Goal: Task Accomplishment & Management: Complete application form

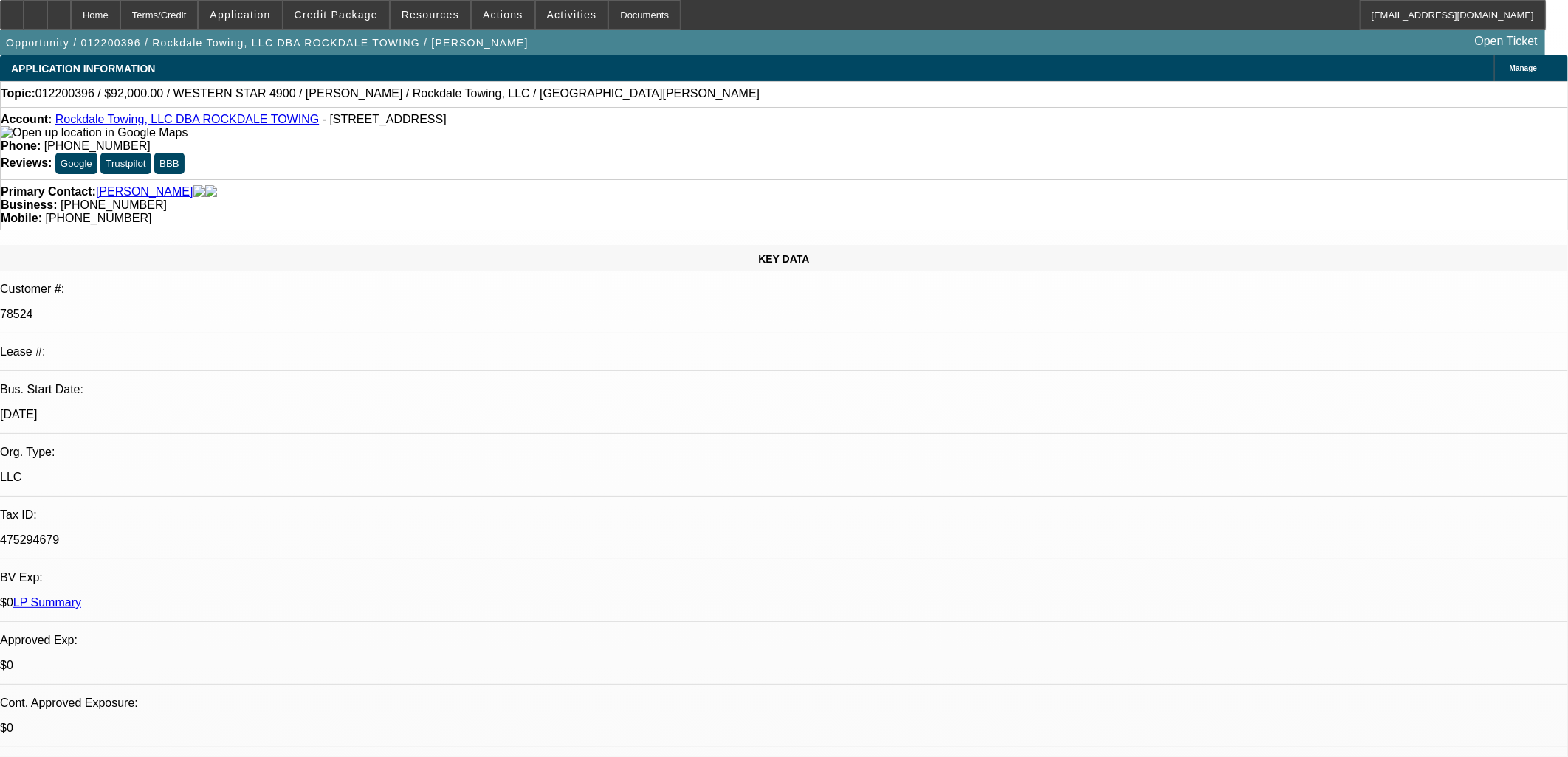
select select "0"
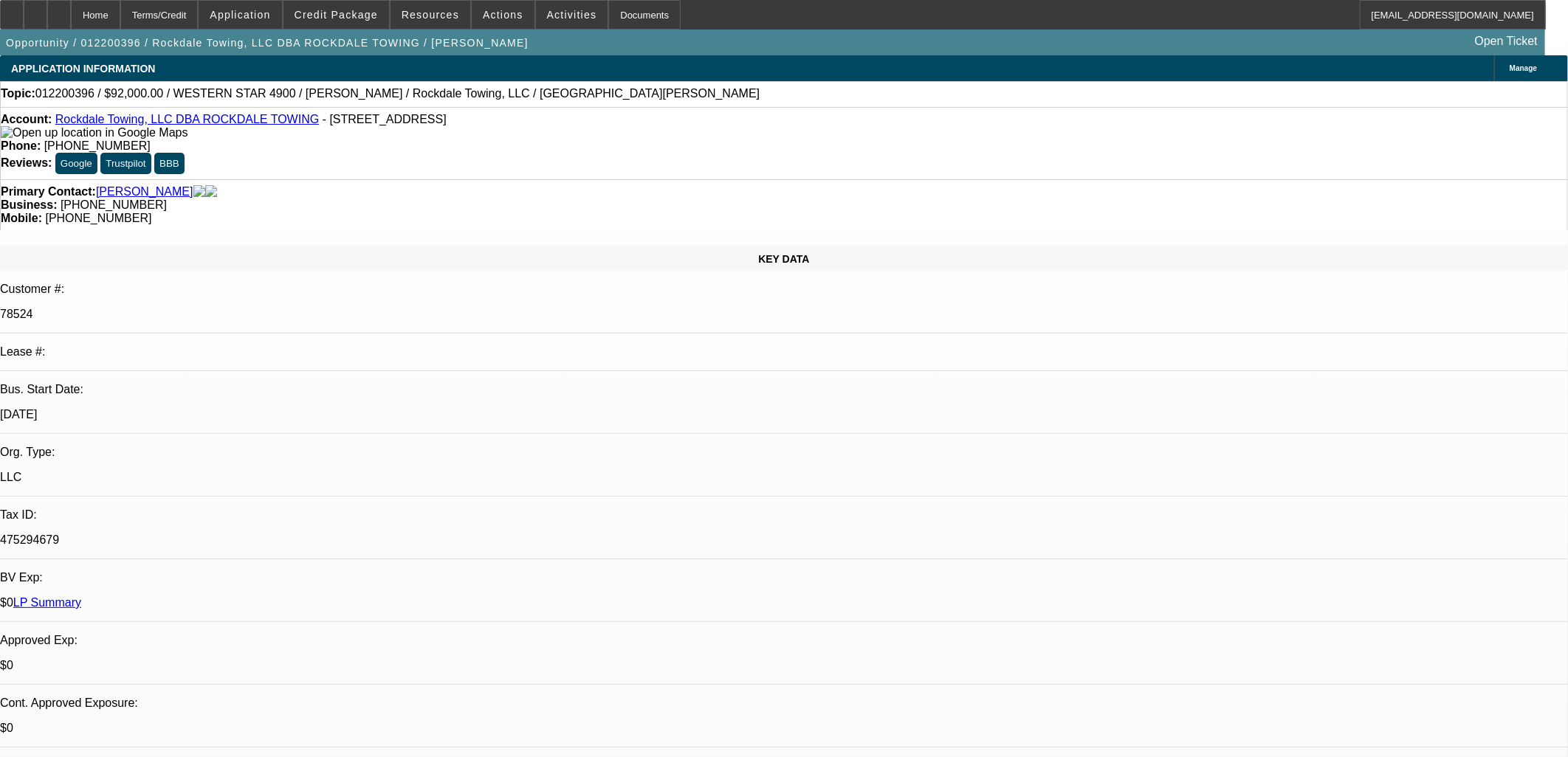
select select "0"
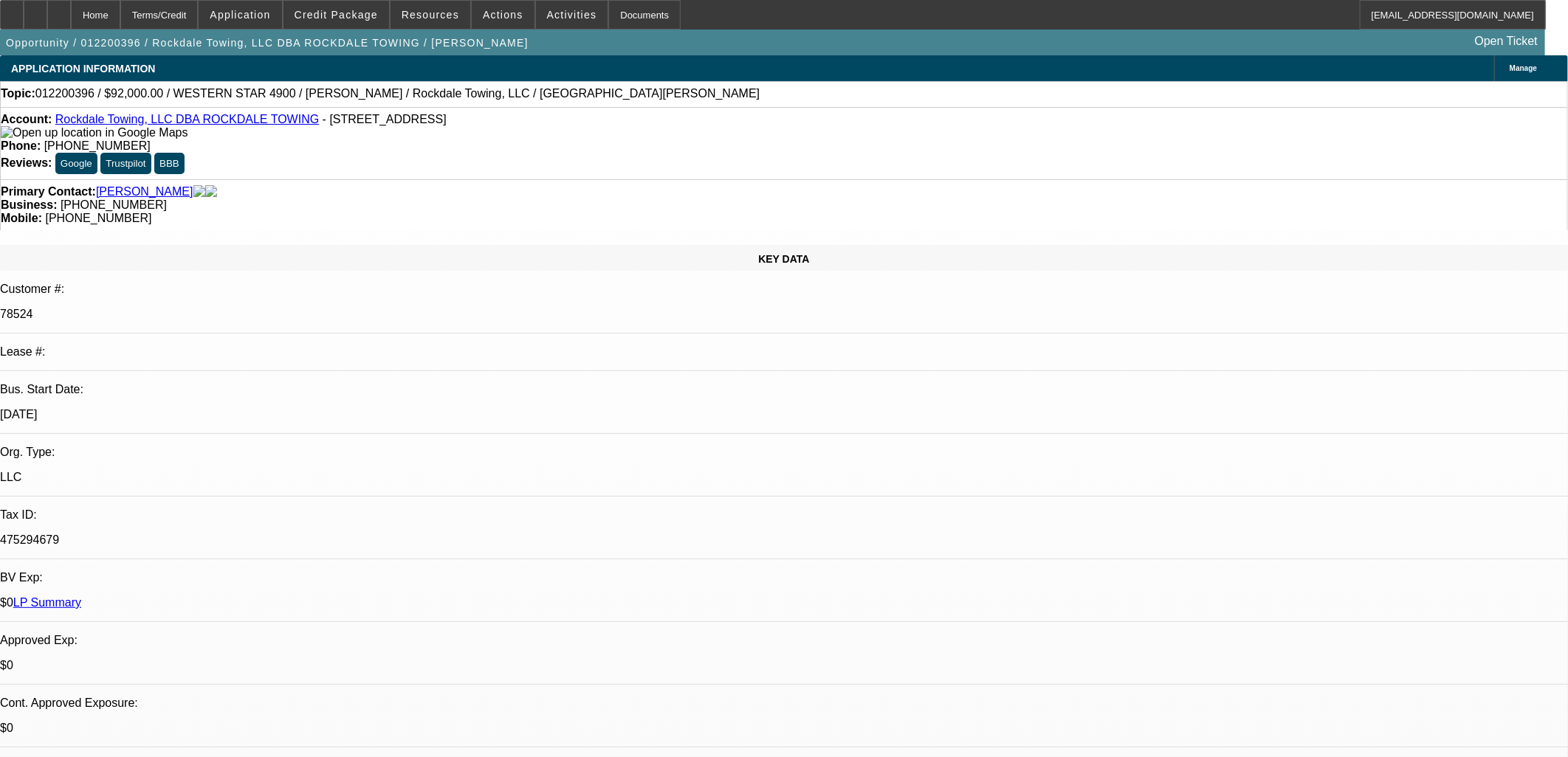
select select "0"
select select "1"
select select "2"
select select "6"
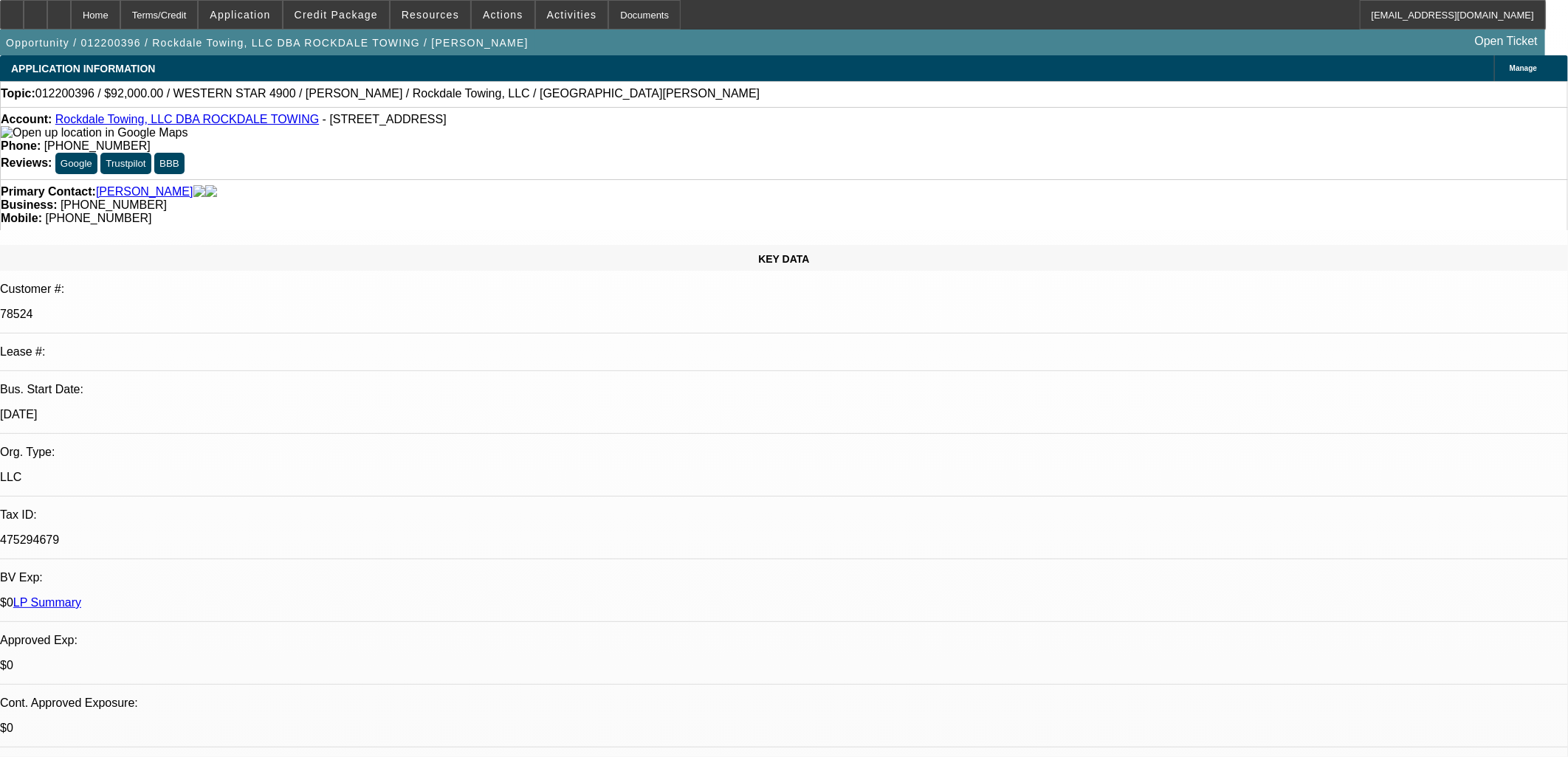
select select "1"
select select "2"
select select "6"
select select "1"
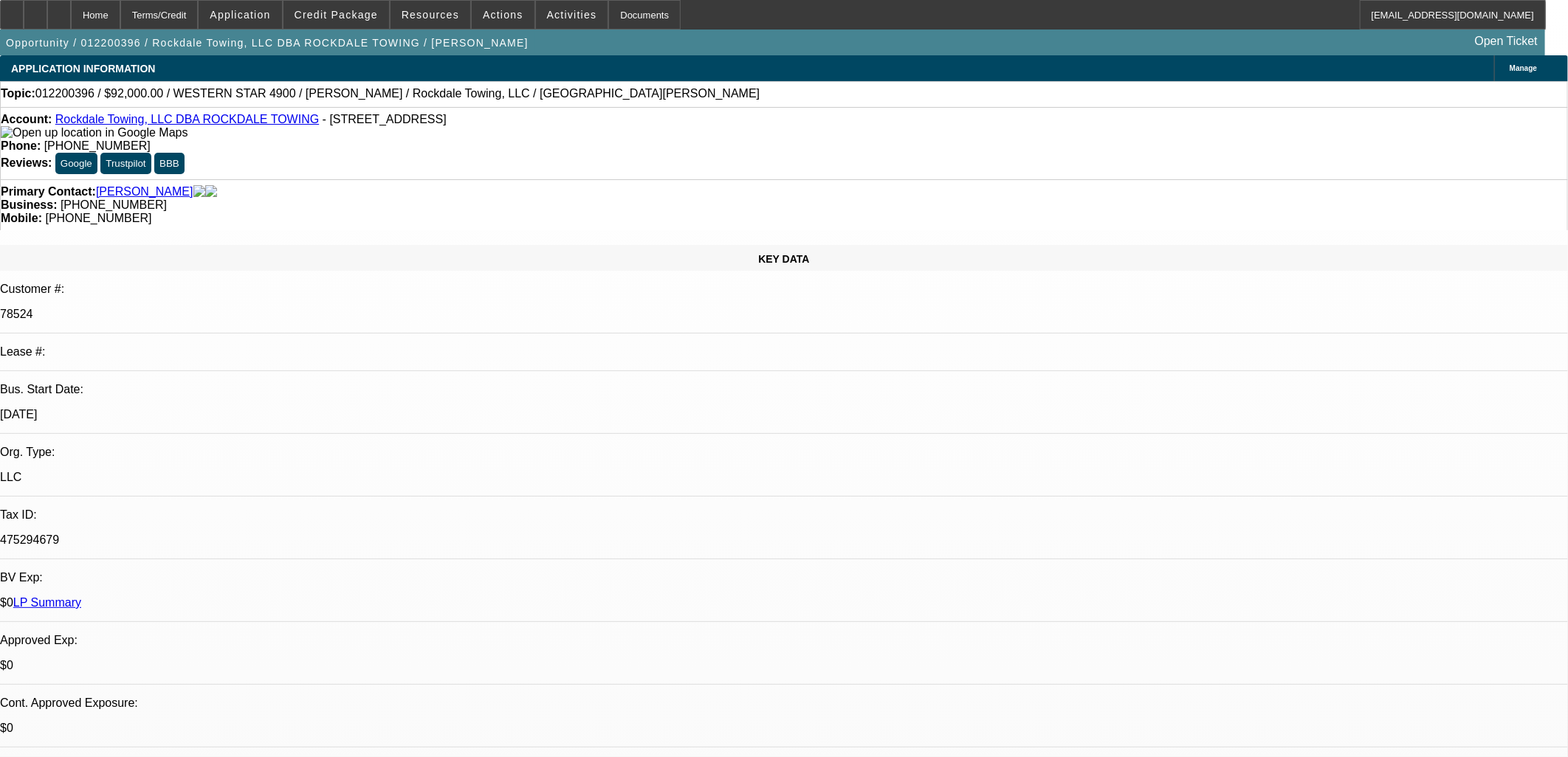
select select "6"
select select "1"
select select "2"
select select "6"
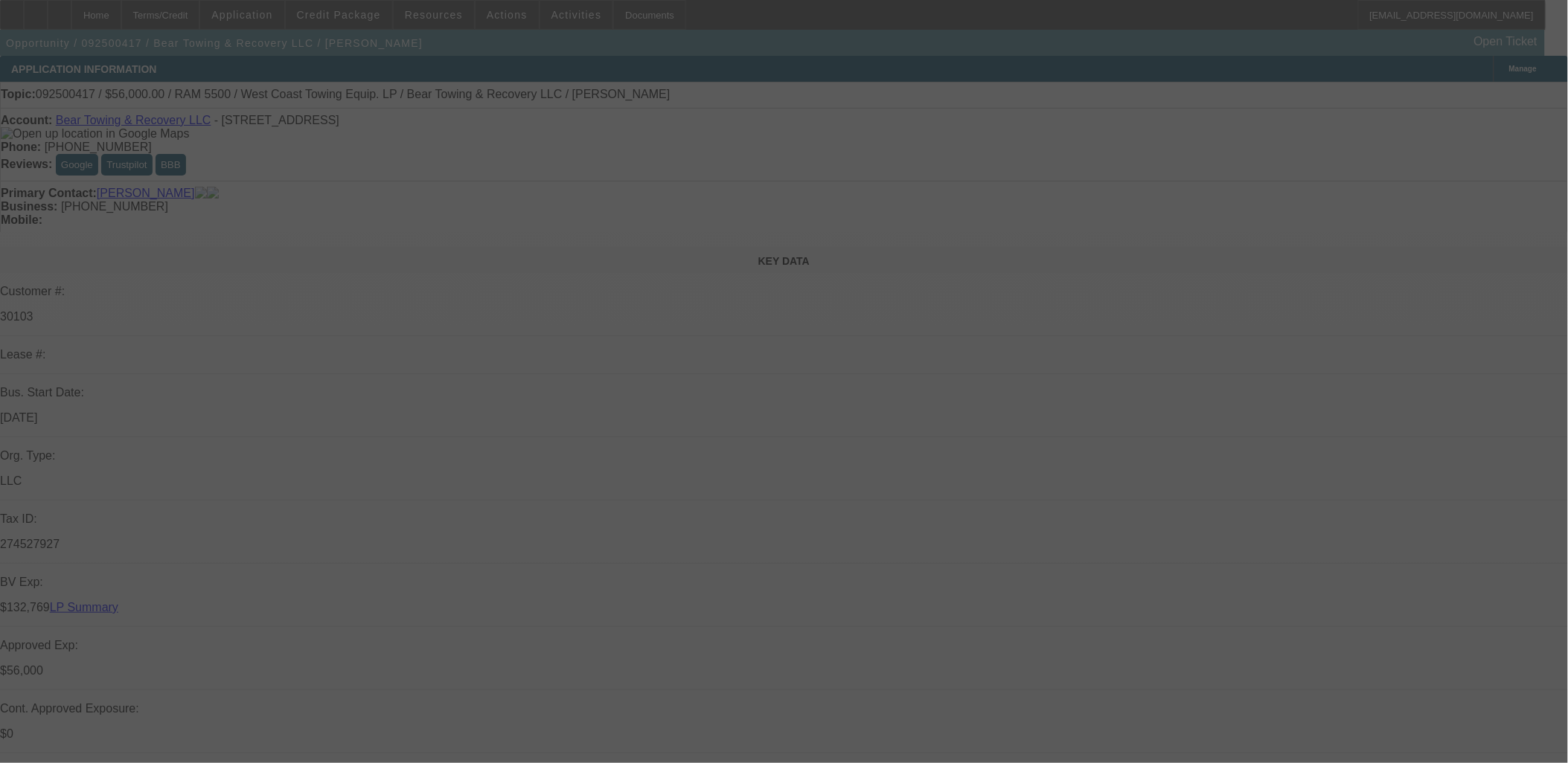
scroll to position [1069, 0]
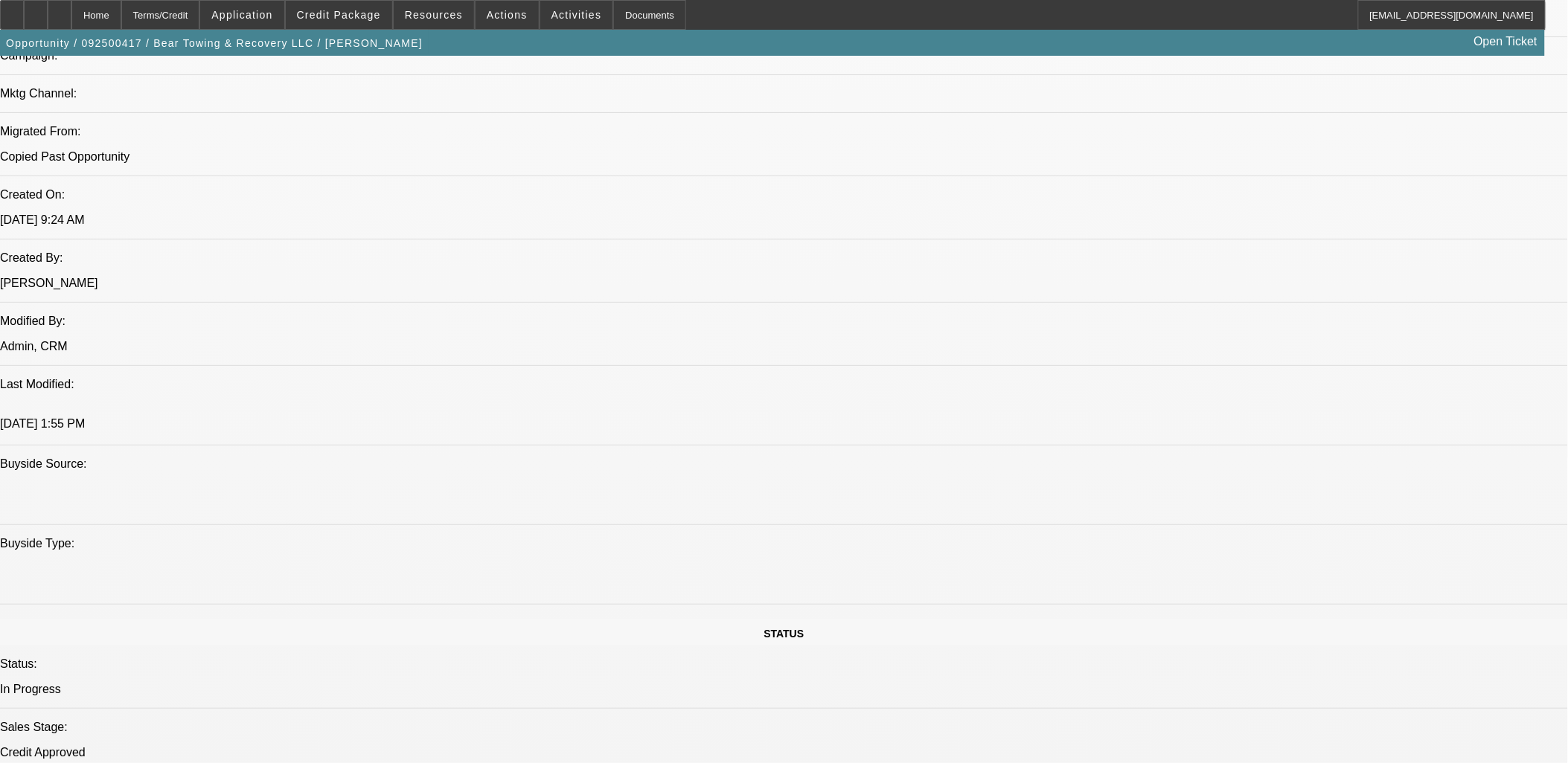
select select "0"
select select "2"
select select "0.1"
select select "0"
select select "0.1"
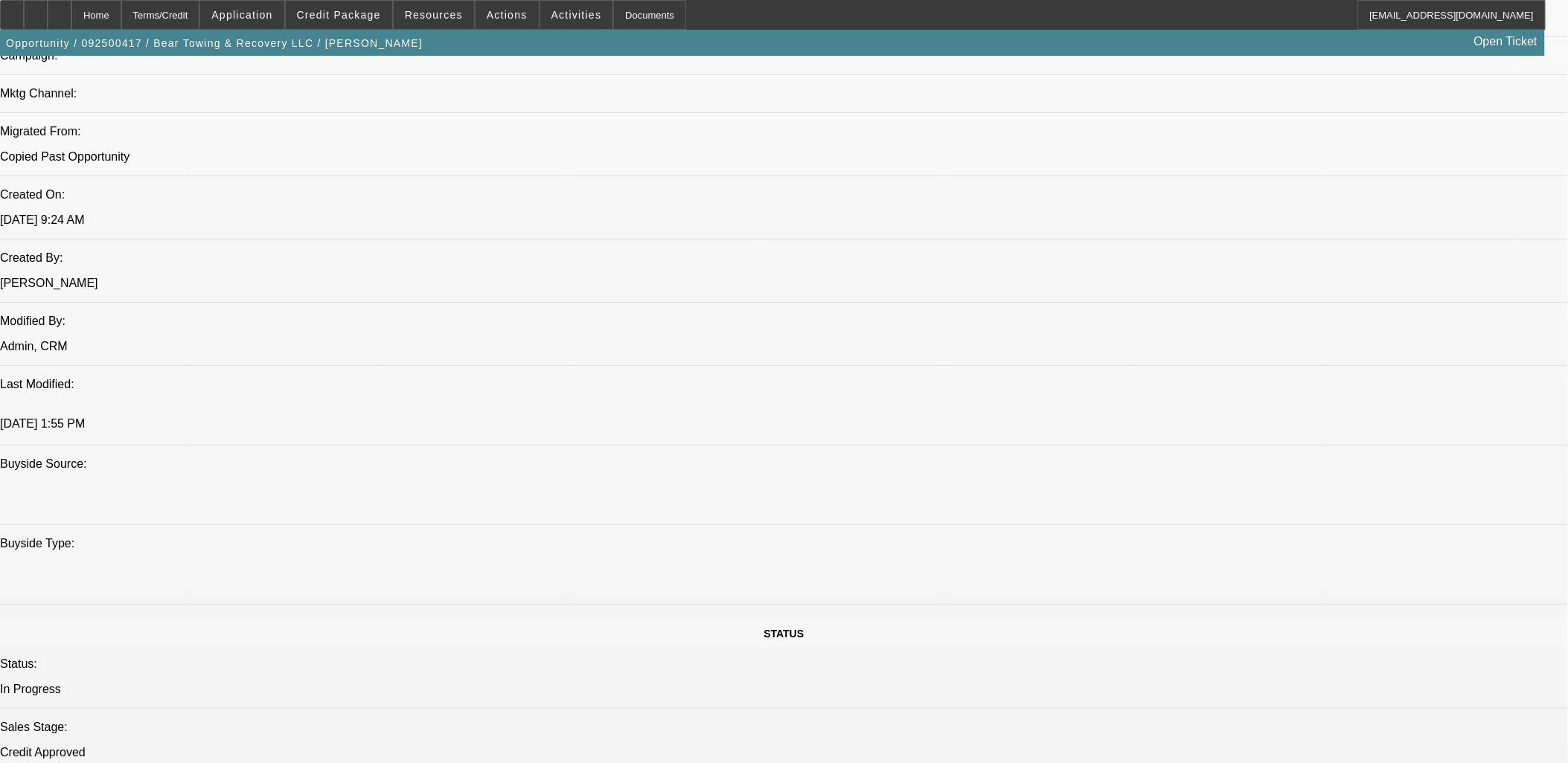
select select "0"
select select "0.1"
select select "0"
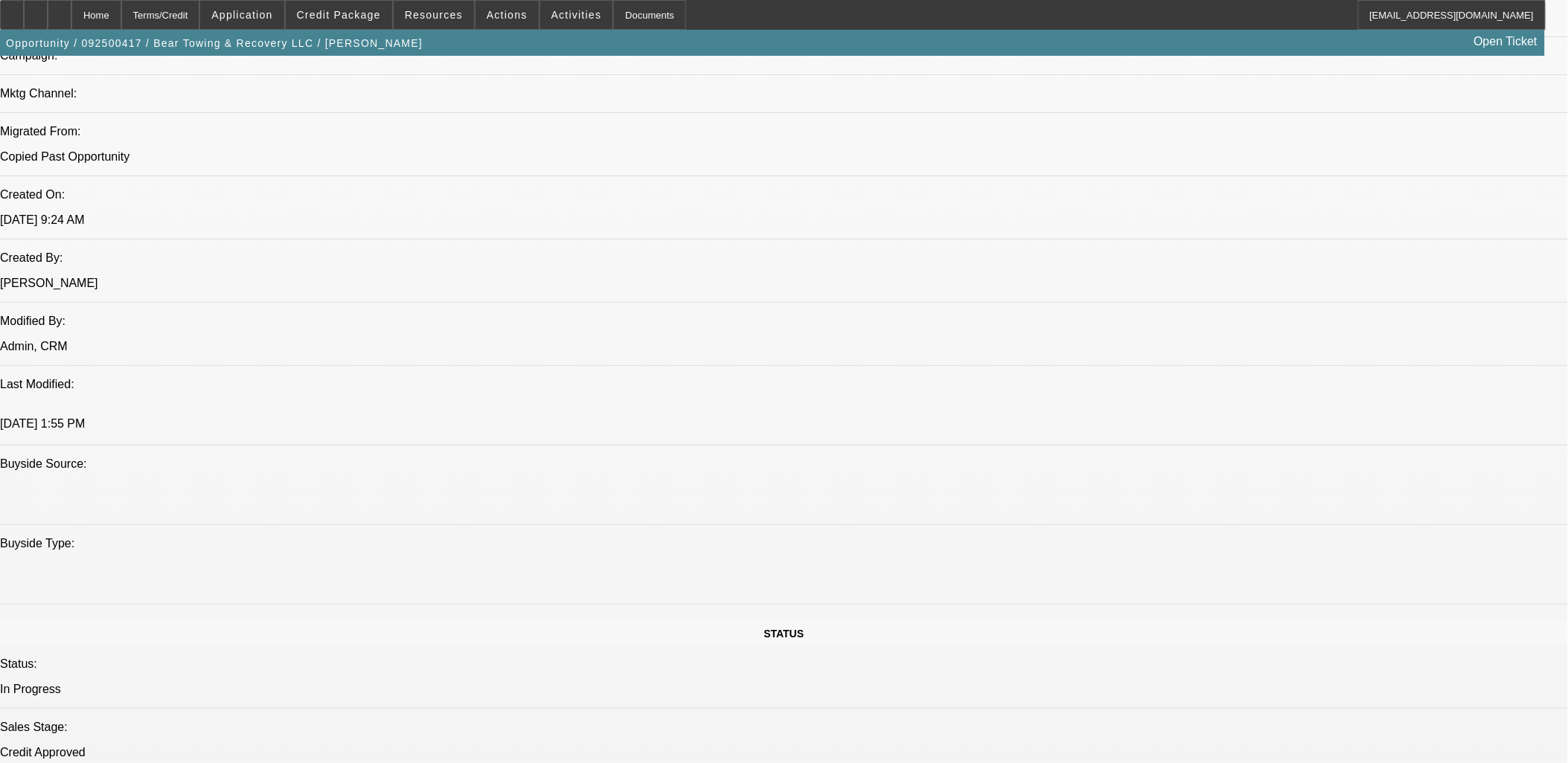
select select "0.1"
select select "1"
select select "2"
select select "4"
select select "1"
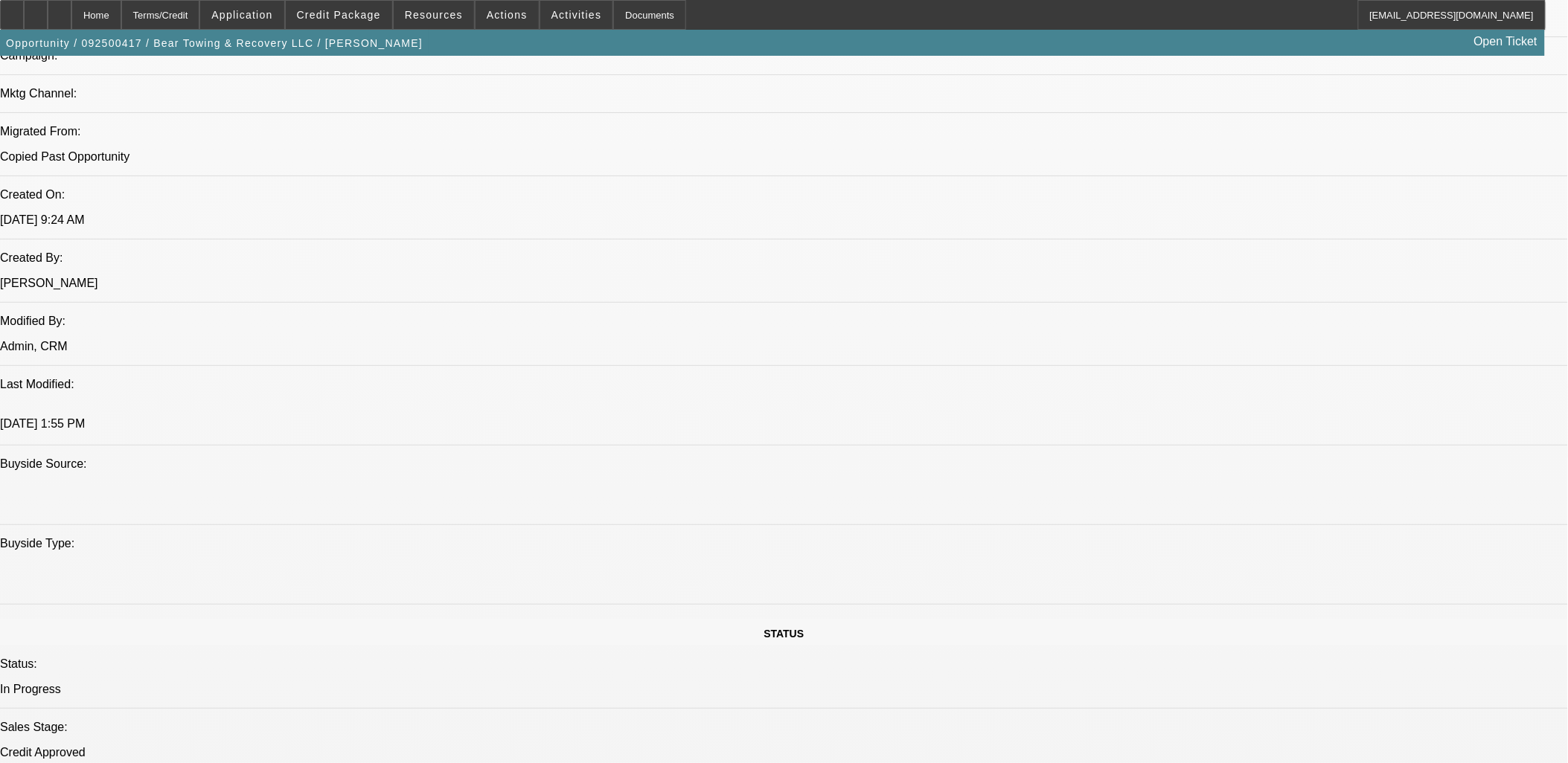
select select "2"
select select "4"
select select "1"
select select "3"
select select "4"
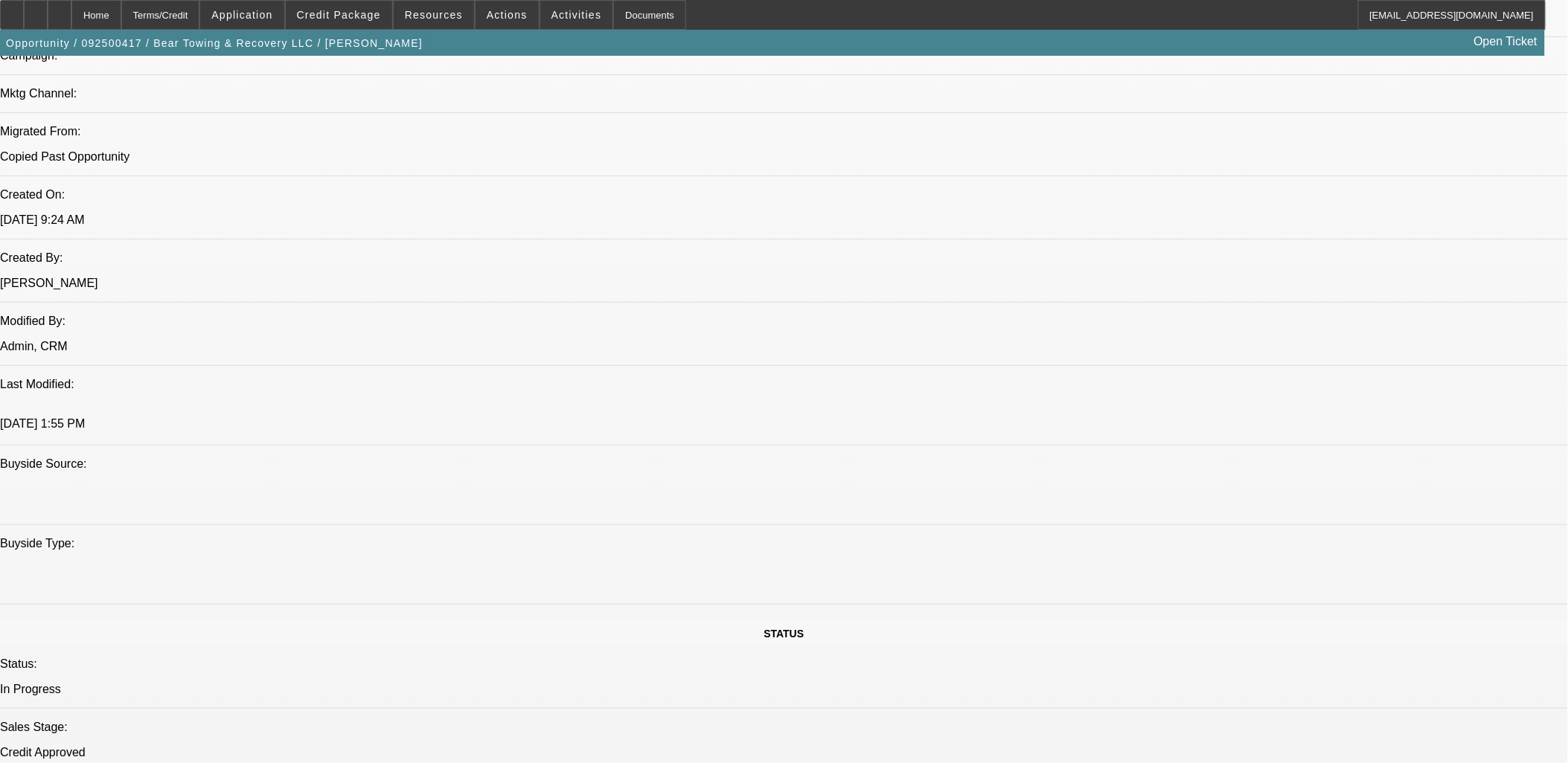
select select "1"
select select "3"
select select "4"
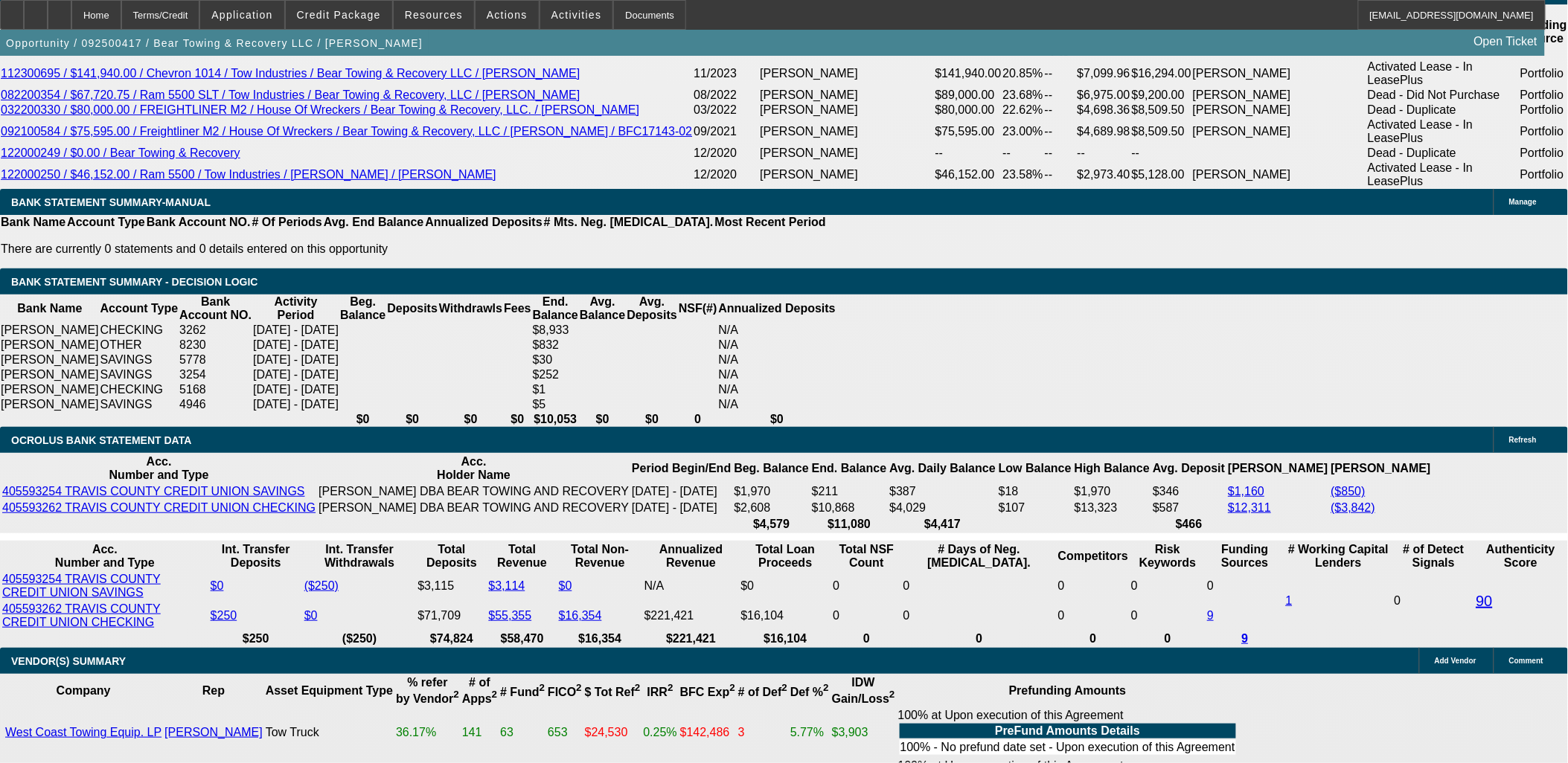
scroll to position [165, 0]
drag, startPoint x: 1307, startPoint y: 567, endPoint x: 1054, endPoint y: 479, distance: 267.9
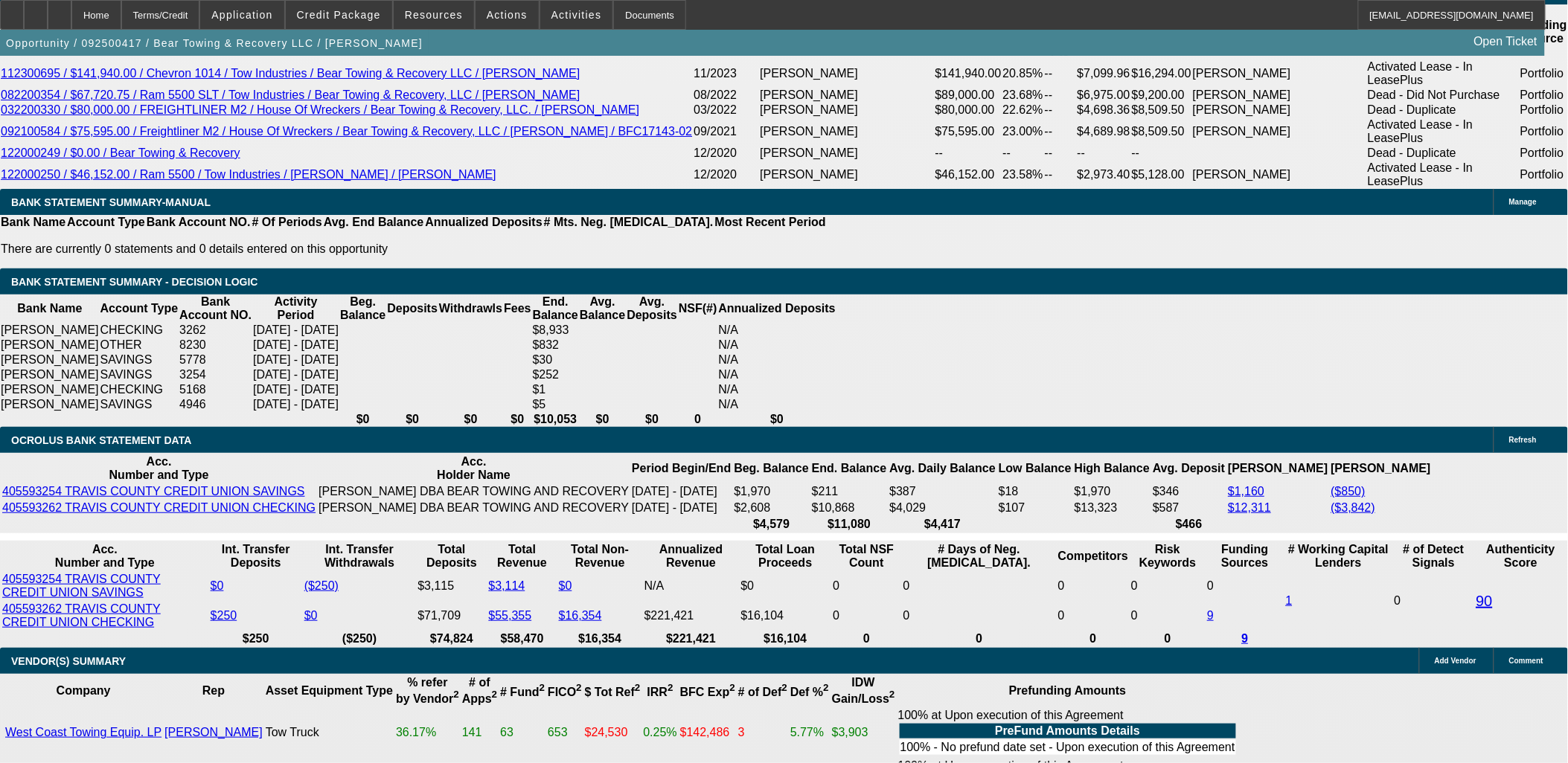
drag, startPoint x: 1054, startPoint y: 478, endPoint x: 1338, endPoint y: 628, distance: 321.2
drag, startPoint x: 1373, startPoint y: 627, endPoint x: -262, endPoint y: 165, distance: 1699.0
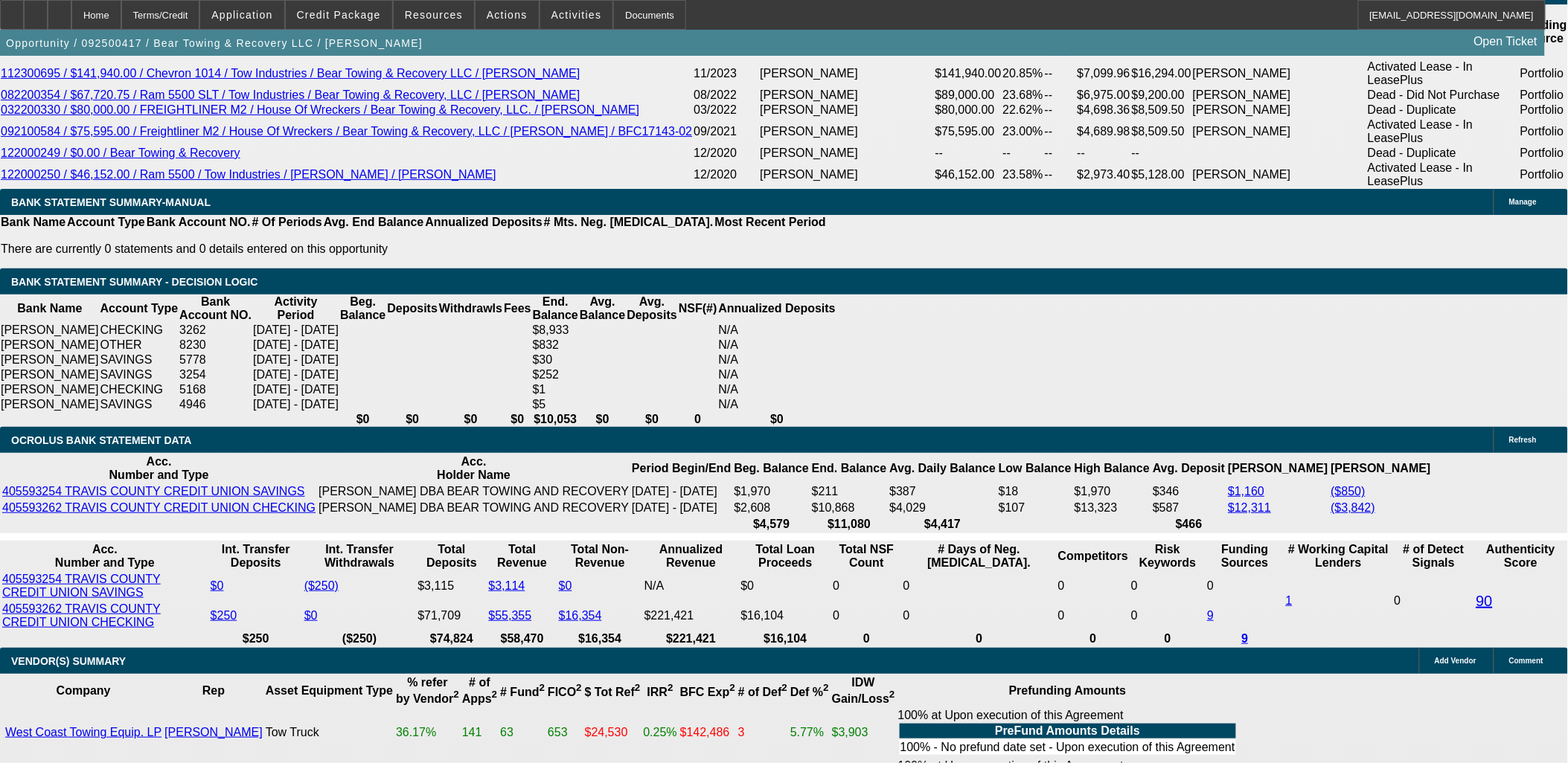
drag, startPoint x: 1059, startPoint y: 478, endPoint x: 1311, endPoint y: 586, distance: 274.2
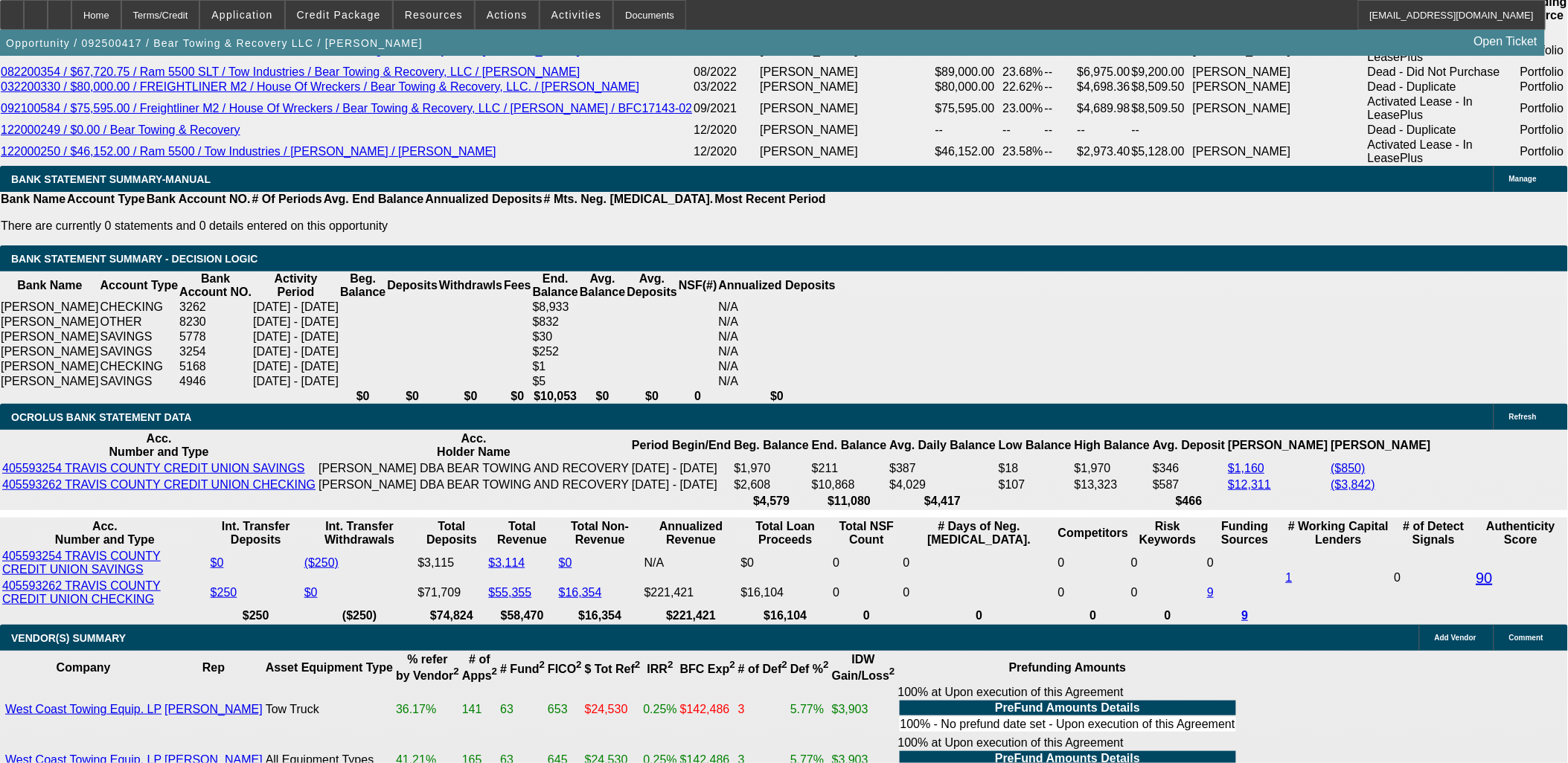
scroll to position [2612, 0]
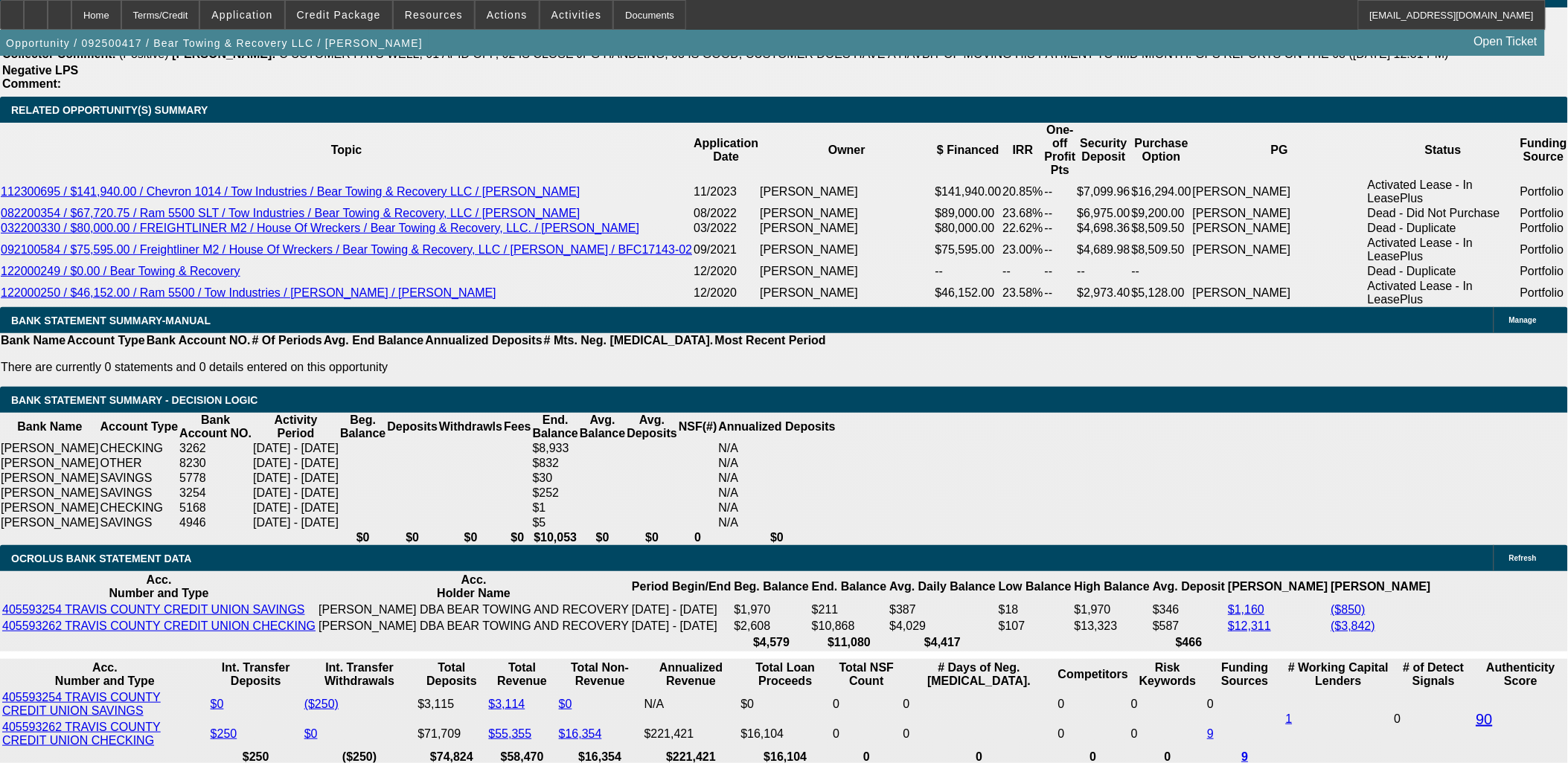
drag, startPoint x: 1273, startPoint y: 555, endPoint x: 1060, endPoint y: 435, distance: 244.5
drag, startPoint x: 1060, startPoint y: 435, endPoint x: 1282, endPoint y: 574, distance: 261.9
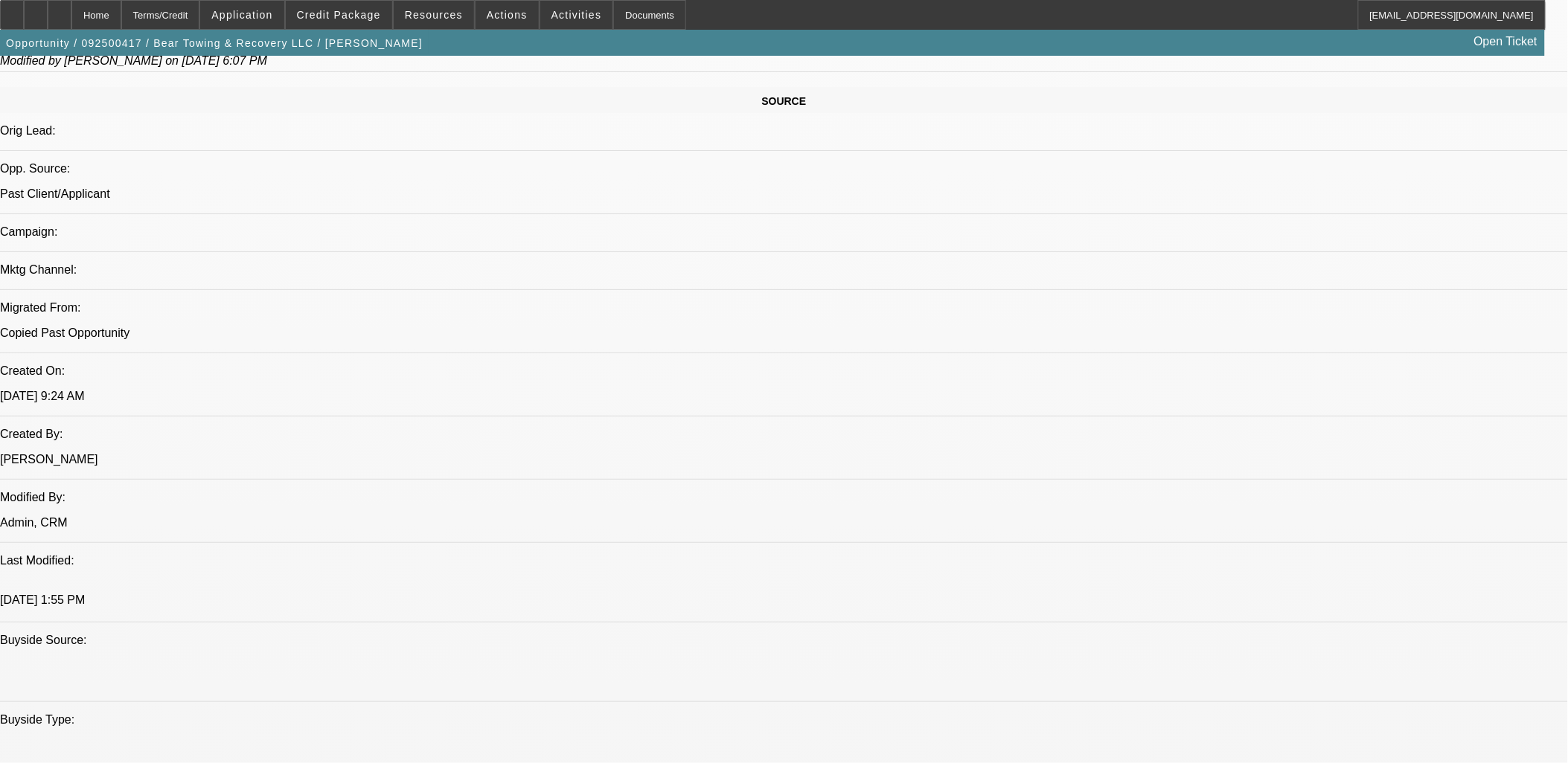
scroll to position [744, 0]
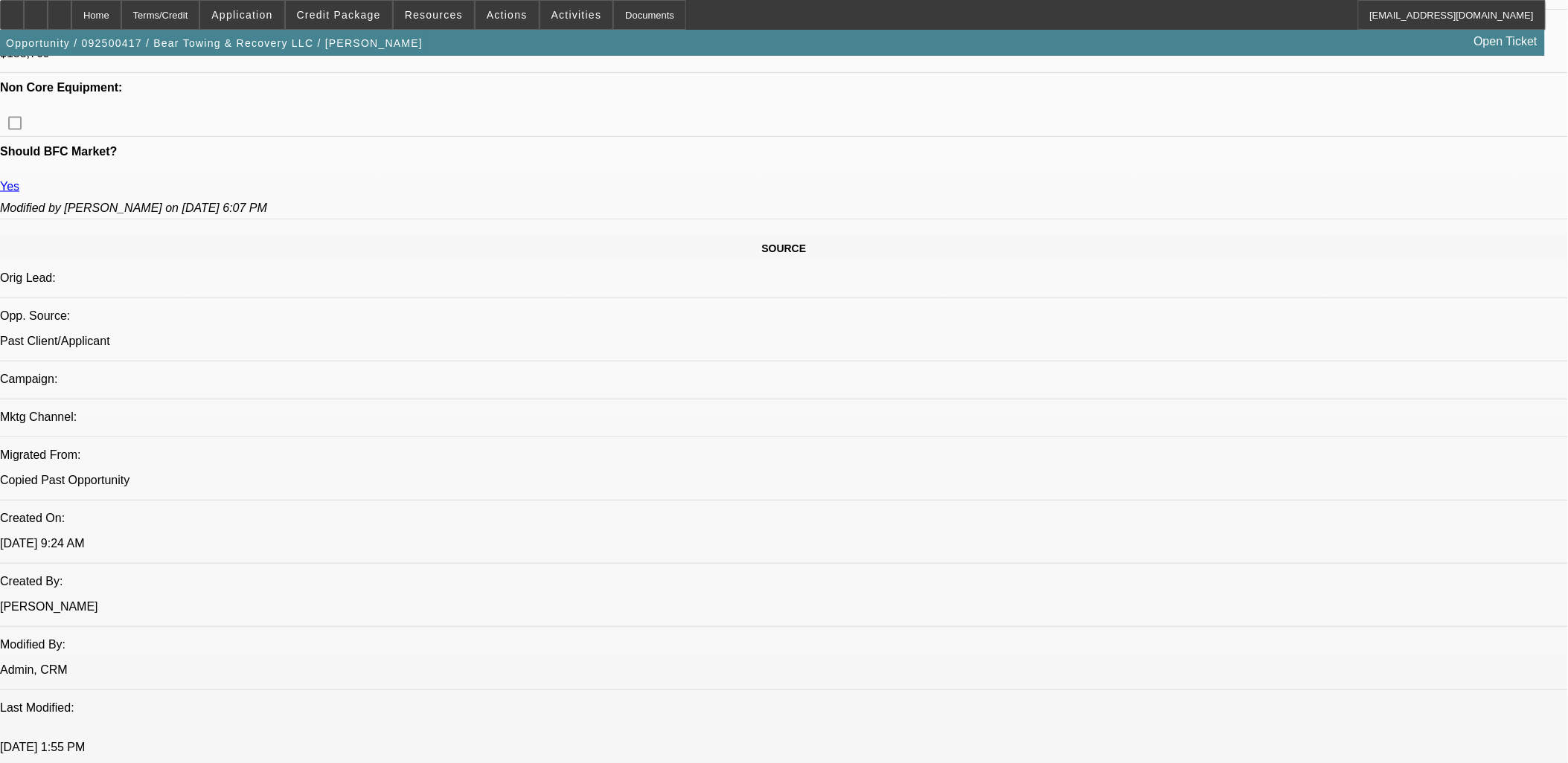
drag, startPoint x: 1199, startPoint y: 523, endPoint x: 1037, endPoint y: 473, distance: 169.5
drag, startPoint x: 1037, startPoint y: 473, endPoint x: 1218, endPoint y: 514, distance: 185.6
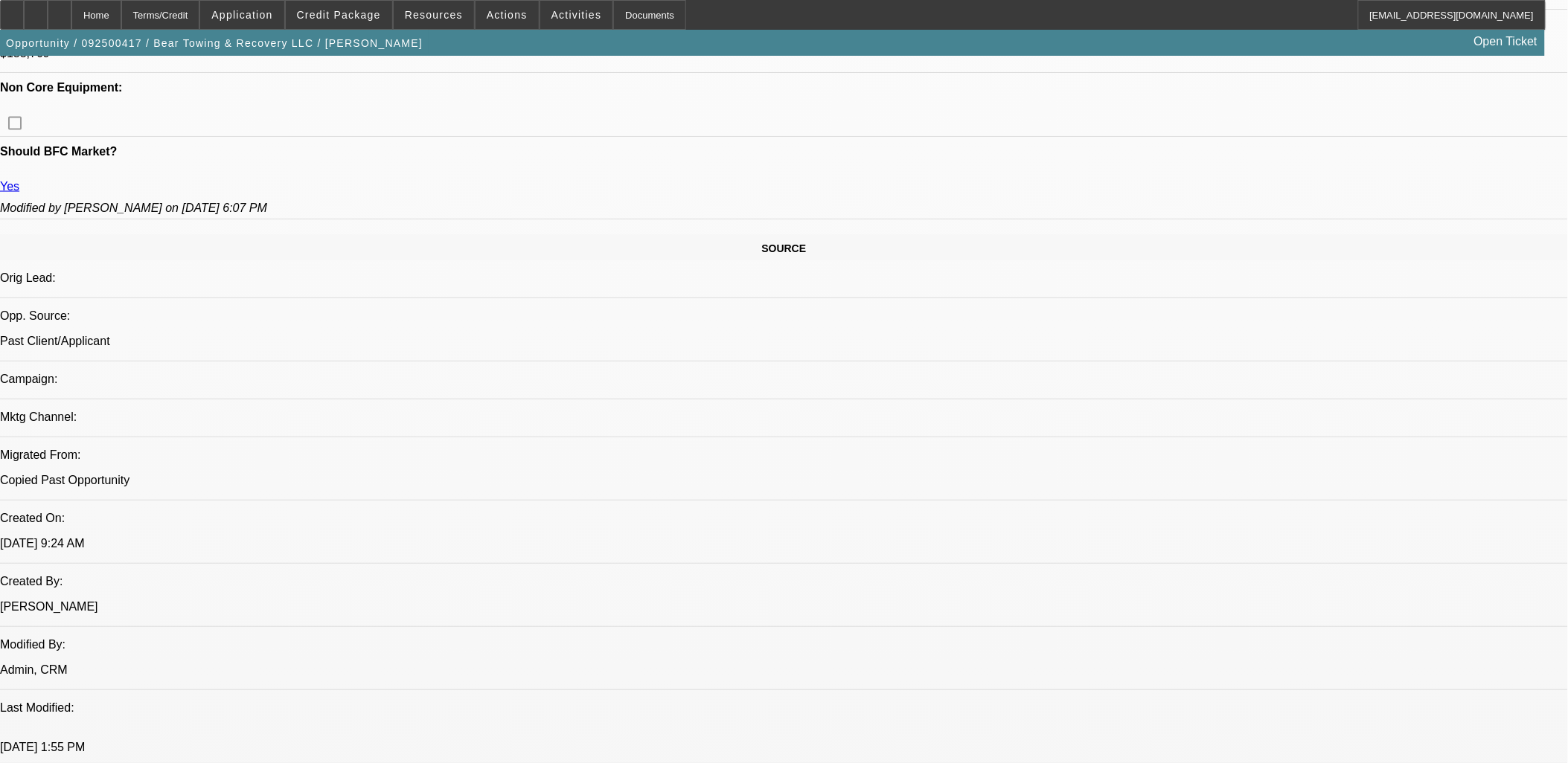
drag, startPoint x: 1217, startPoint y: 514, endPoint x: 1205, endPoint y: 514, distance: 12.0
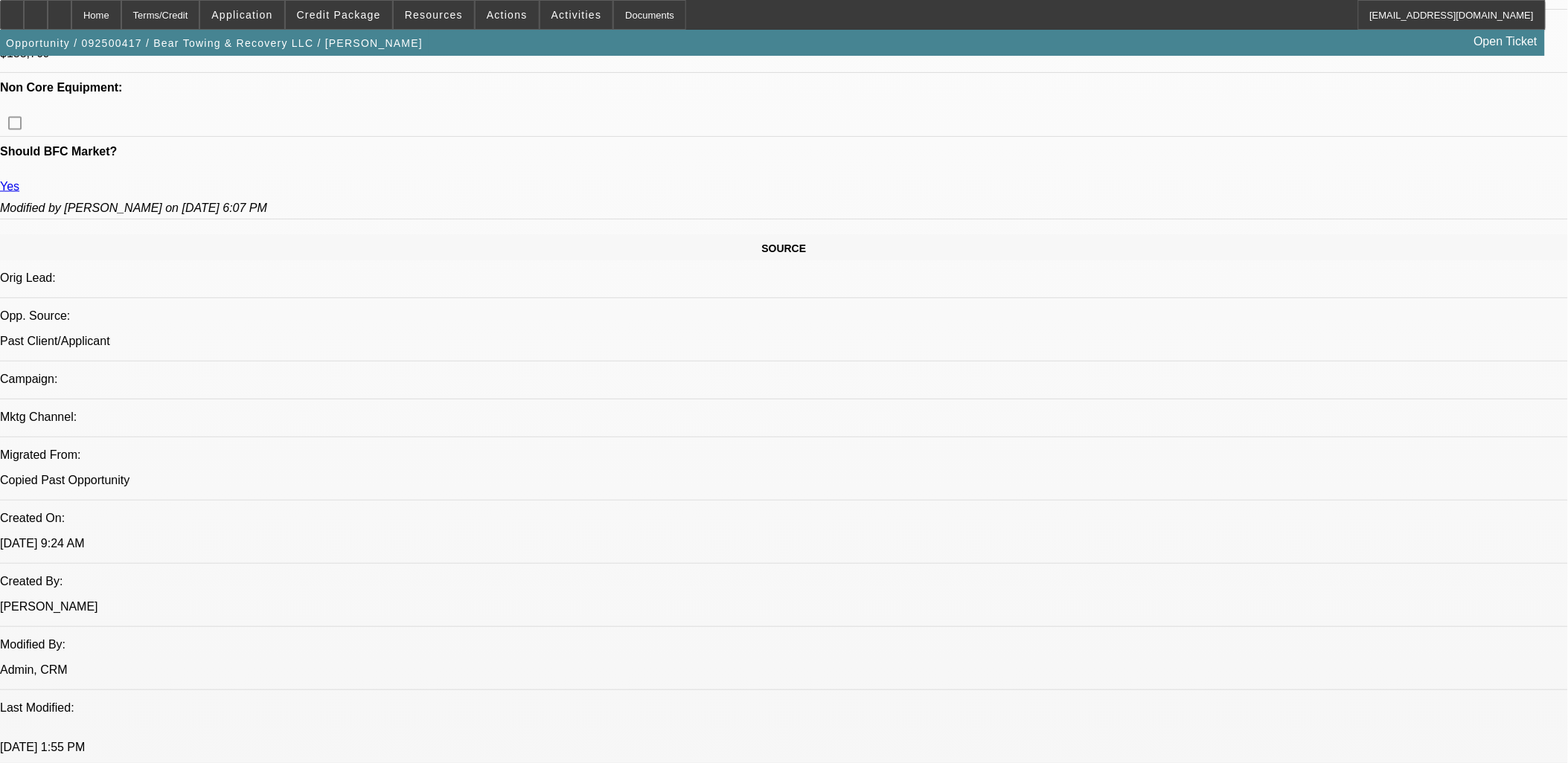
drag, startPoint x: 1205, startPoint y: 514, endPoint x: 1132, endPoint y: 524, distance: 73.7
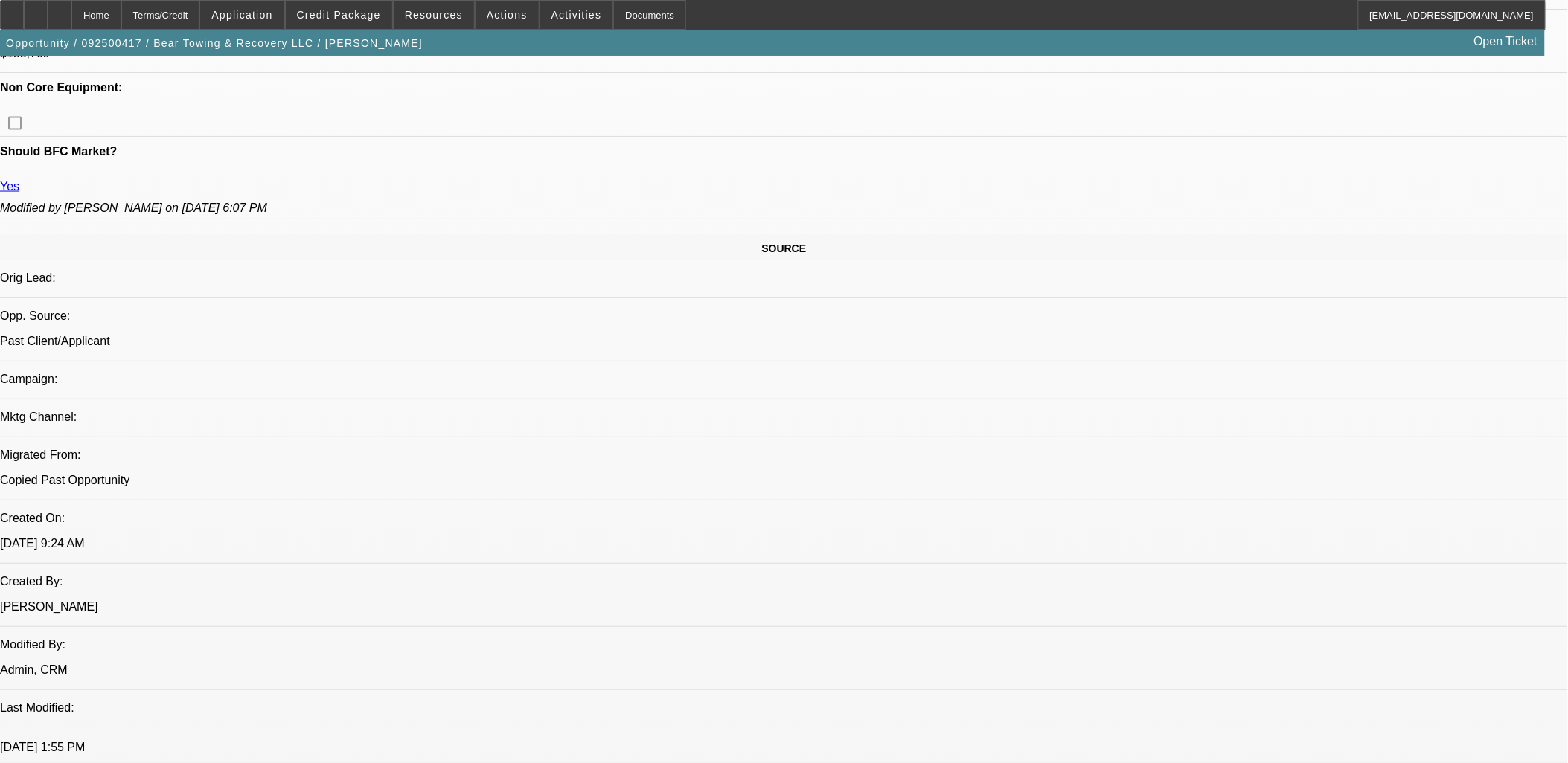
drag, startPoint x: 1140, startPoint y: 519, endPoint x: 1254, endPoint y: 517, distance: 114.0
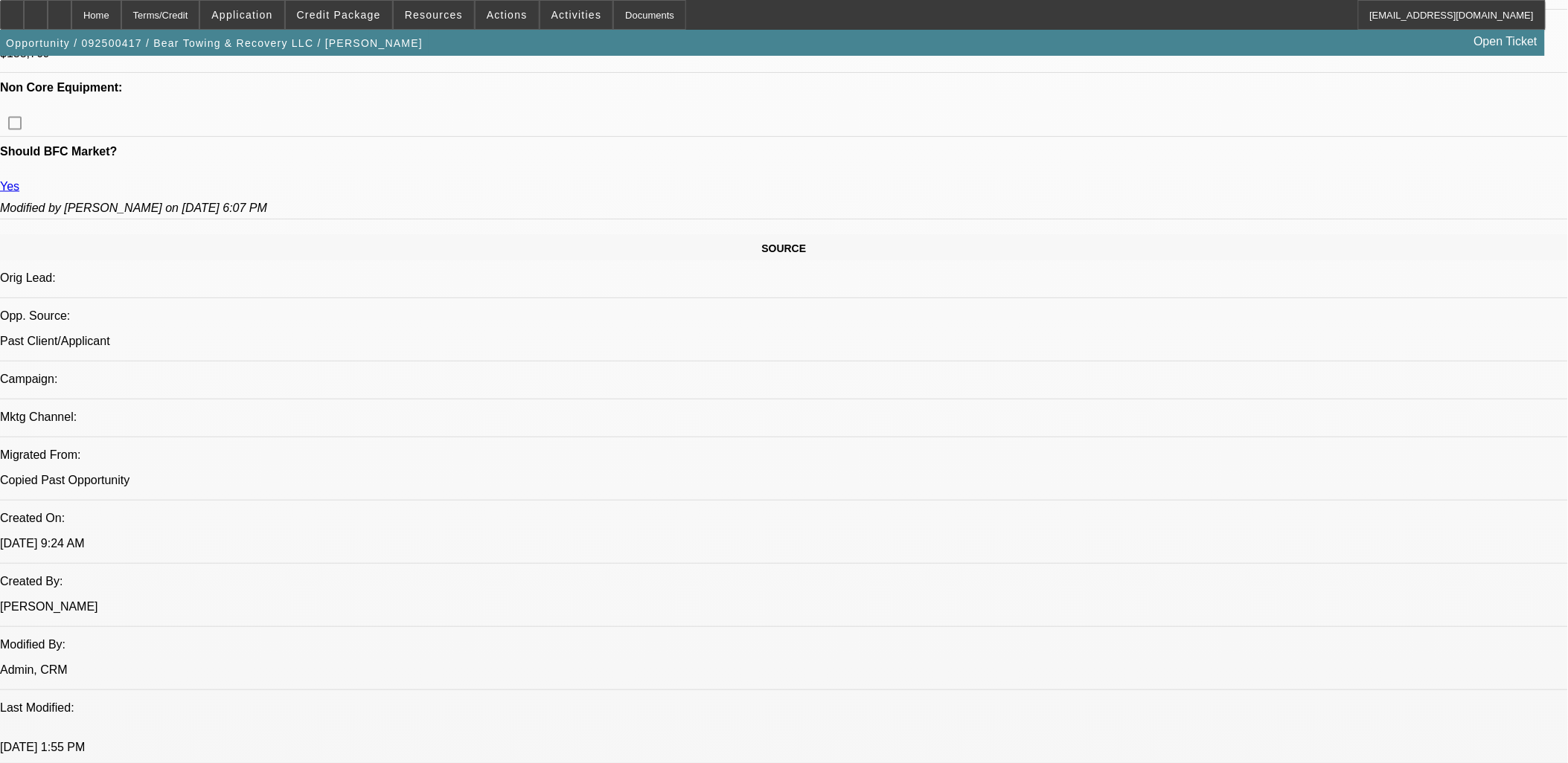
drag, startPoint x: 1254, startPoint y: 517, endPoint x: 1161, endPoint y: 521, distance: 93.1
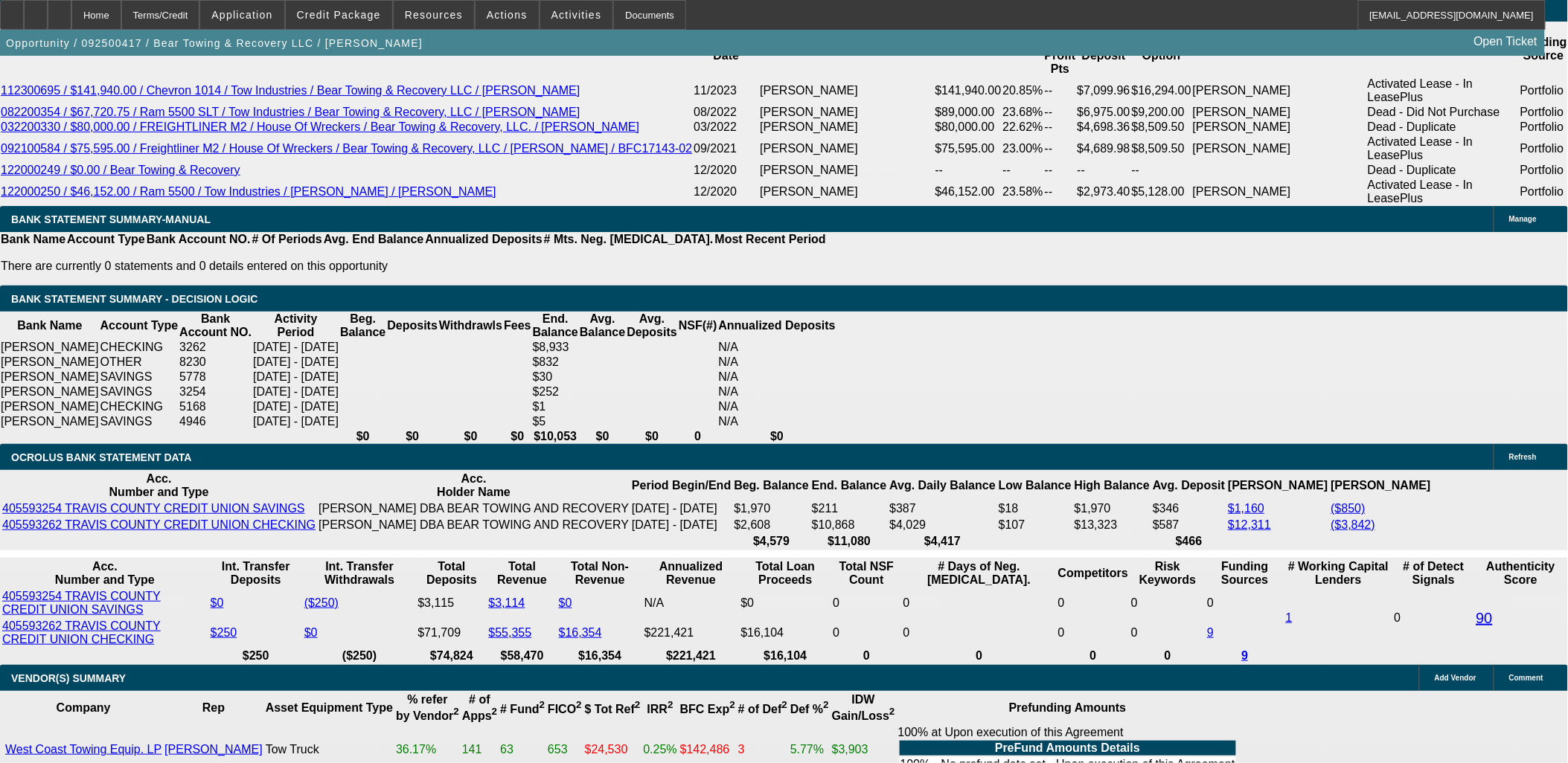
scroll to position [2704, 0]
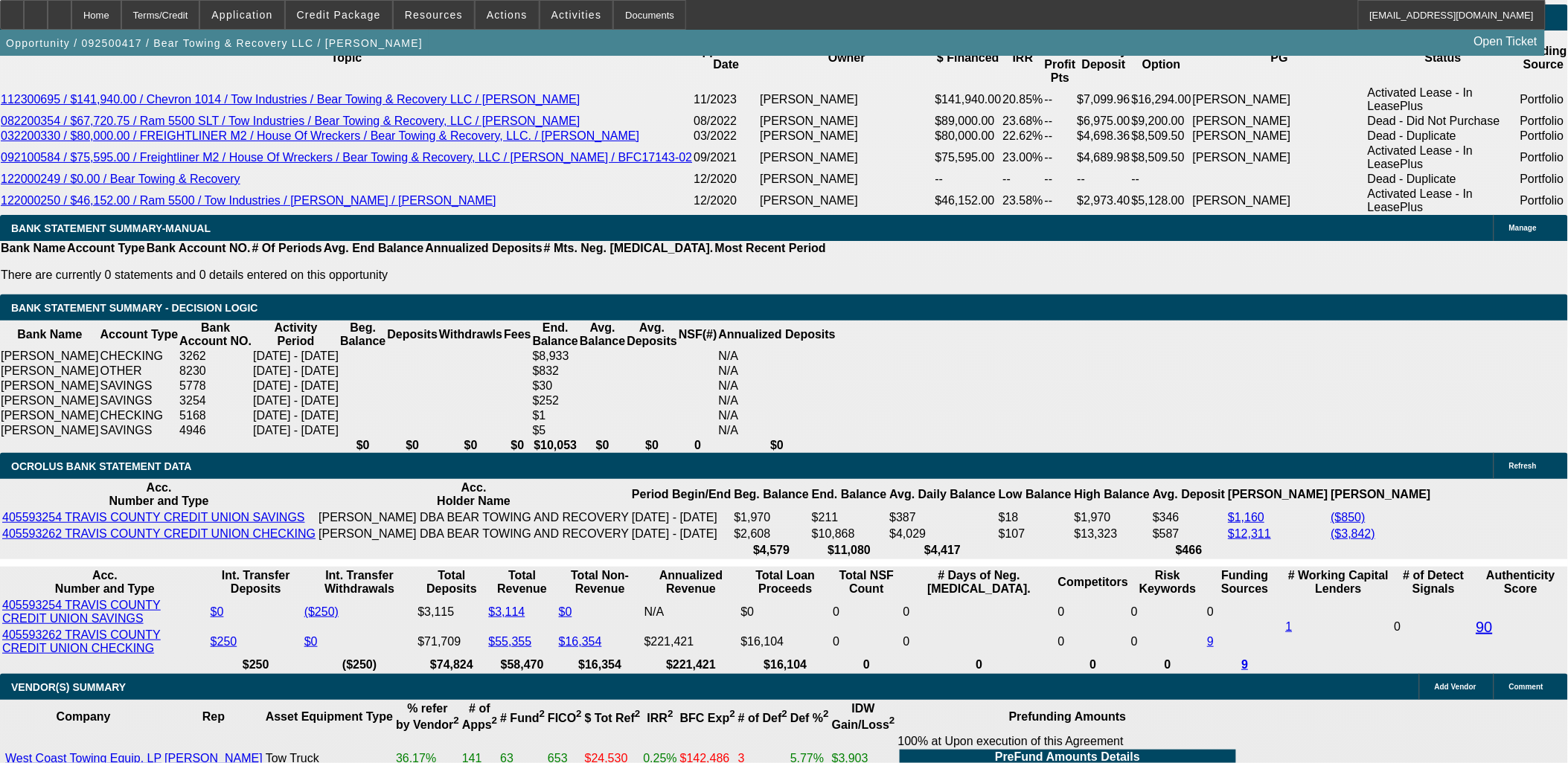
drag, startPoint x: 1468, startPoint y: 565, endPoint x: 20, endPoint y: 83, distance: 1526.1
click at [20, 83] on div "APPLICATION INFORMATION [GEOGRAPHIC_DATA] Topic: 092500417 / $56,000.00 / RAM 5…" at bounding box center [784, 407] width 1568 height 6112
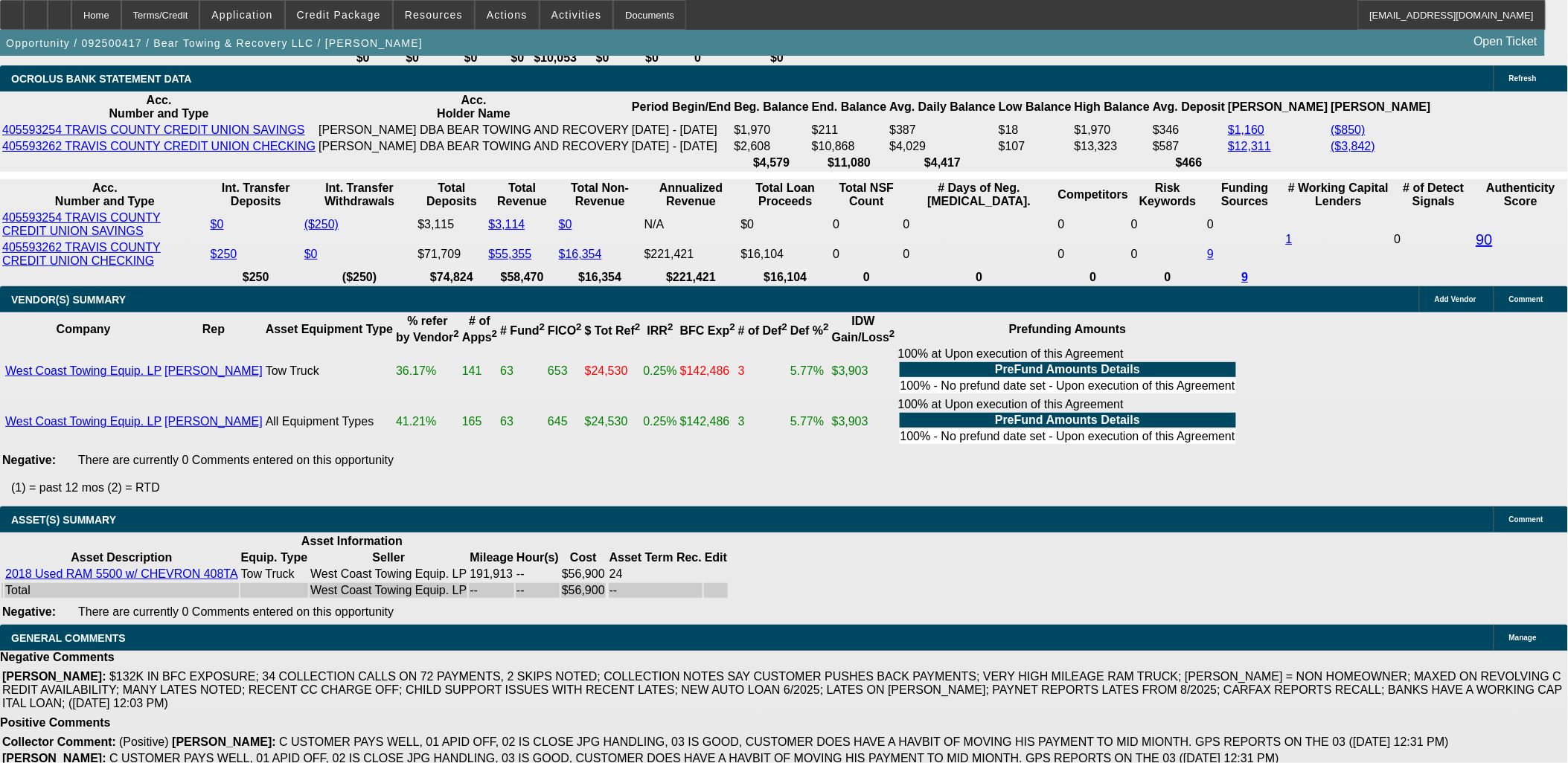
scroll to position [3192, 0]
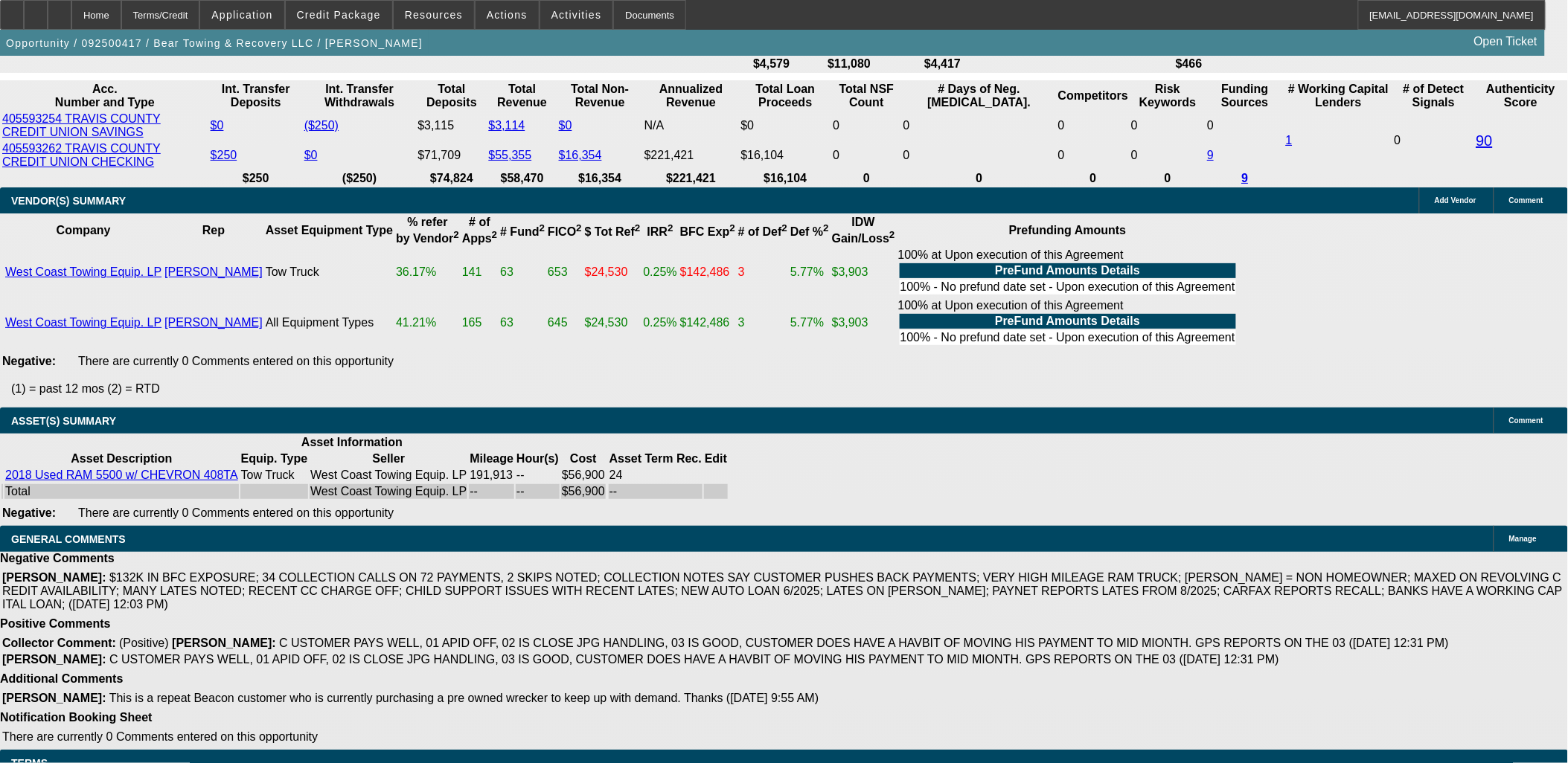
drag, startPoint x: 15, startPoint y: 83, endPoint x: 973, endPoint y: 754, distance: 1169.6
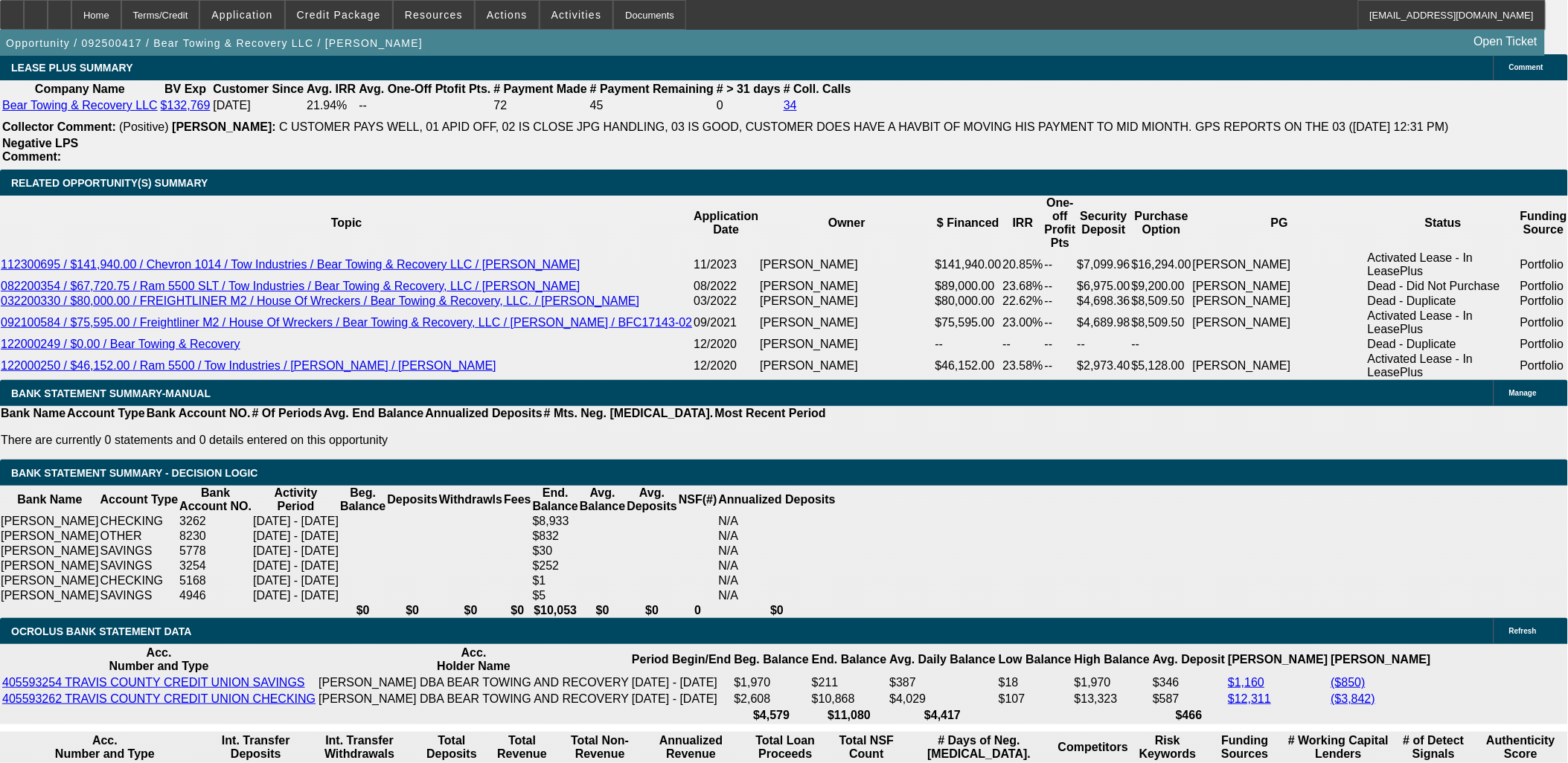
scroll to position [2447, 0]
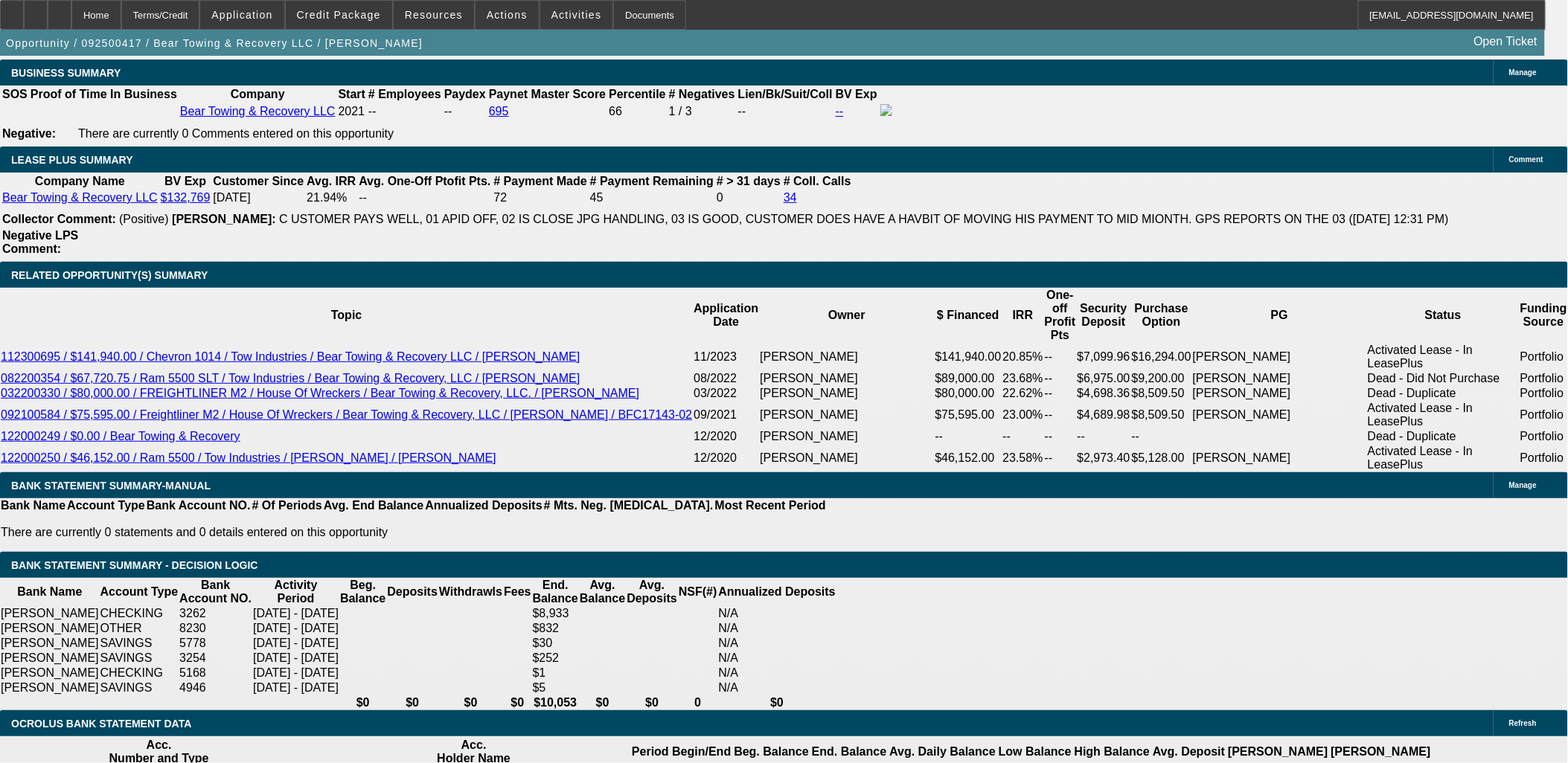
drag, startPoint x: 969, startPoint y: 755, endPoint x: 10, endPoint y: 266, distance: 1076.5
click at [10, 266] on div "APPLICATION INFORMATION [GEOGRAPHIC_DATA] Topic: 092500417 / $56,000.00 / RAM 5…" at bounding box center [784, 363] width 1568 height 5509
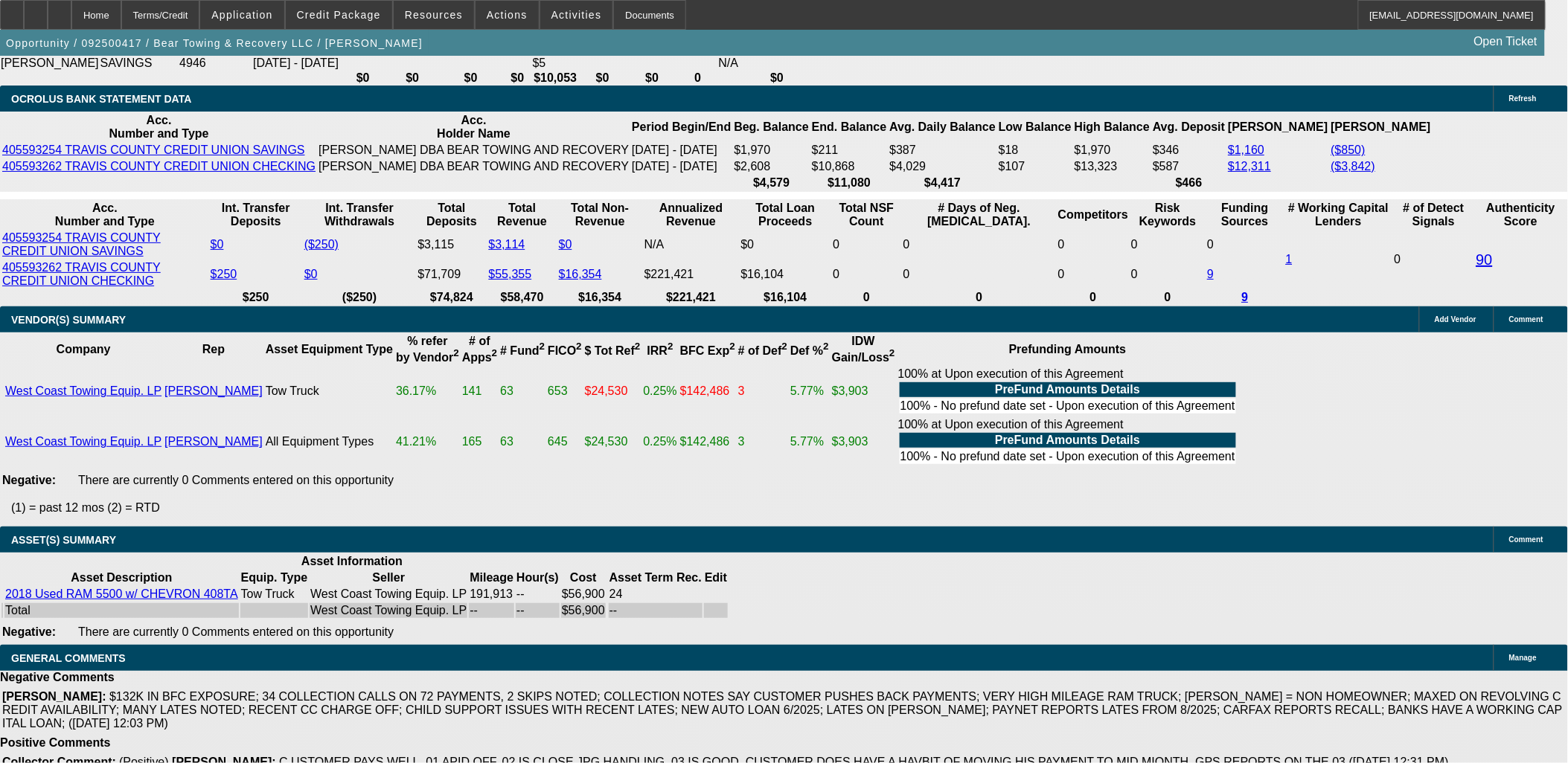
scroll to position [3192, 0]
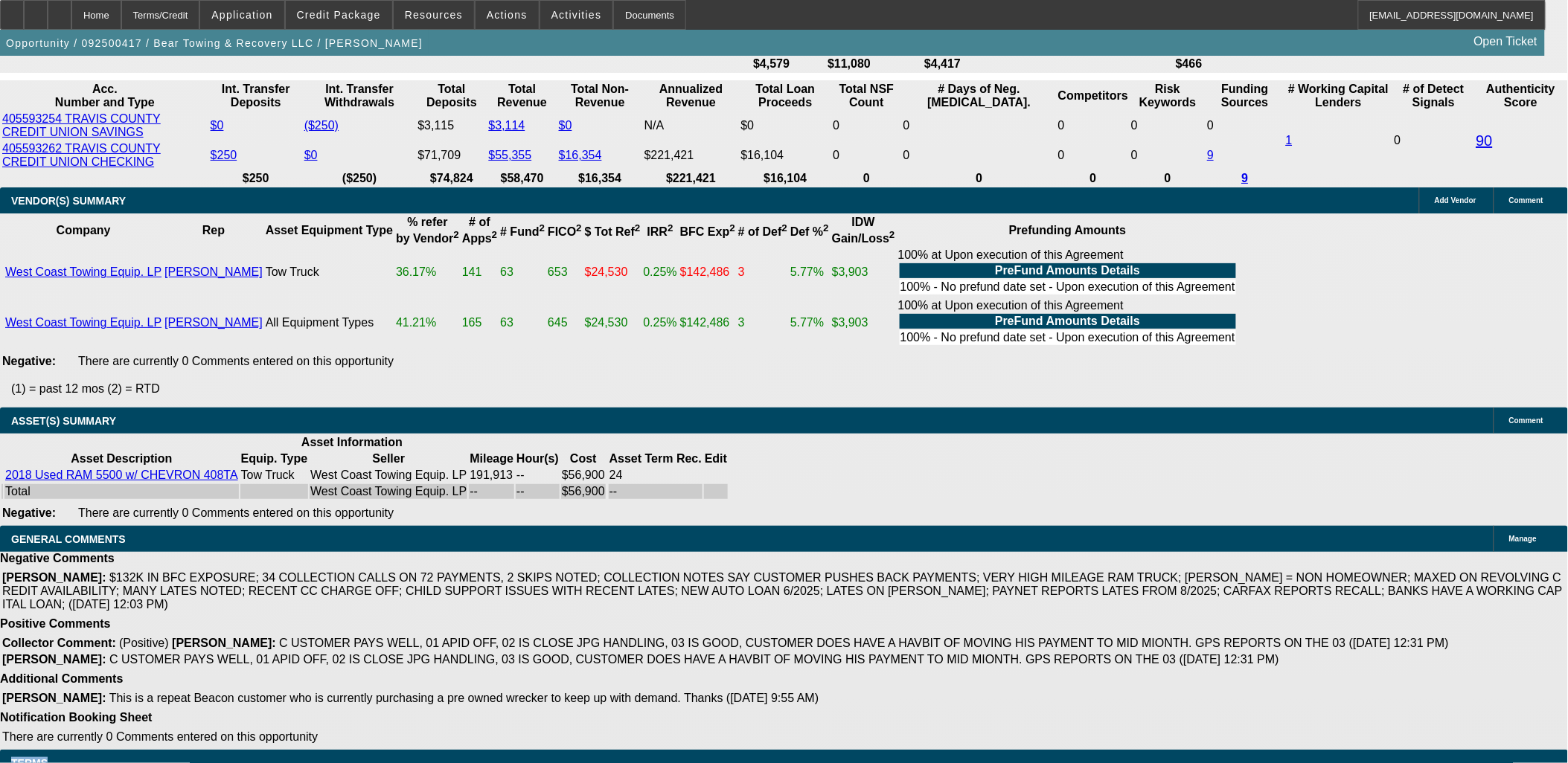
drag, startPoint x: 10, startPoint y: 266, endPoint x: 1012, endPoint y: 757, distance: 1115.8
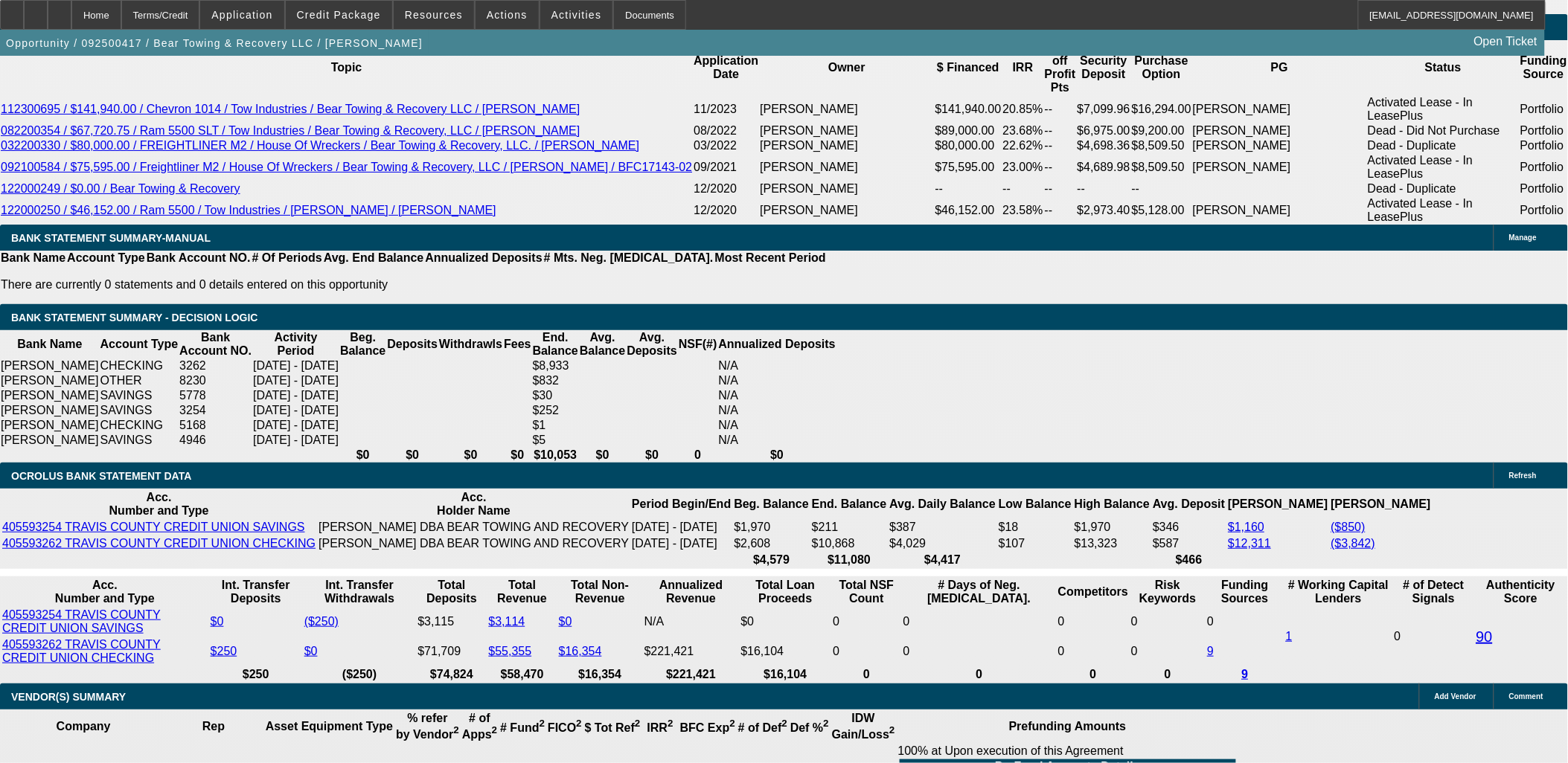
scroll to position [984, 0]
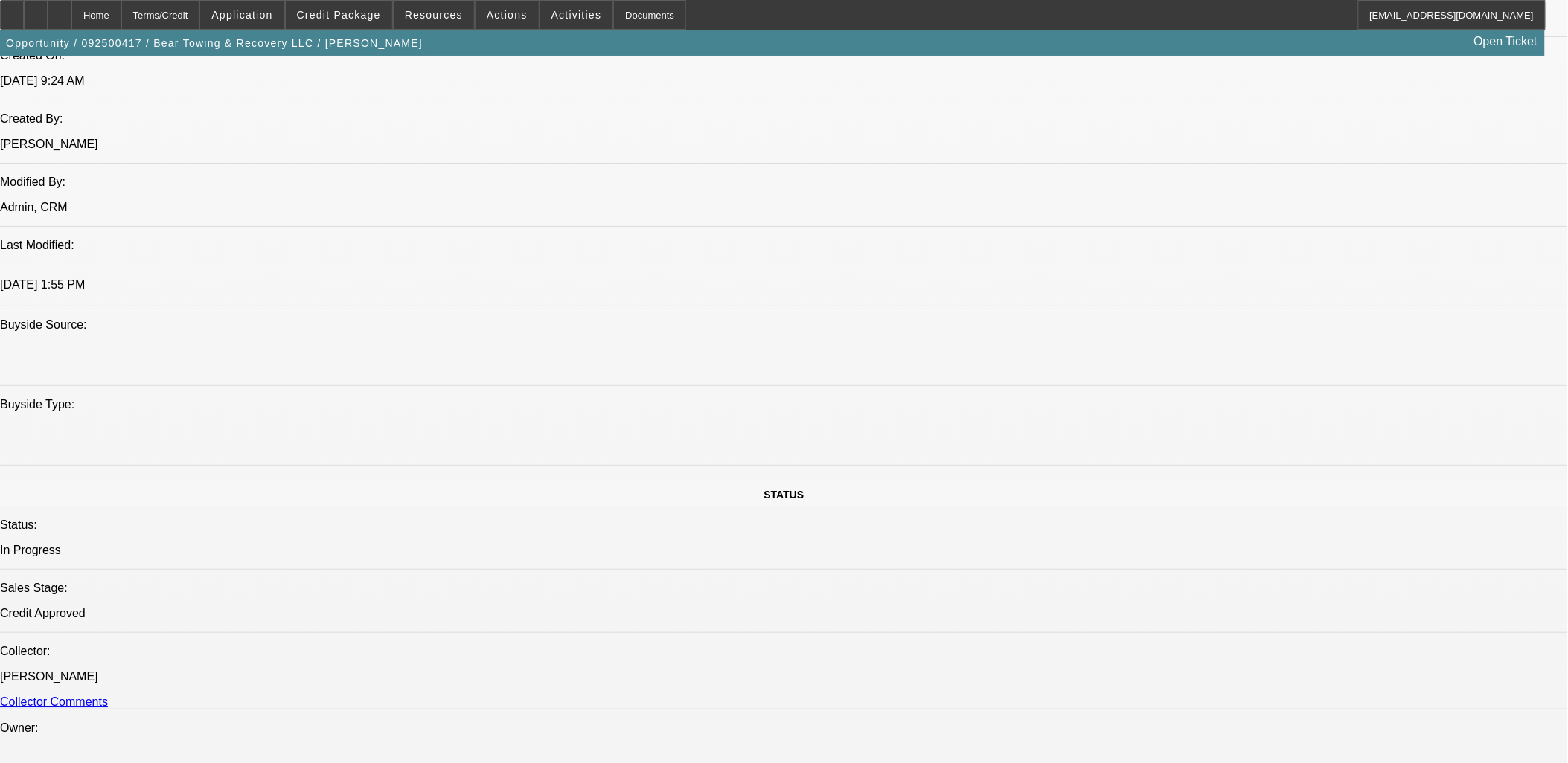
drag, startPoint x: 331, startPoint y: 625, endPoint x: 355, endPoint y: 618, distance: 25.0
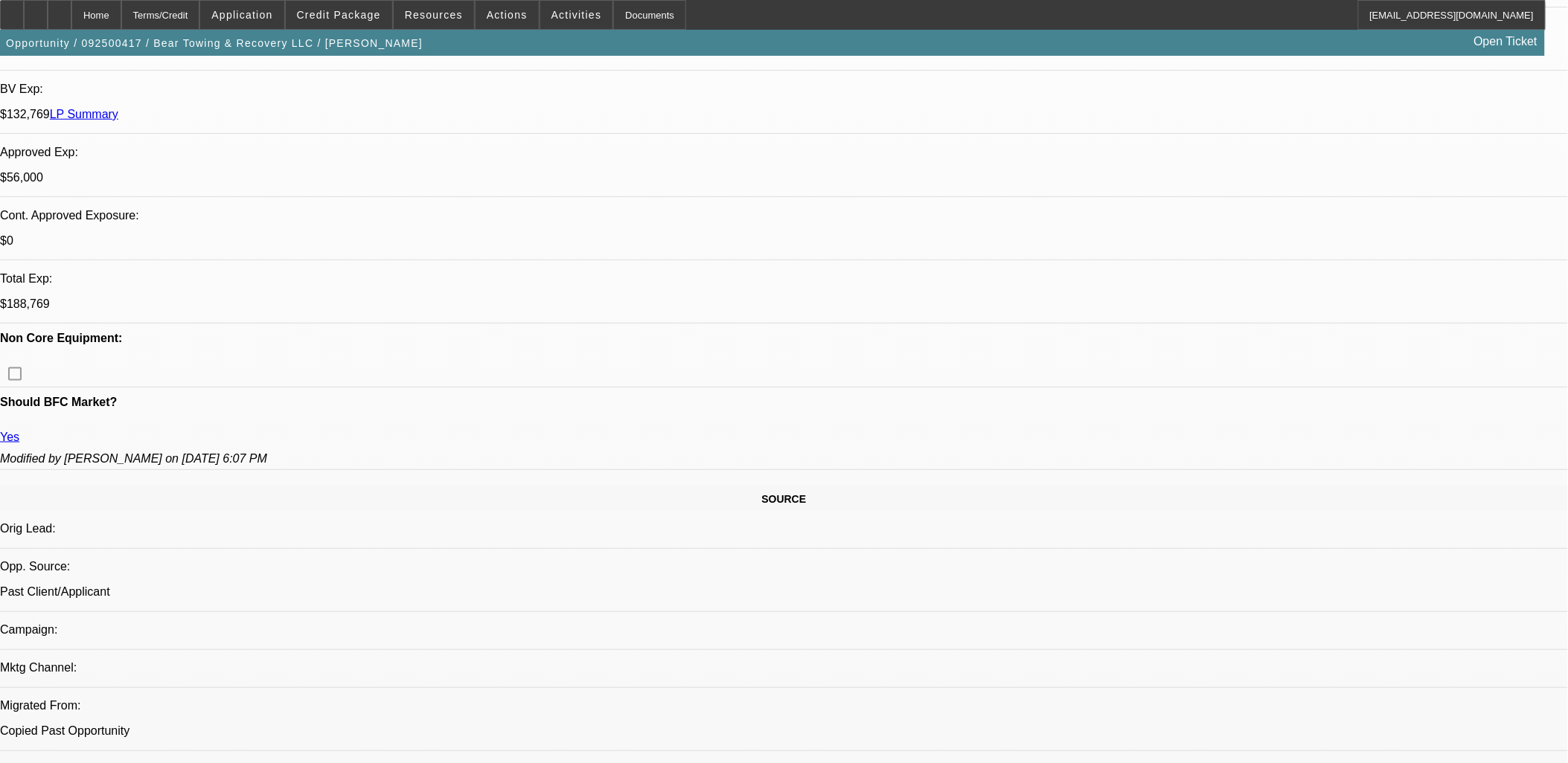
scroll to position [464, 0]
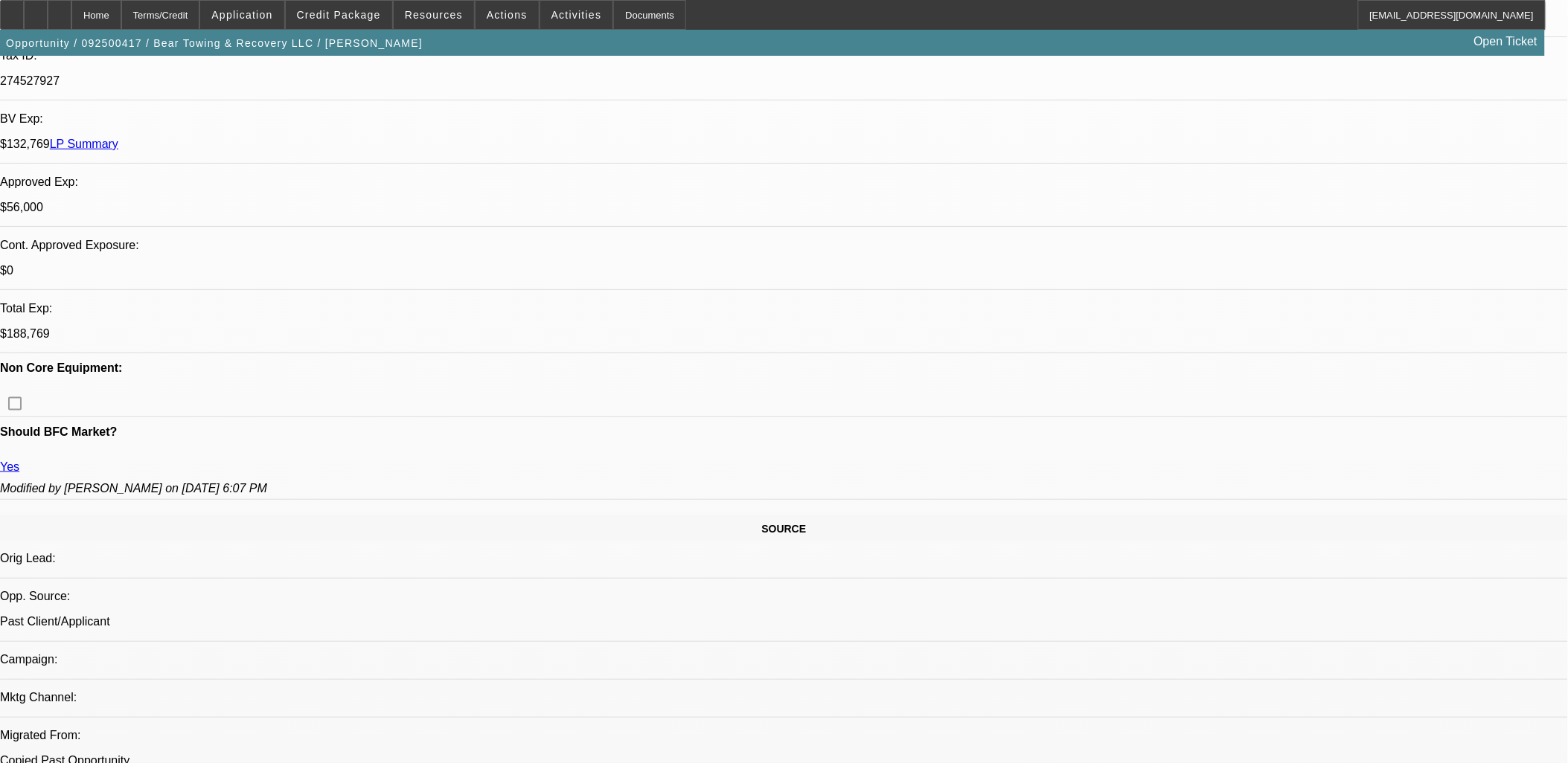
drag, startPoint x: 355, startPoint y: 618, endPoint x: 844, endPoint y: 379, distance: 544.3
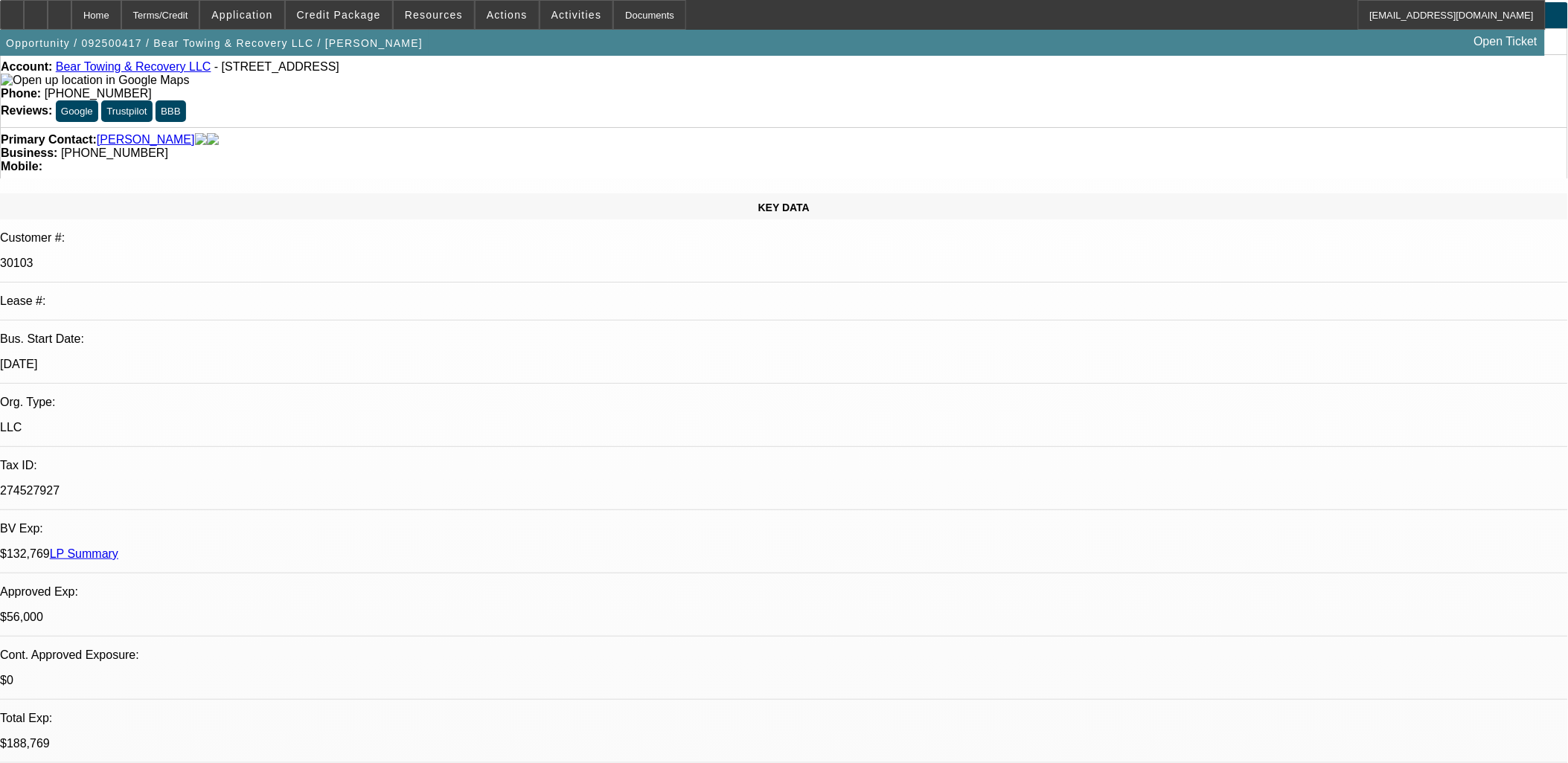
scroll to position [0, 0]
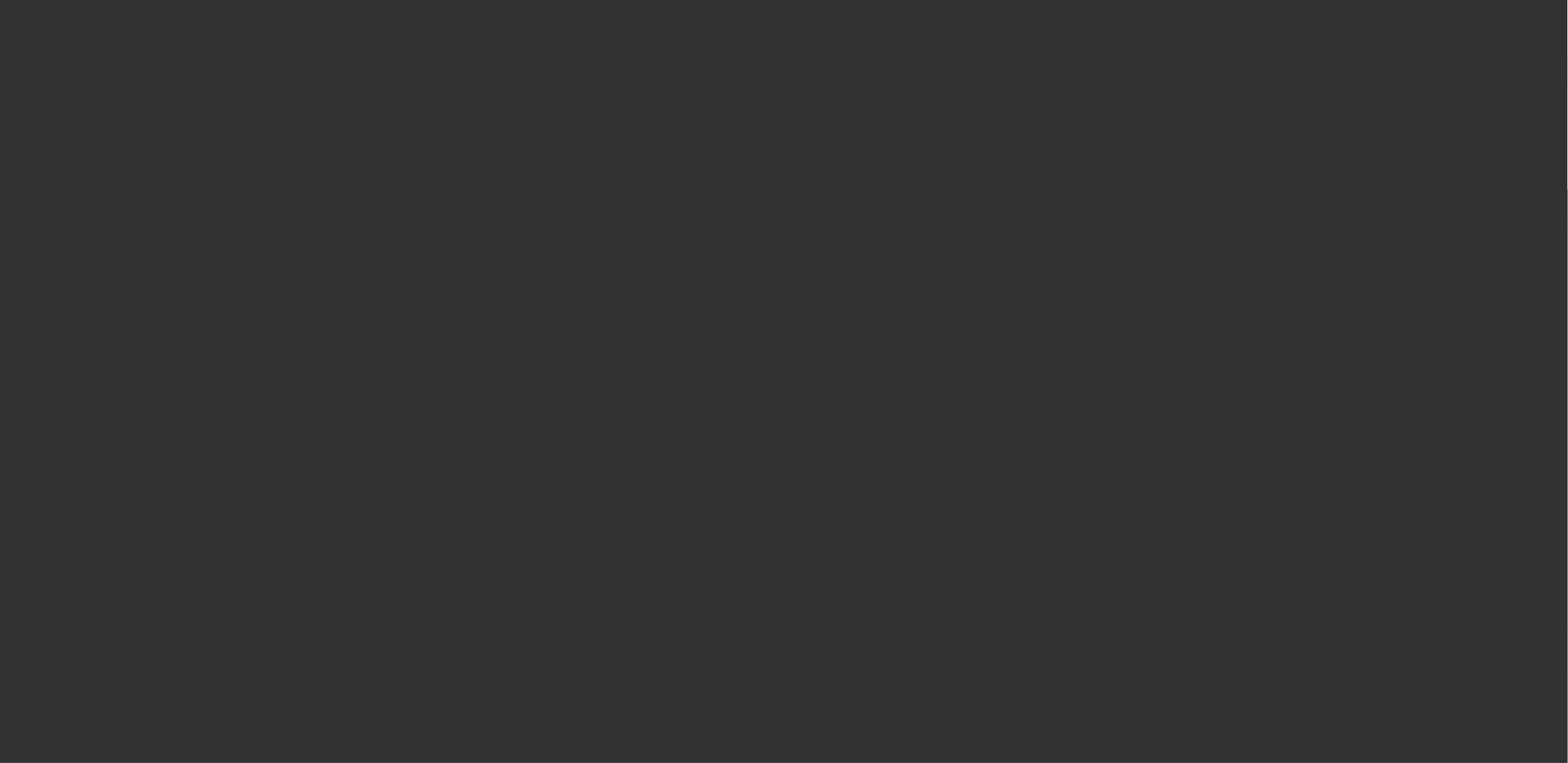
click at [762, 360] on span "Open calendar" at bounding box center [780, 342] width 36 height 36
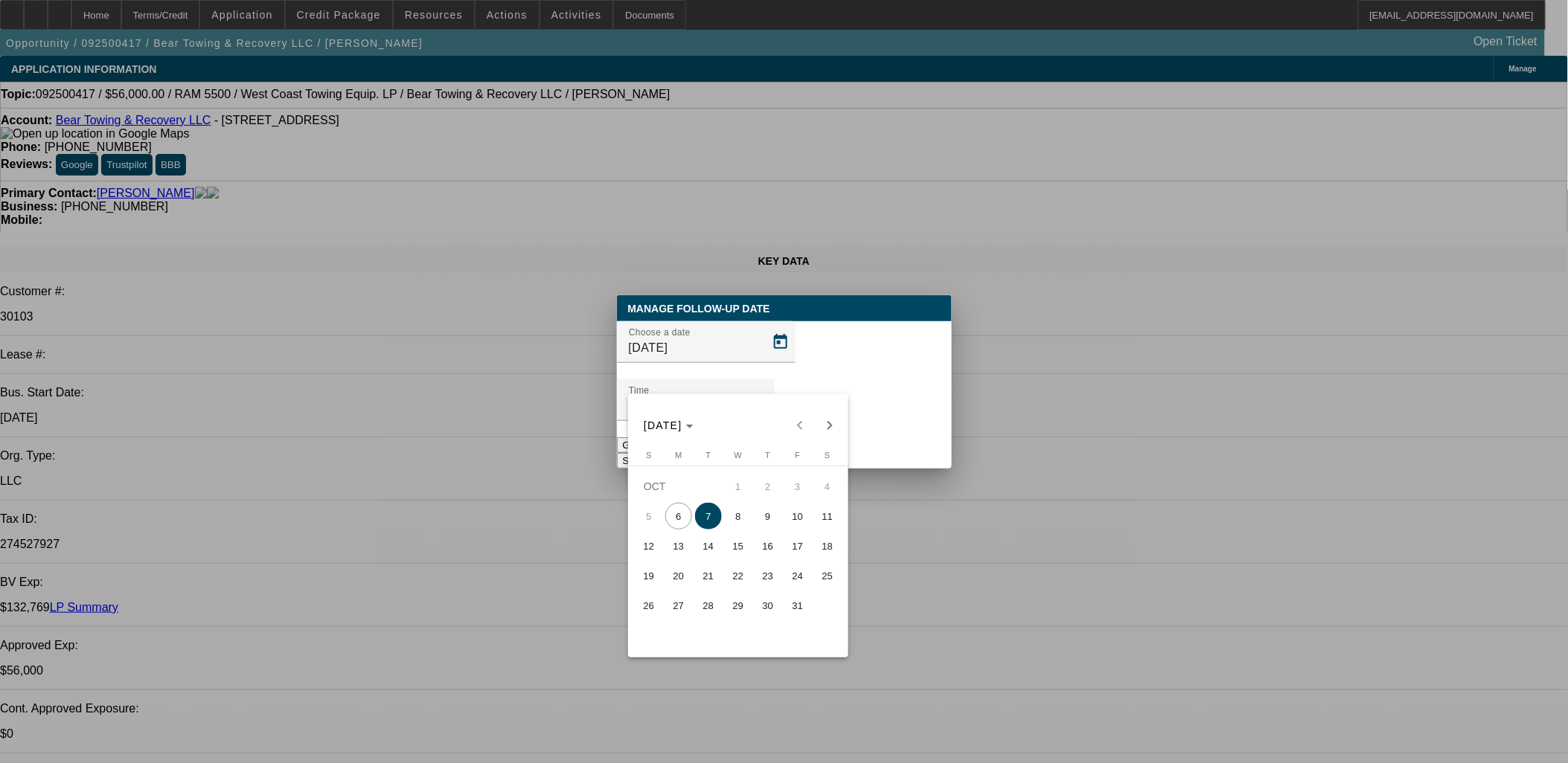
click at [749, 508] on button "8" at bounding box center [738, 516] width 30 height 30
type input "[DATE]"
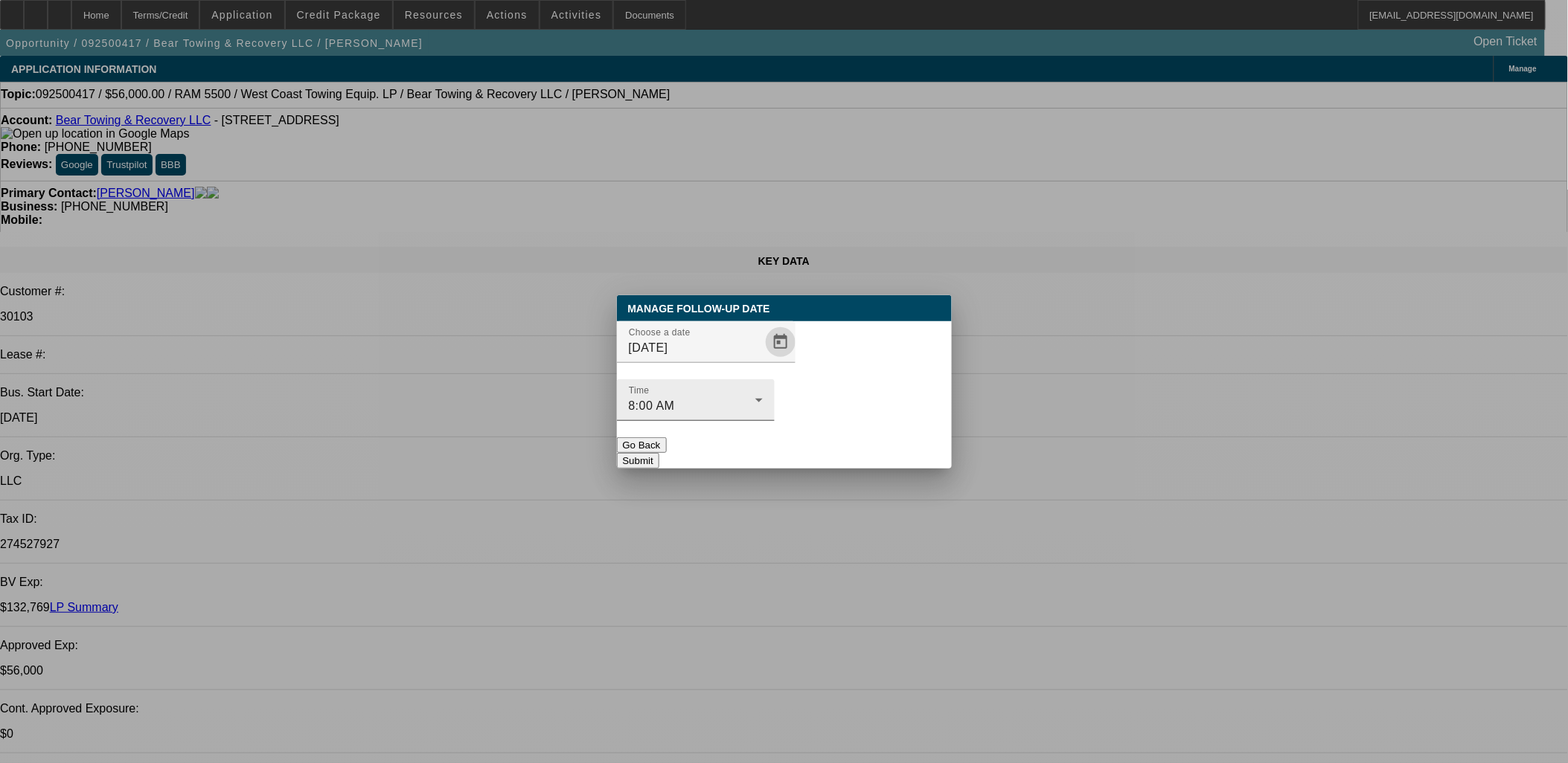
click at [755, 397] on div "8:00 AM" at bounding box center [692, 406] width 126 height 18
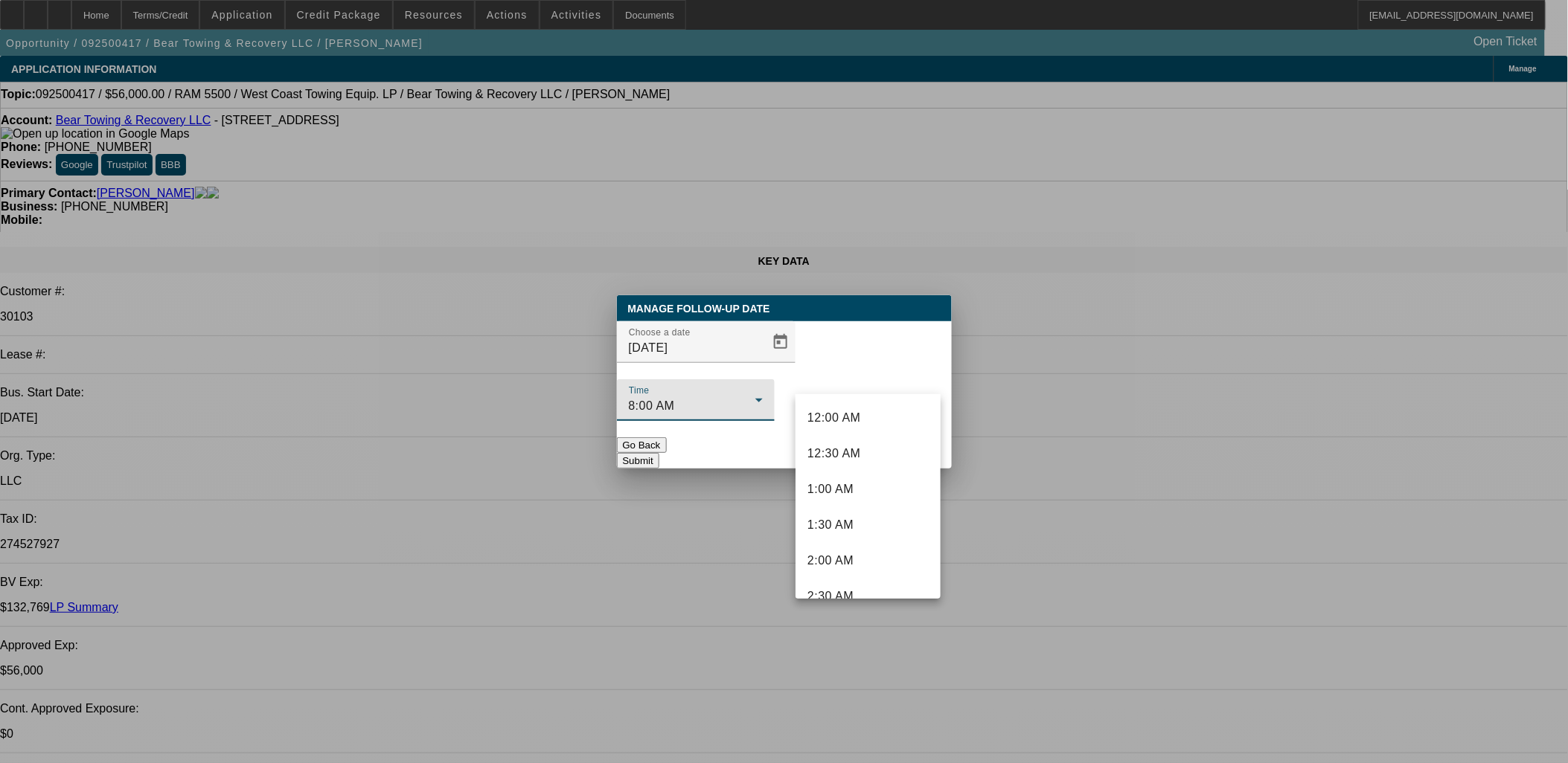
scroll to position [407, 0]
click at [878, 378] on div at bounding box center [784, 381] width 1568 height 763
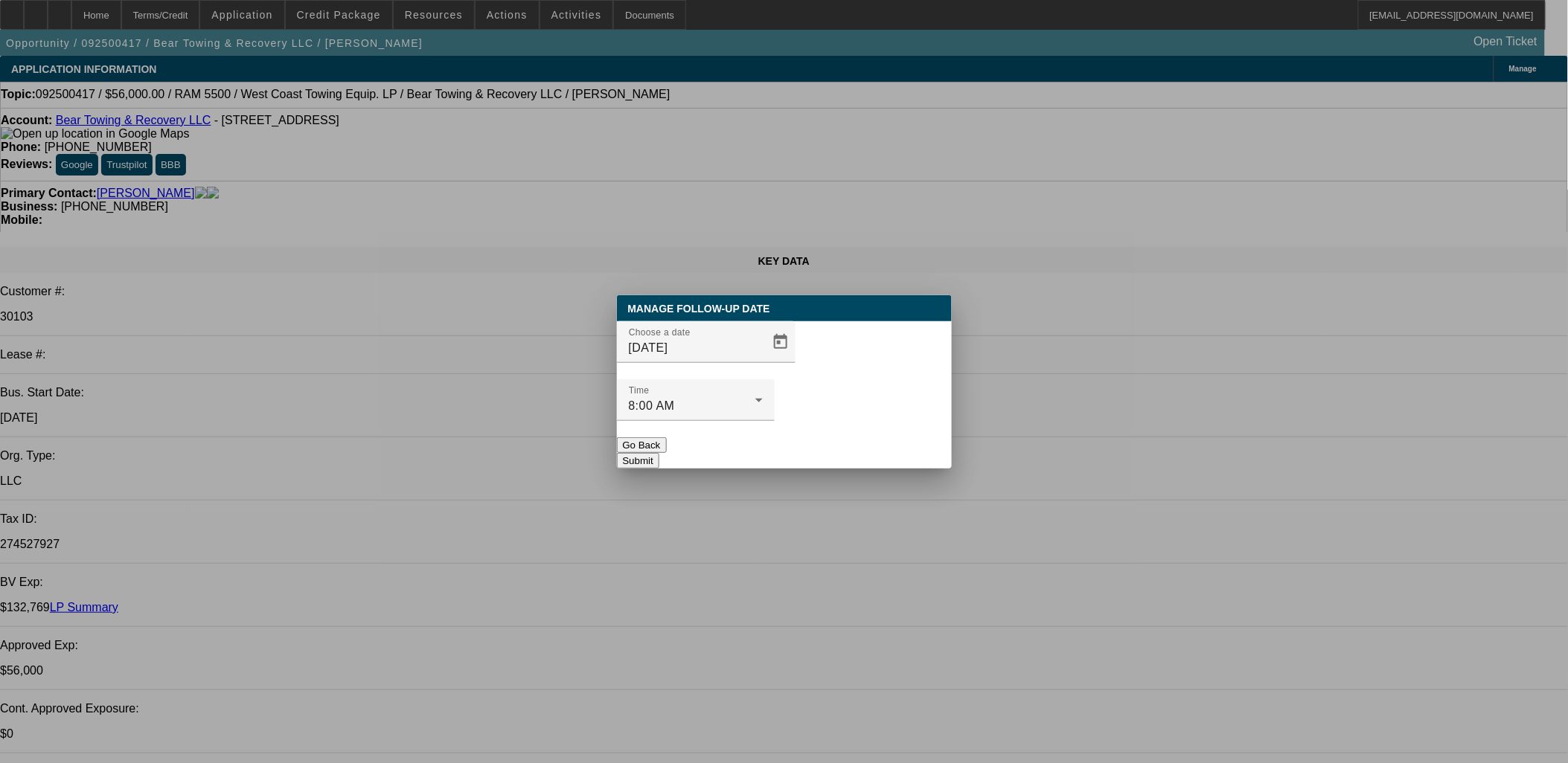
click at [660, 453] on button "Submit" at bounding box center [638, 461] width 42 height 16
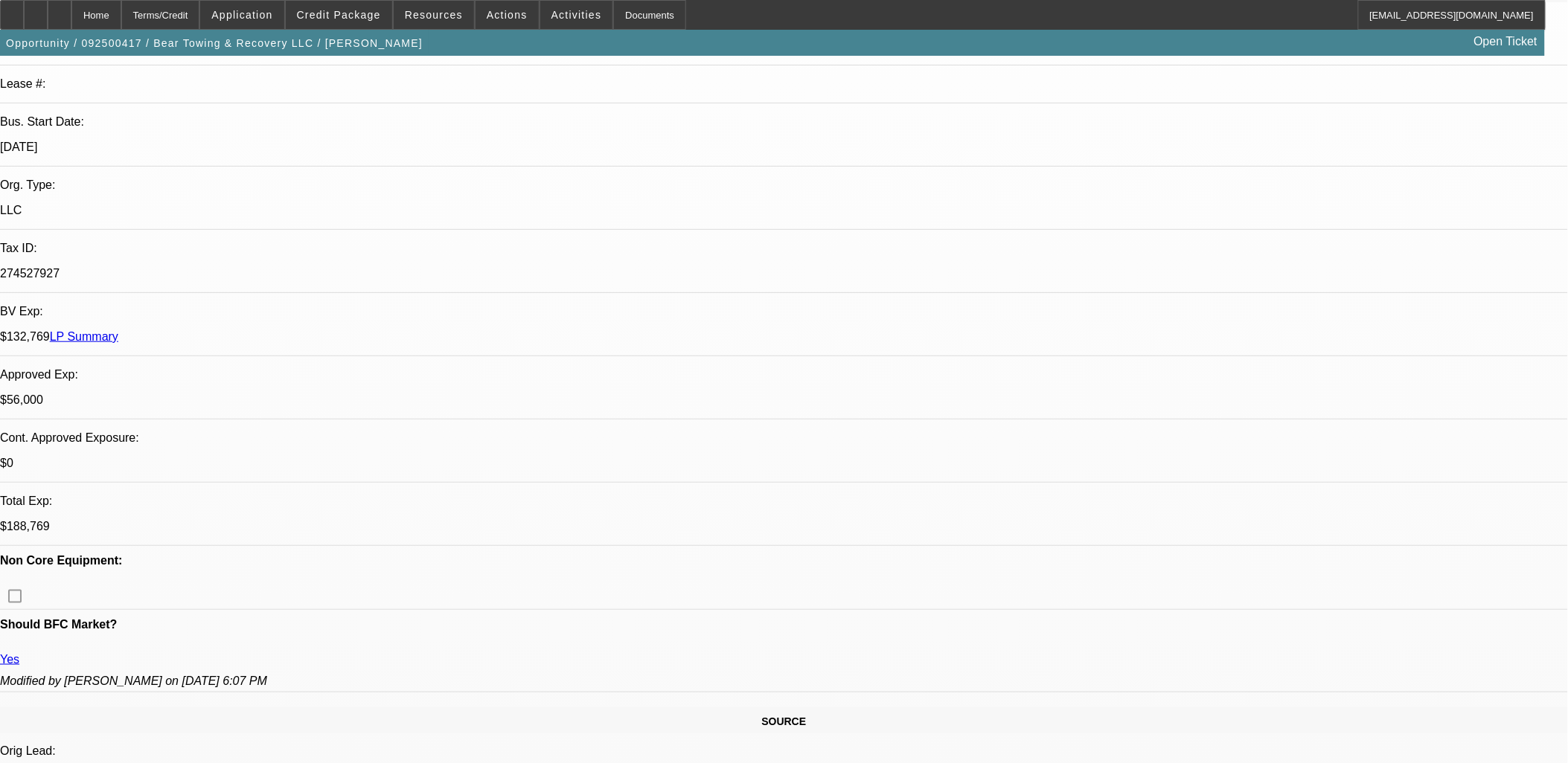
scroll to position [248, 0]
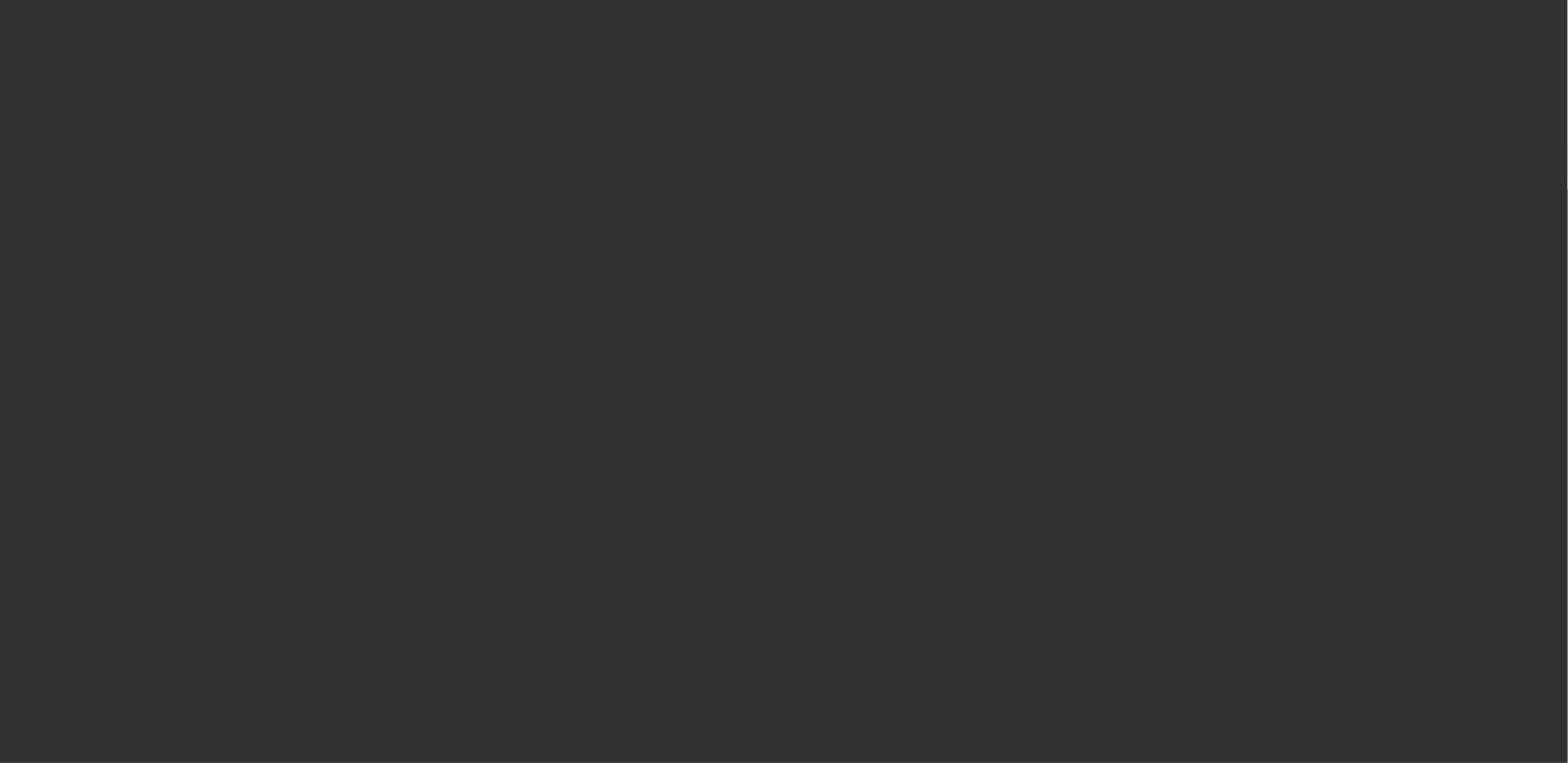
scroll to position [0, 0]
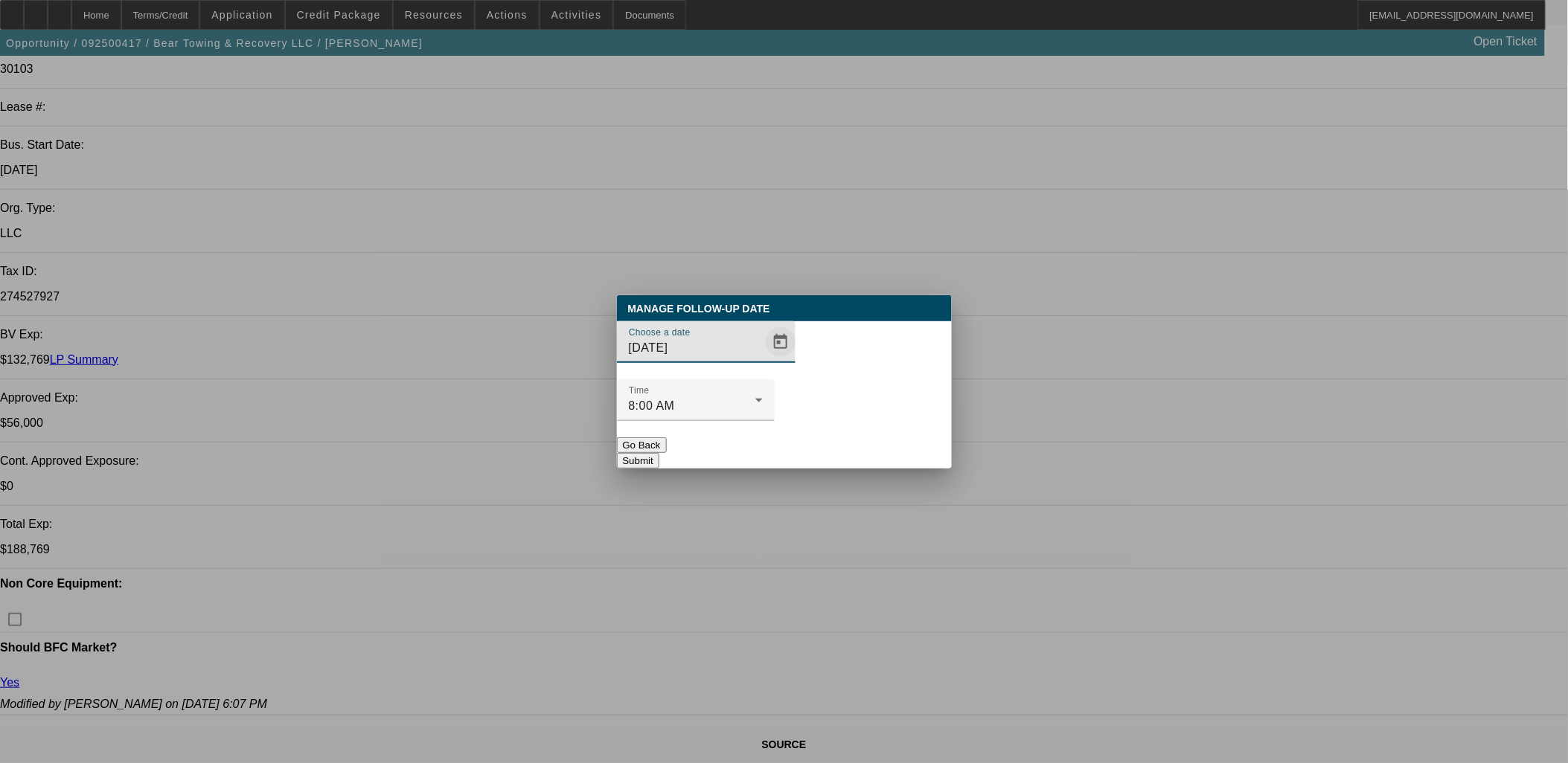
click at [772, 362] on div "Choose a date [DATE]" at bounding box center [784, 350] width 335 height 58
click at [767, 360] on span "Open calendar" at bounding box center [780, 342] width 36 height 36
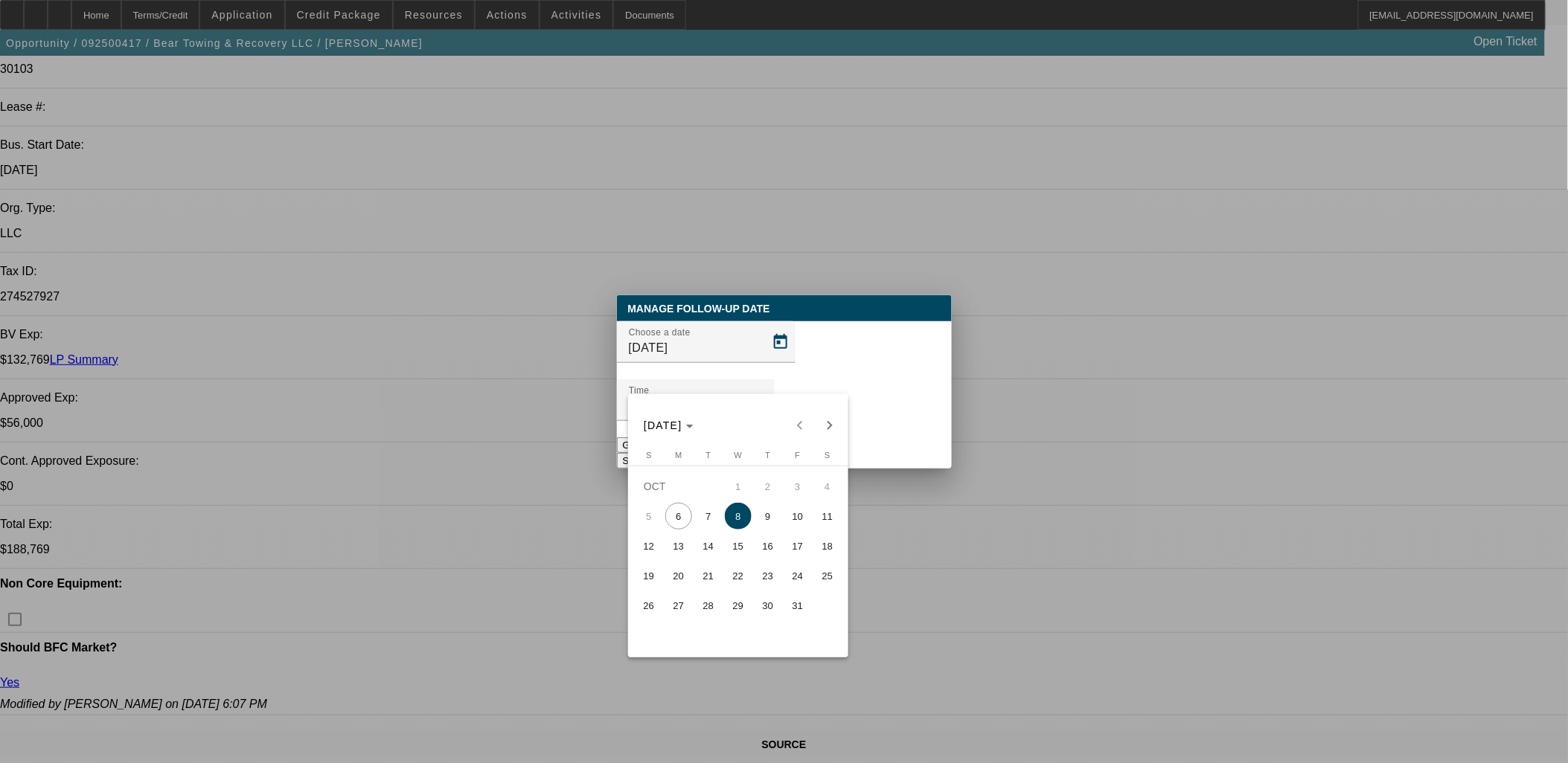
click at [798, 548] on span "17" at bounding box center [798, 546] width 26 height 26
type input "[DATE]"
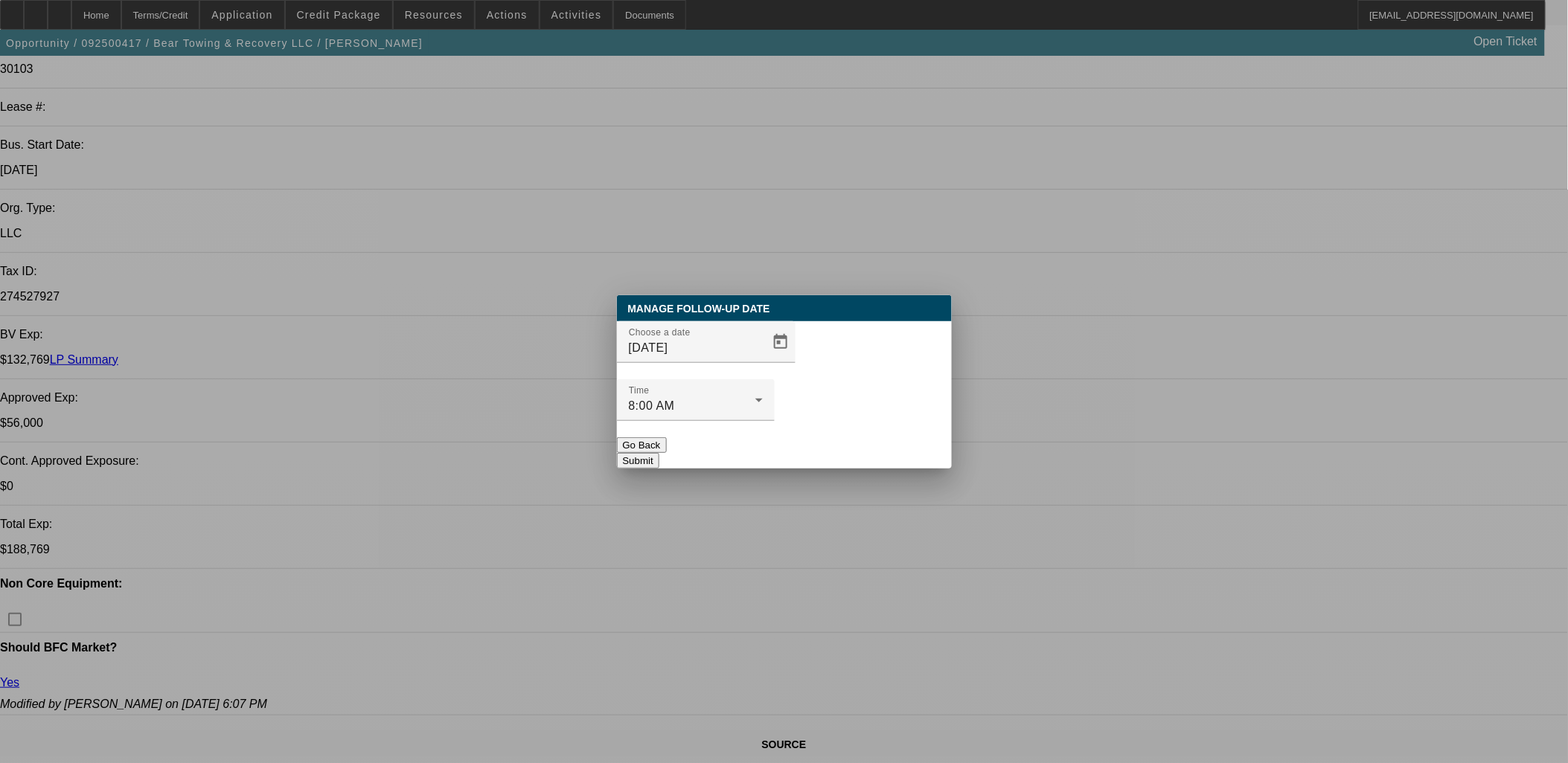
drag, startPoint x: 873, startPoint y: 441, endPoint x: 873, endPoint y: 426, distance: 15.0
click at [874, 442] on div "Manage Follow-Up Date Choose a date [DATE] Time 8:00 AM Go Back Submit" at bounding box center [784, 381] width 335 height 173
click at [660, 453] on button "Submit" at bounding box center [638, 461] width 42 height 16
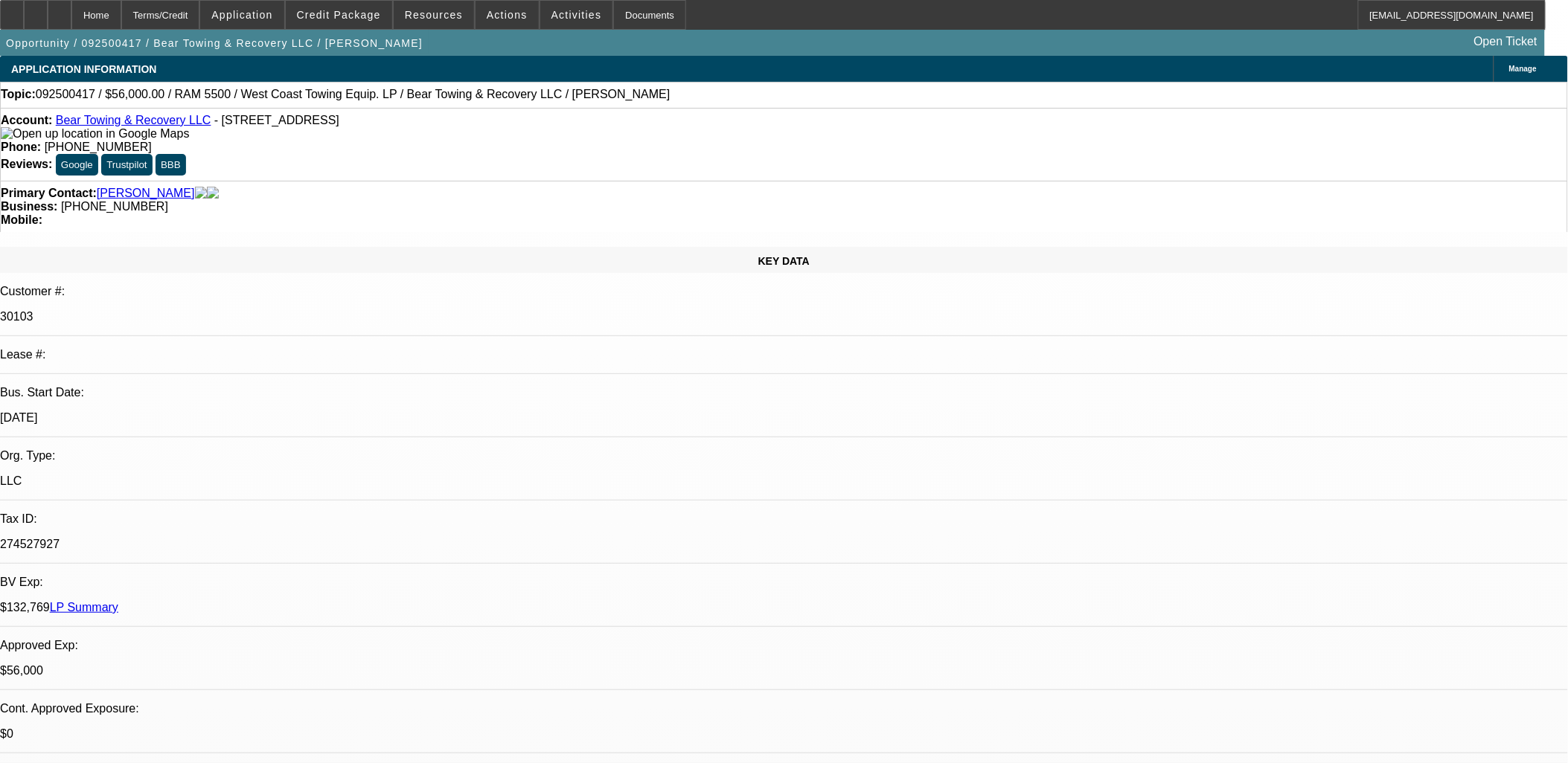
scroll to position [248, 0]
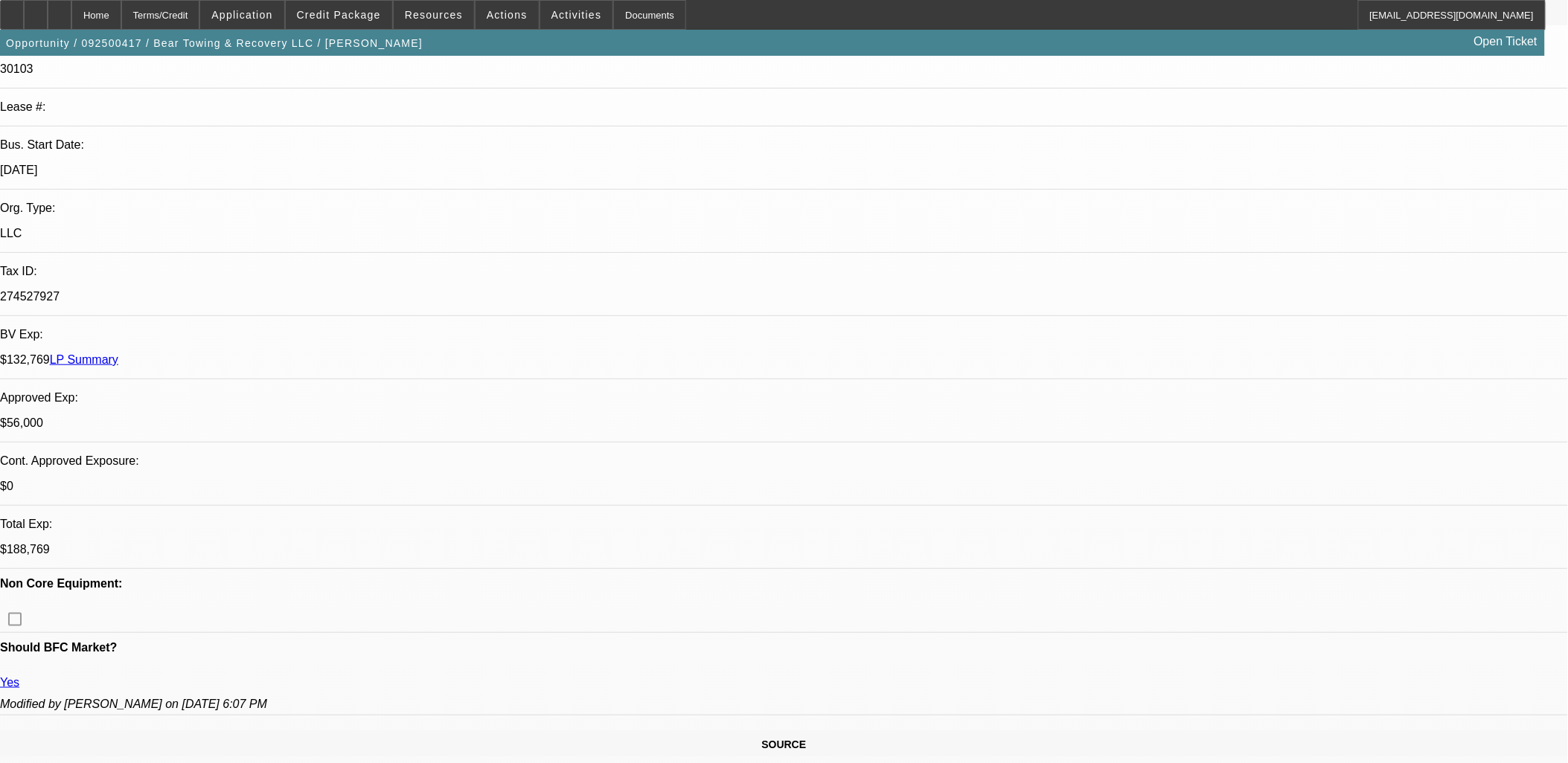
drag, startPoint x: 414, startPoint y: 198, endPoint x: 424, endPoint y: 220, distance: 24.2
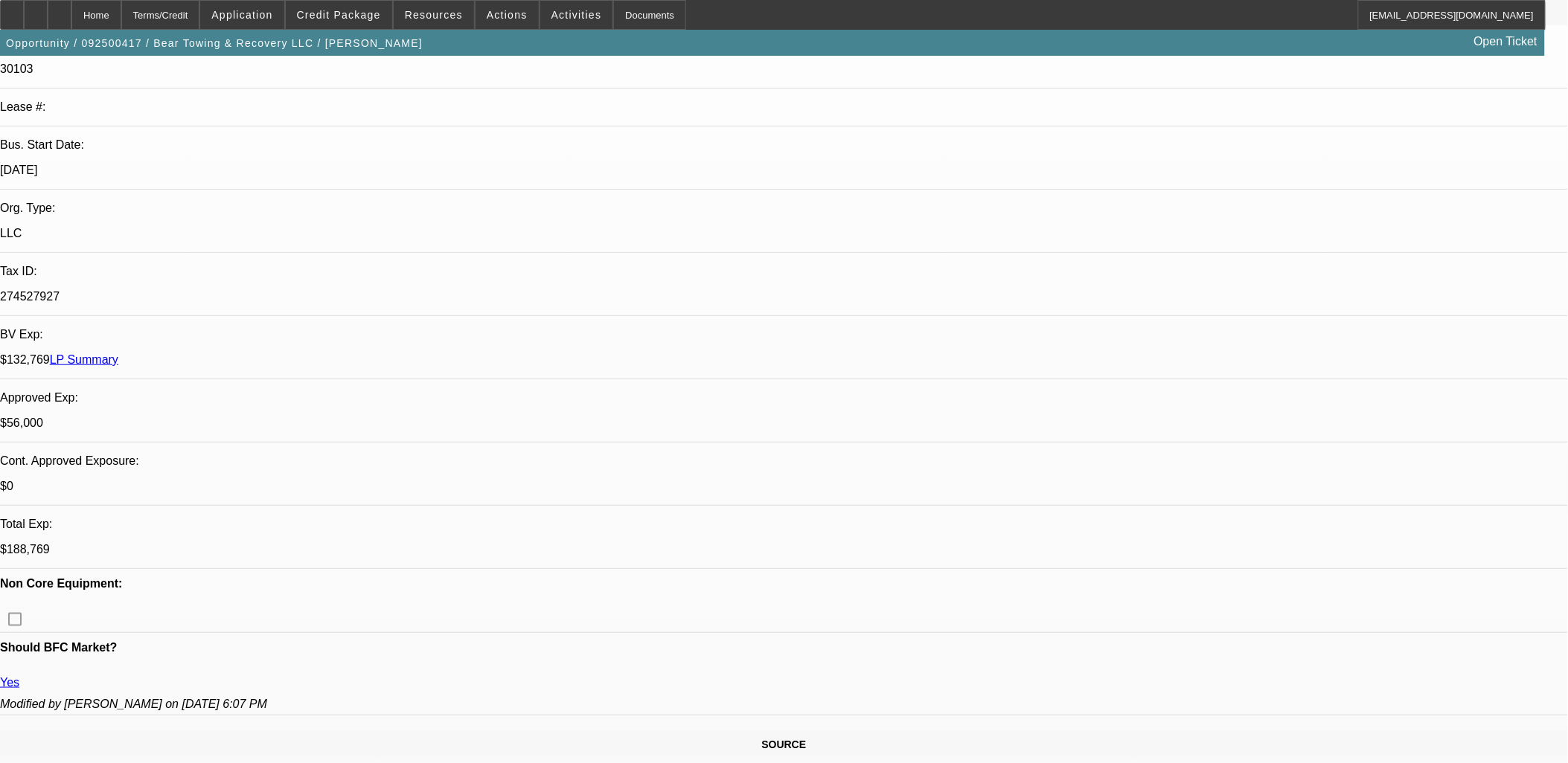
drag, startPoint x: 509, startPoint y: 191, endPoint x: 587, endPoint y: 192, distance: 78.0
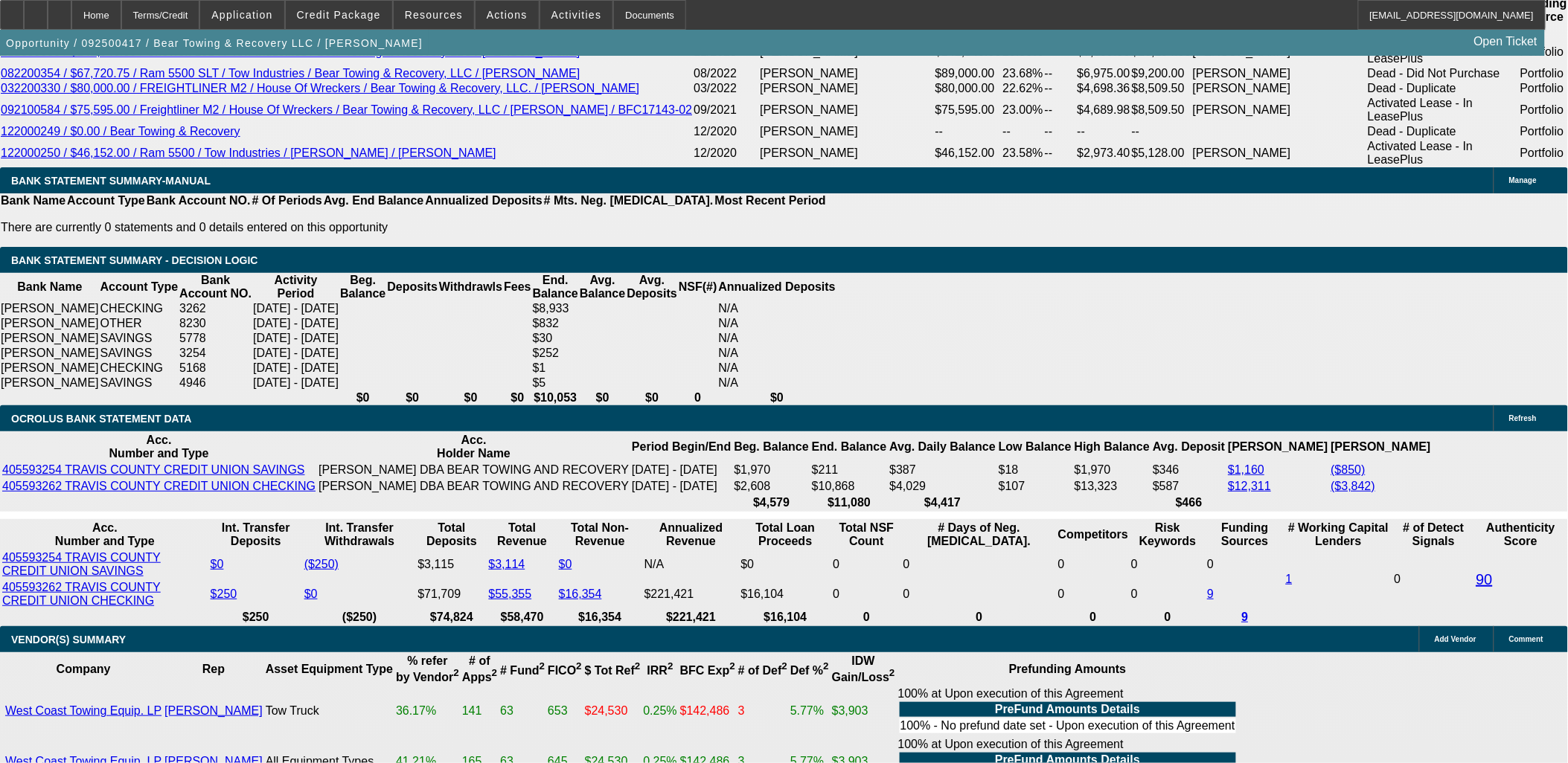
scroll to position [2727, 0]
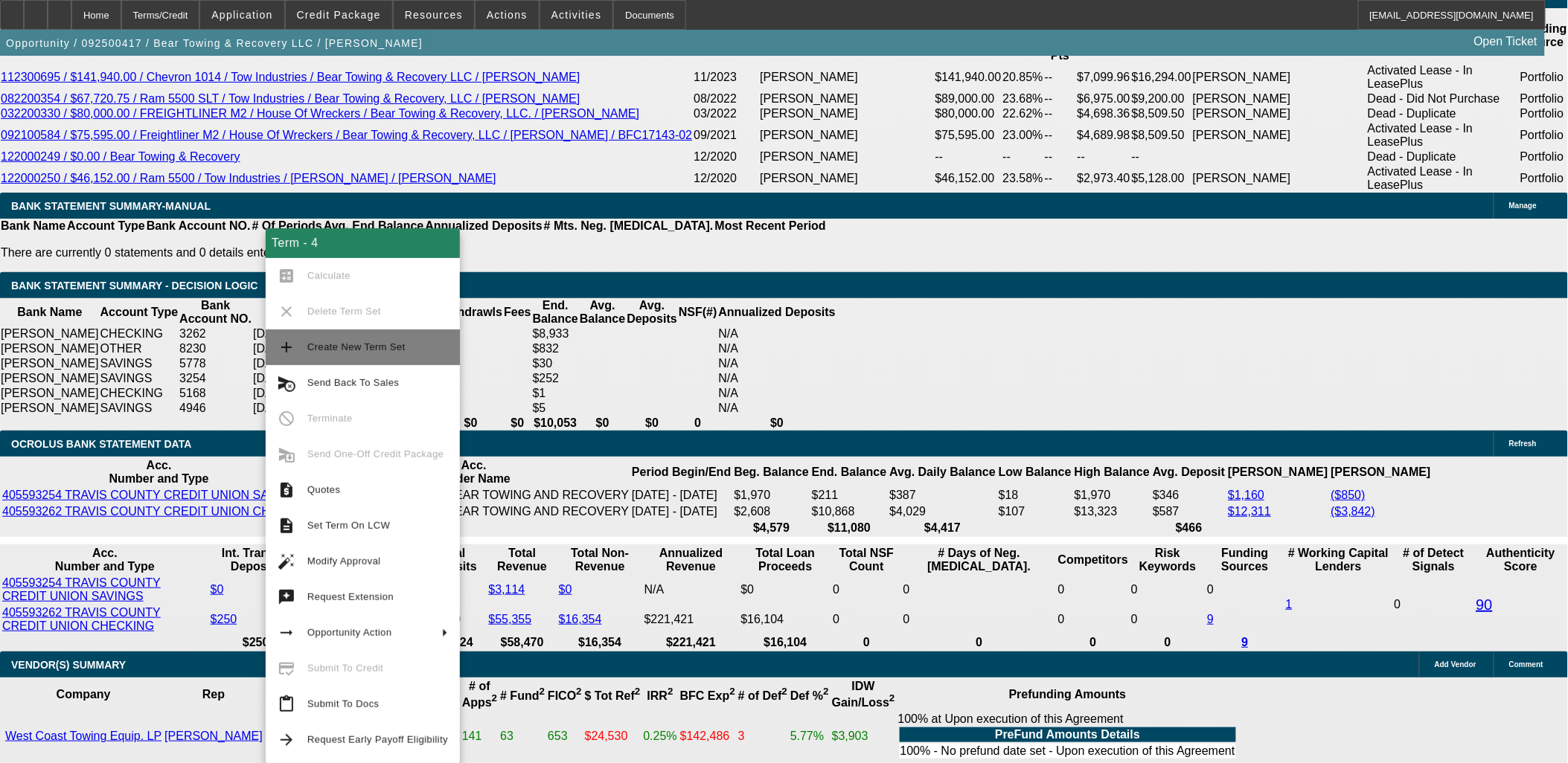
click at [314, 338] on span "Create New Term Set" at bounding box center [378, 347] width 141 height 18
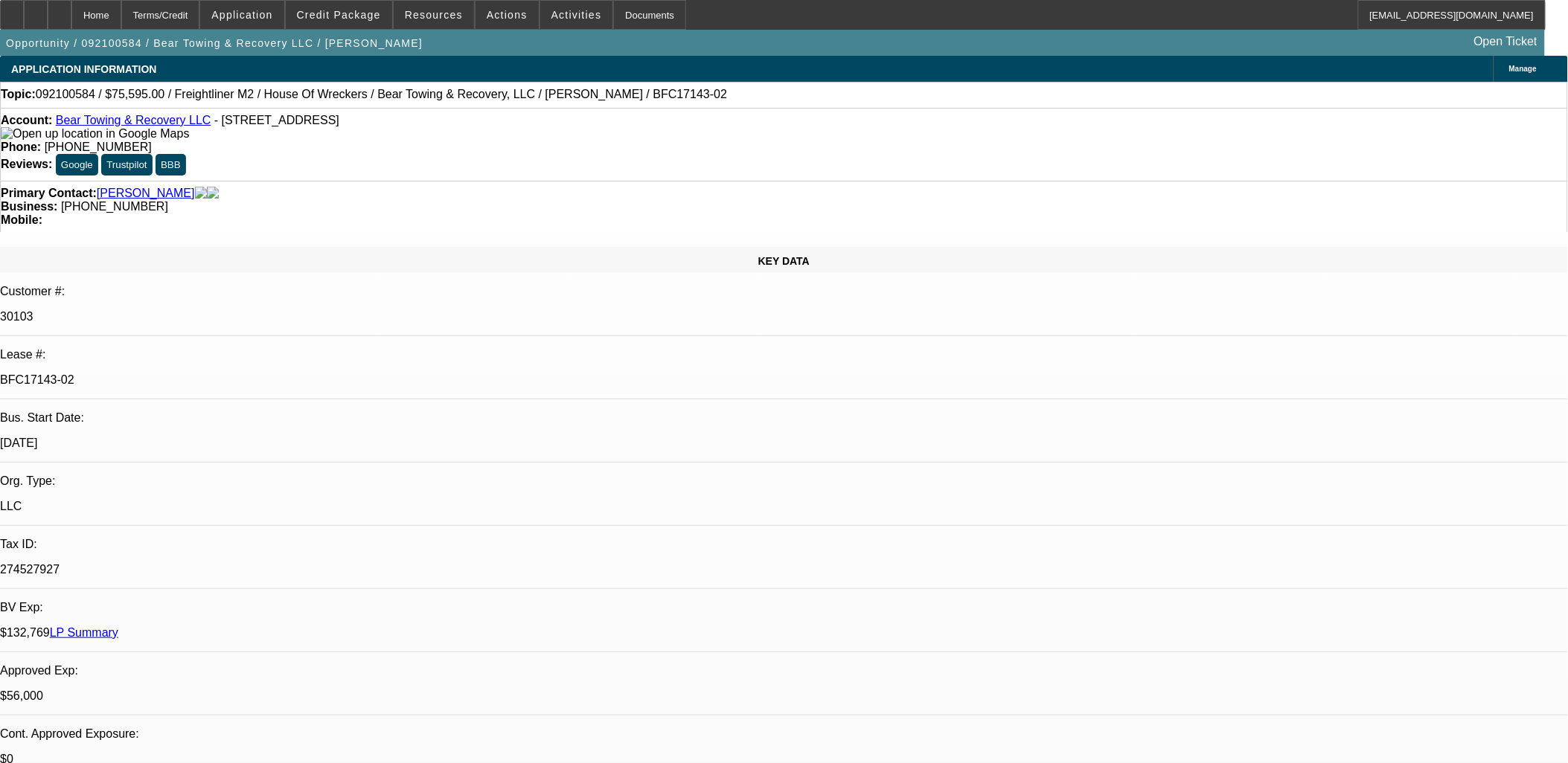
select select "0"
select select "2"
select select "0.1"
select select "0"
select select "2"
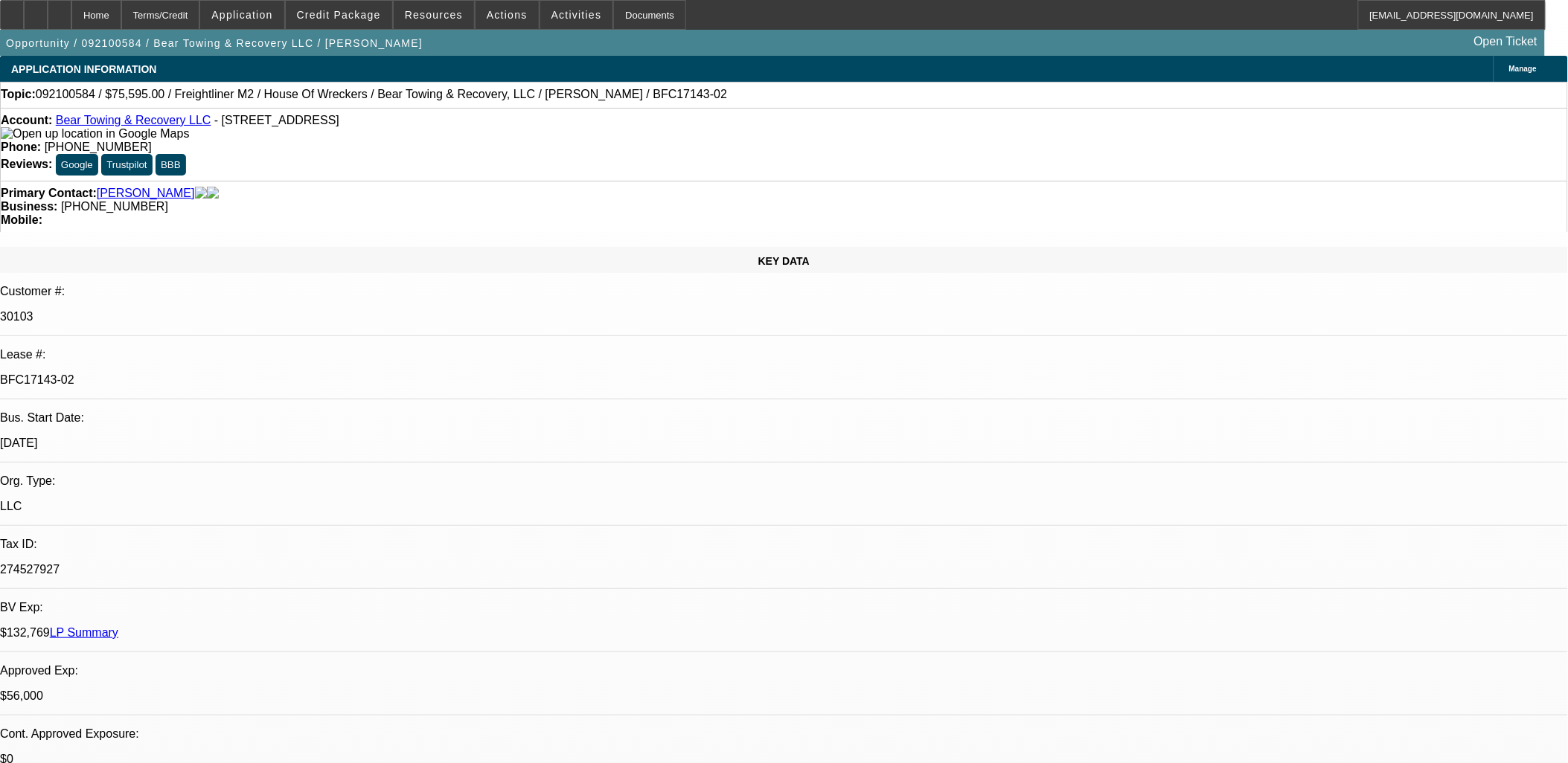
select select "0.1"
select select "0"
select select "2"
select select "0.1"
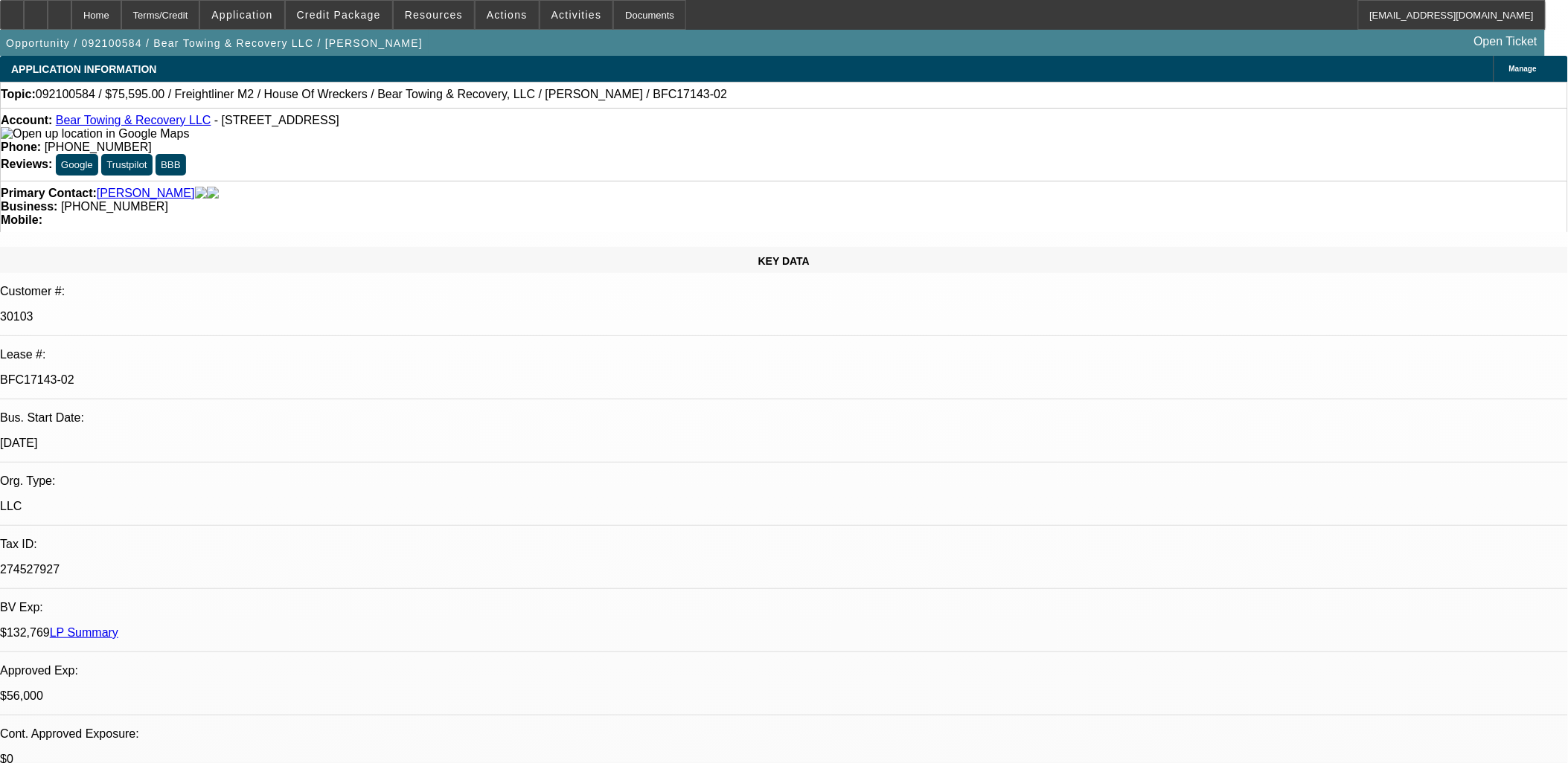
select select "2"
select select "0.1"
select select "1"
select select "2"
select select "4"
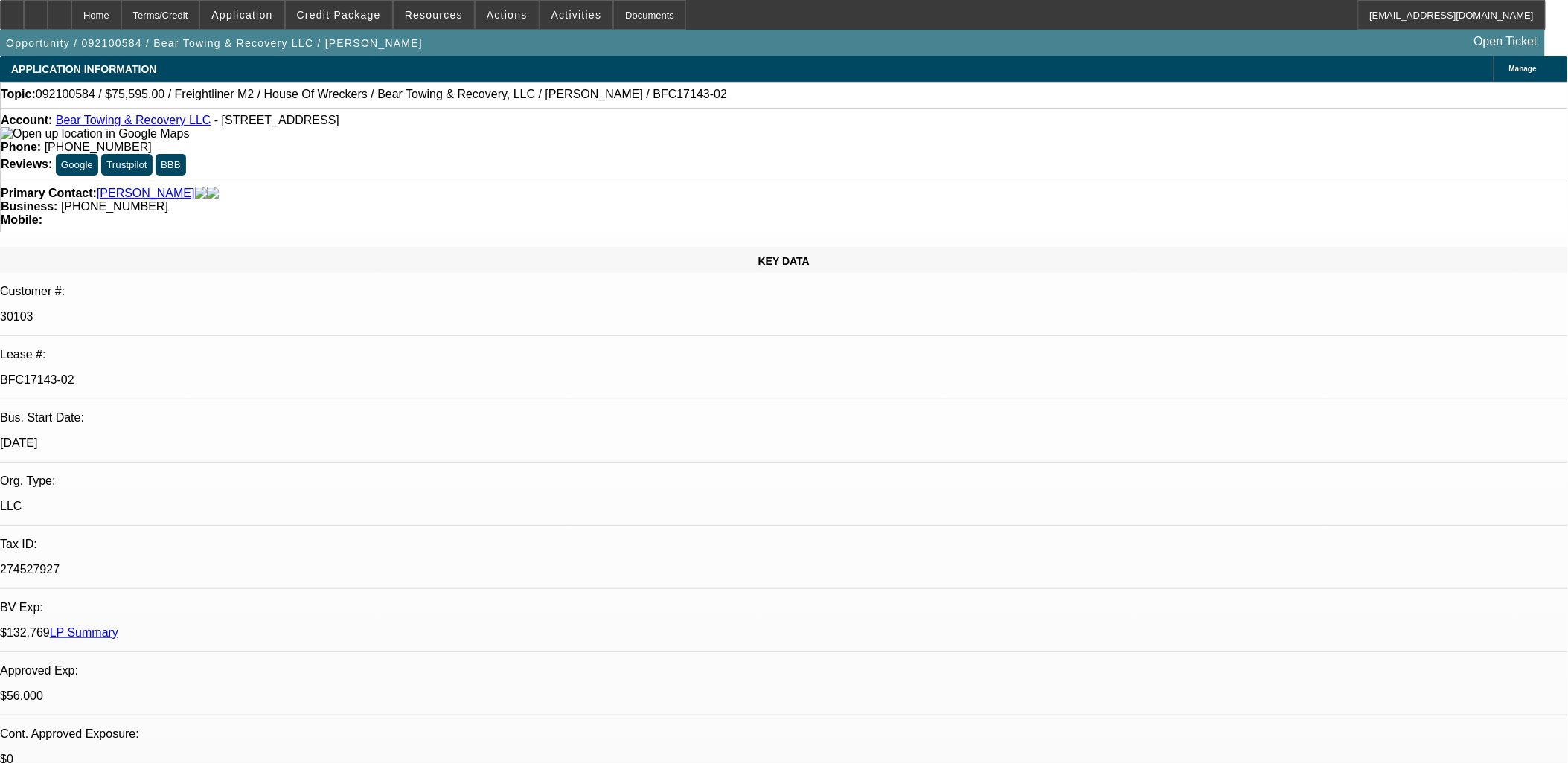
select select "1"
select select "2"
select select "4"
select select "1"
select select "2"
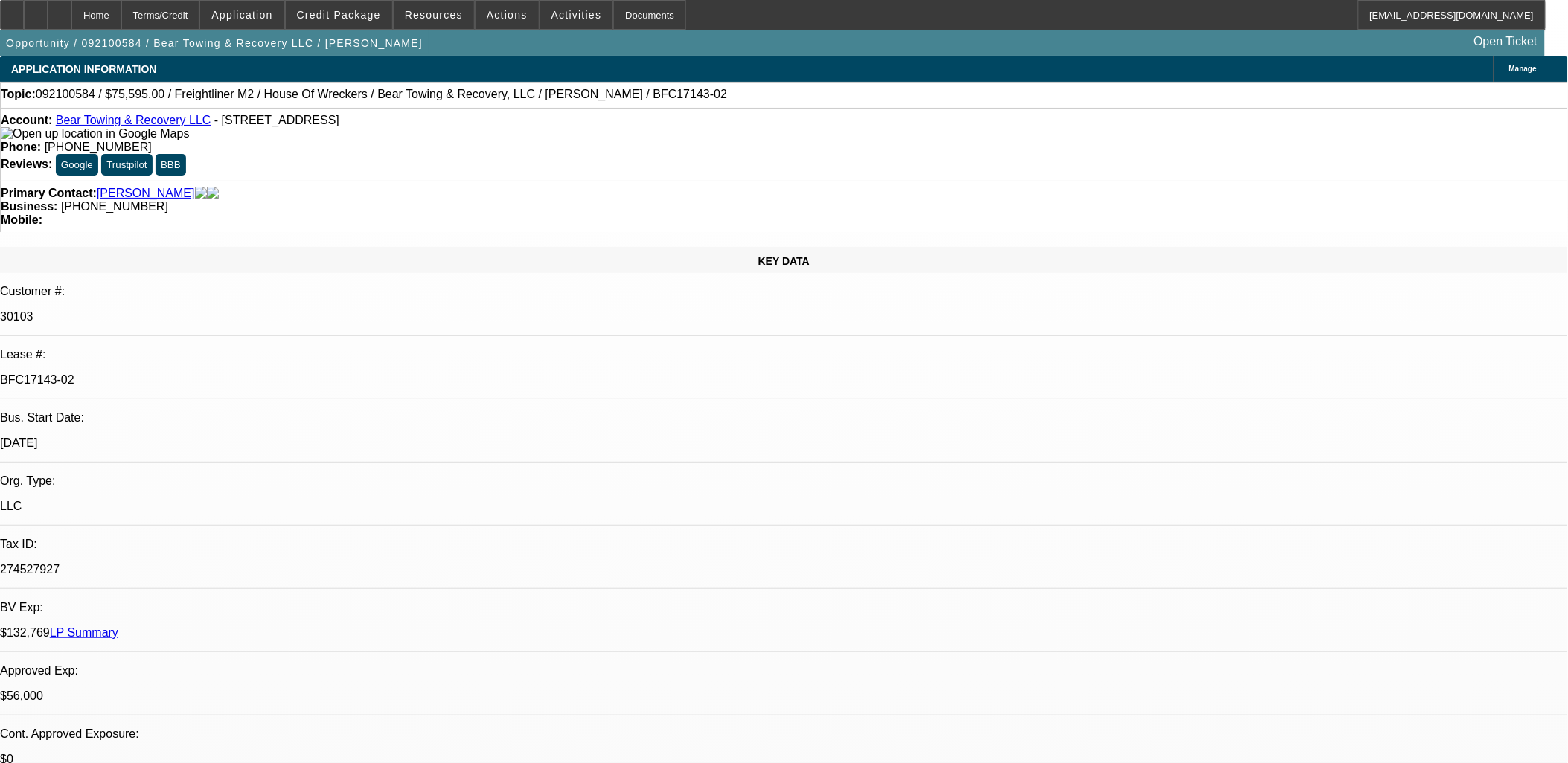
select select "4"
select select "1"
select select "2"
select select "4"
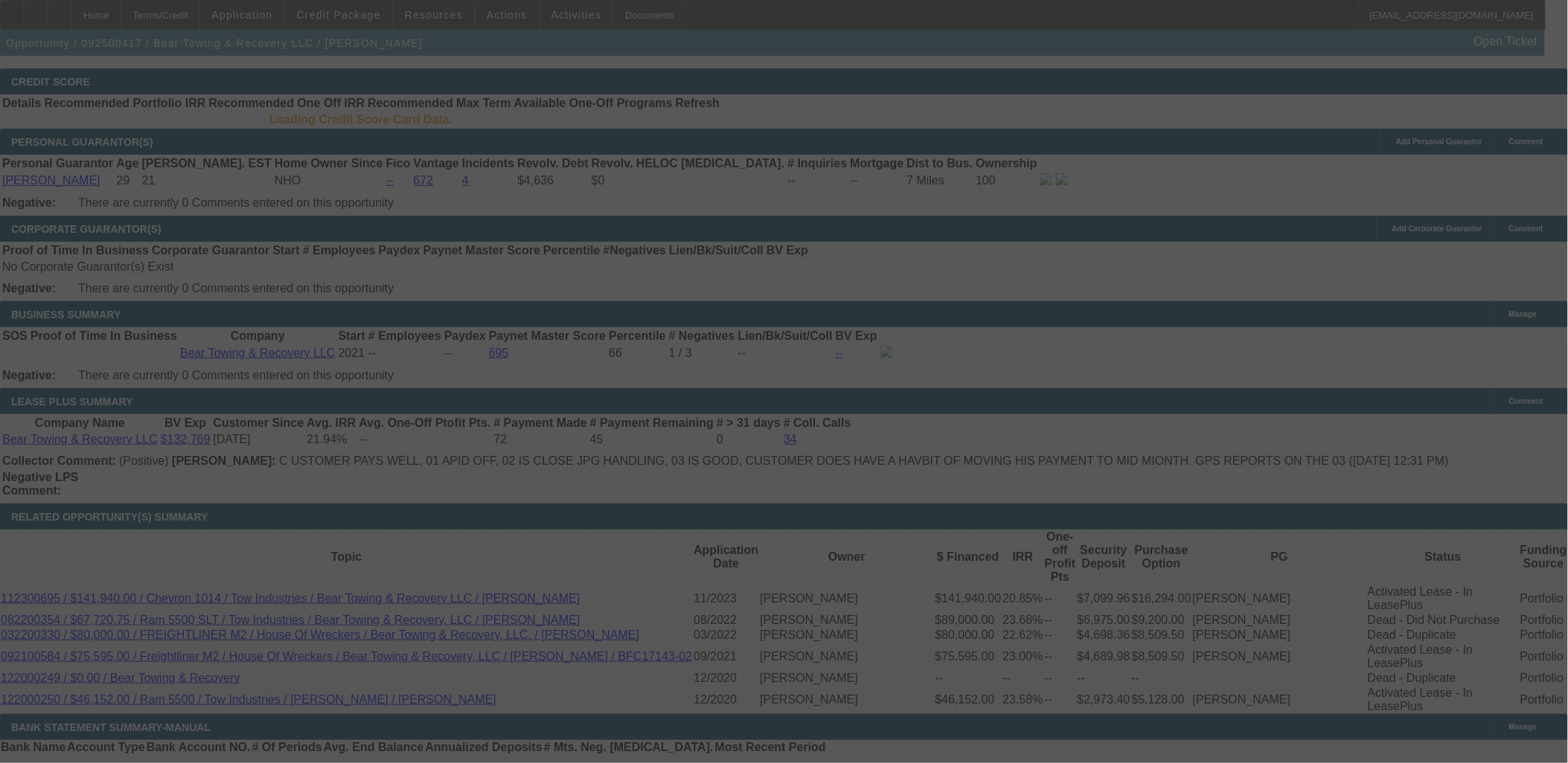
scroll to position [2537, 0]
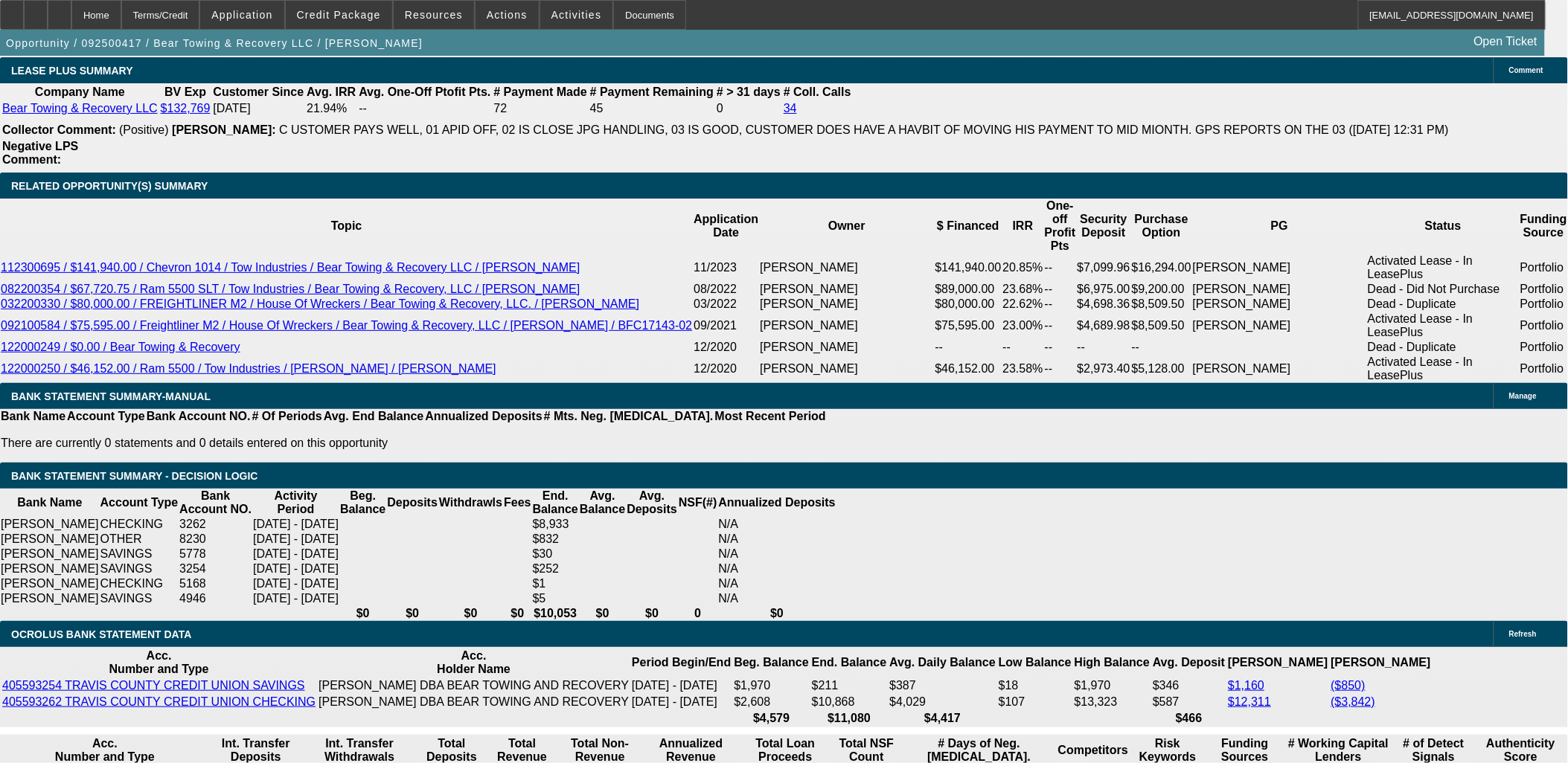
select select "0"
select select "2"
select select "0.1"
select select "0"
select select "2"
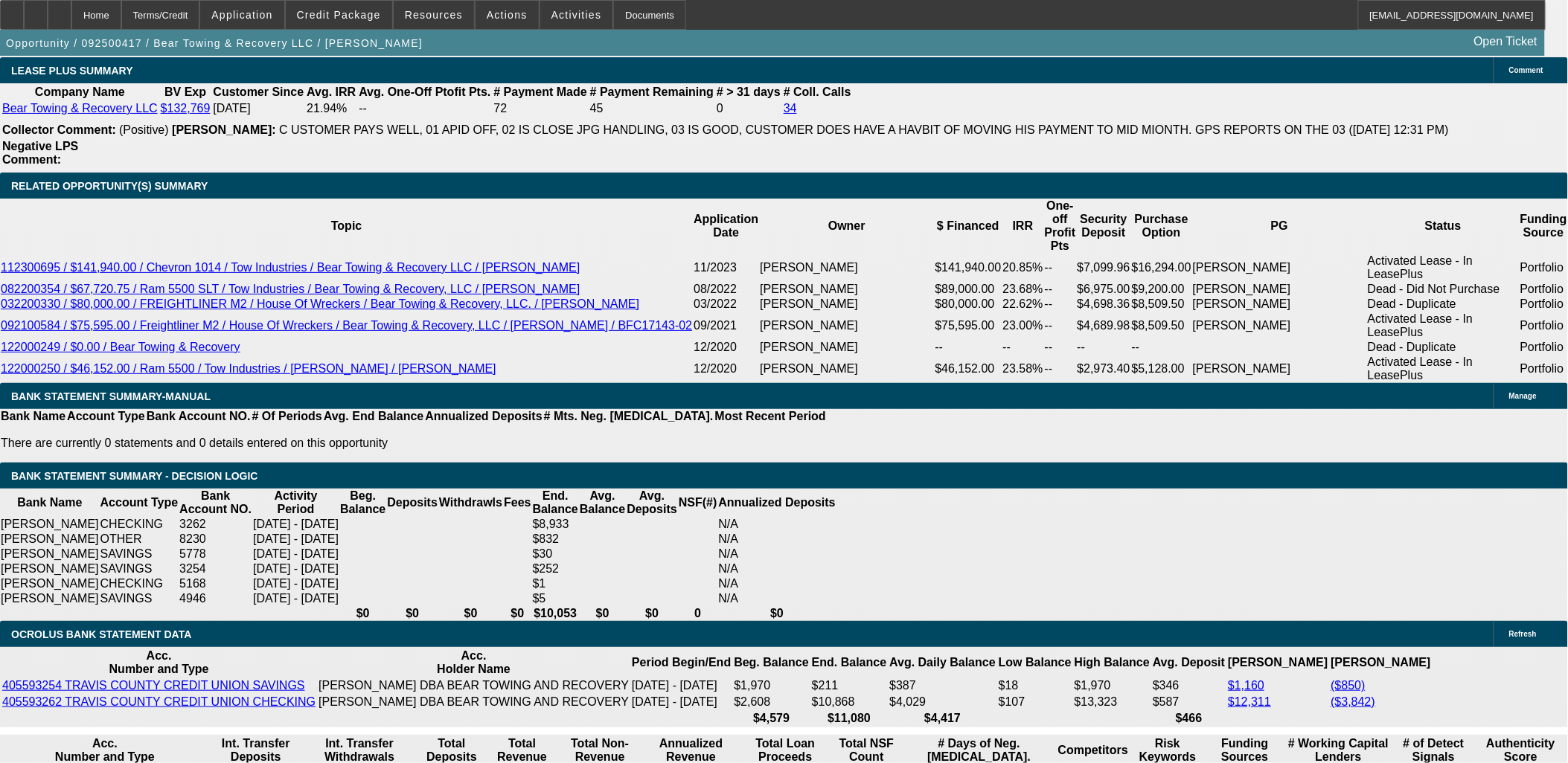
select select "0.1"
select select "0"
select select "0.1"
select select "0"
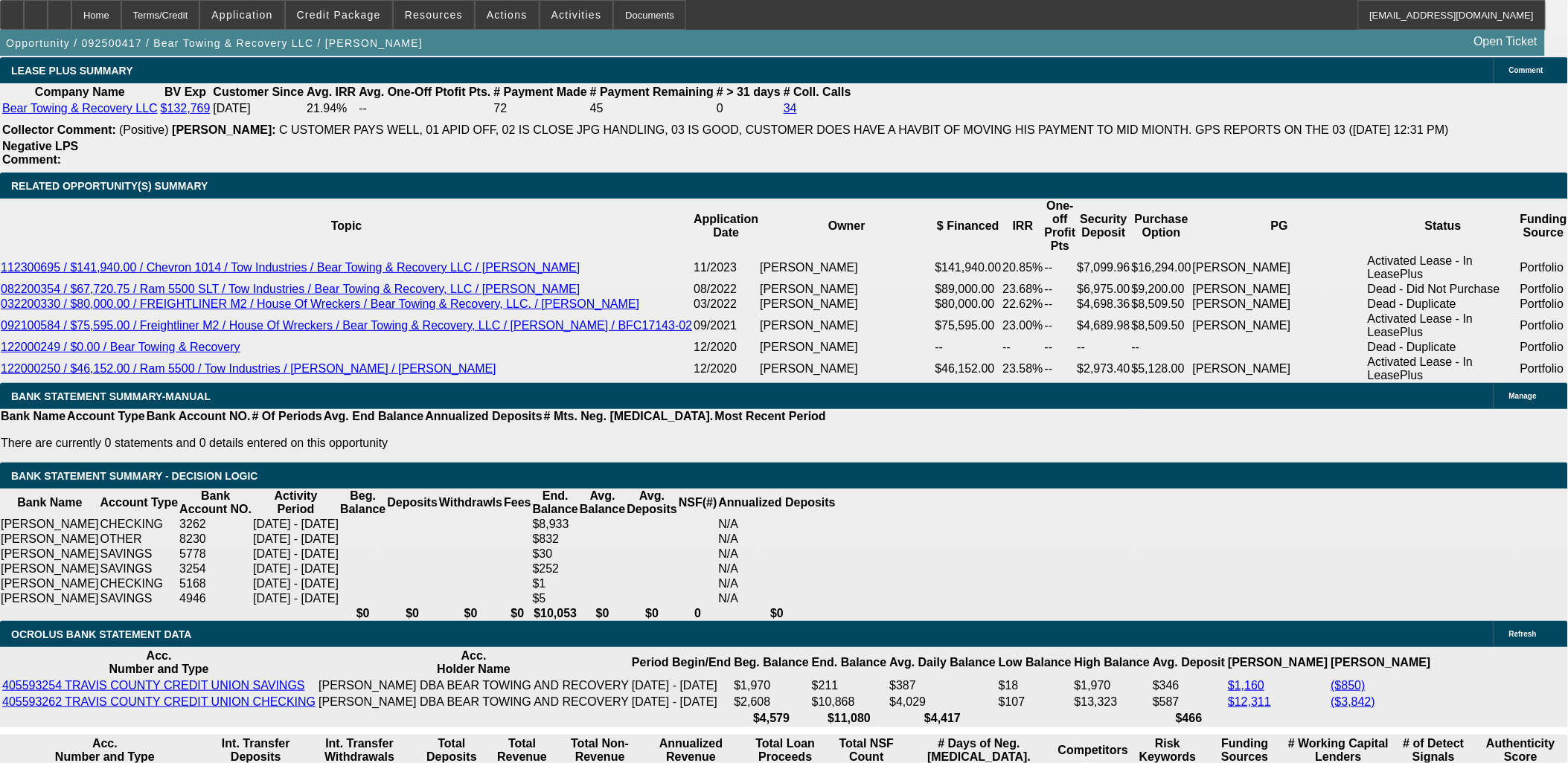
select select "0.1"
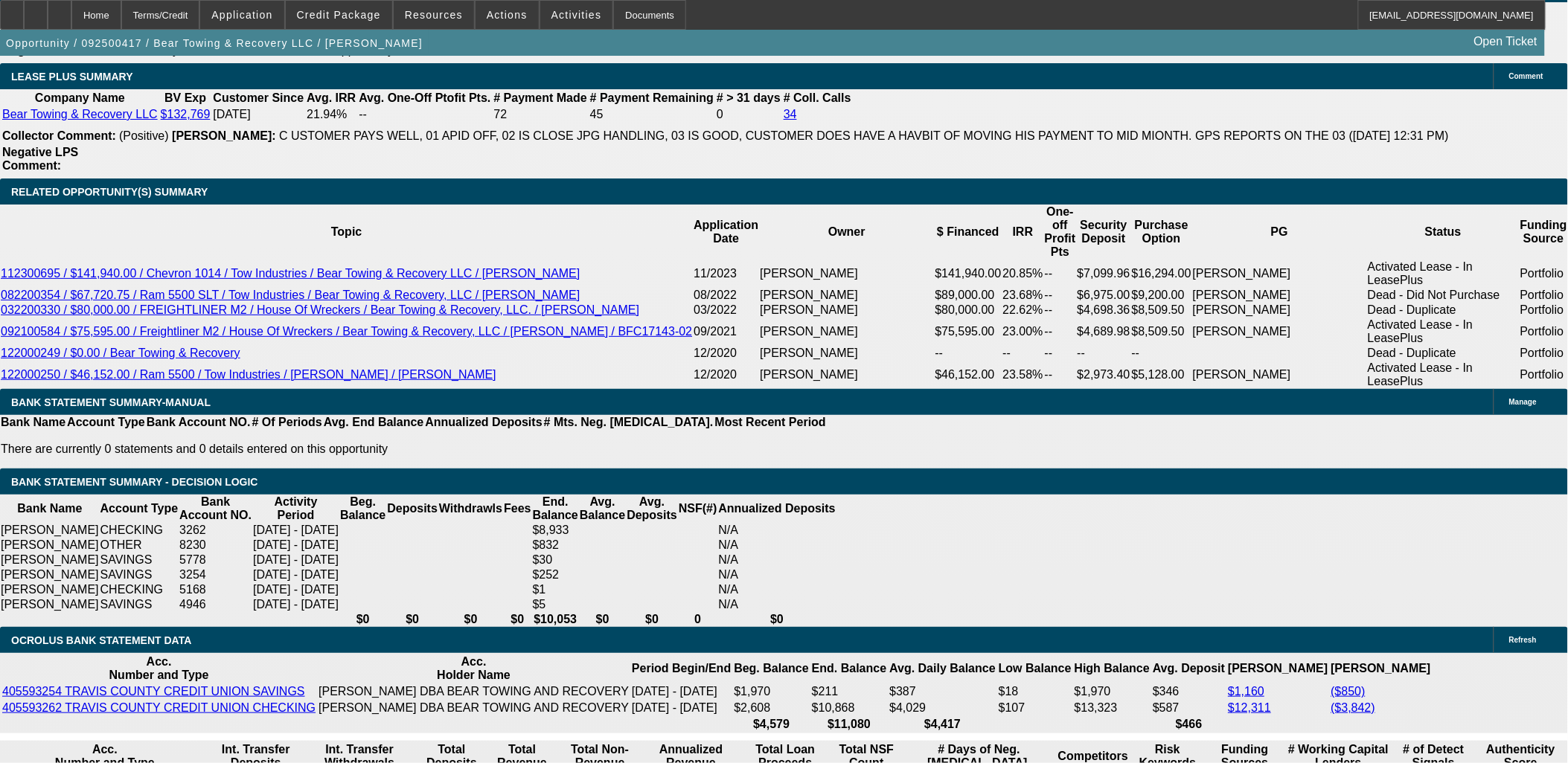
select select "1"
select select "2"
select select "4"
select select "1"
select select "2"
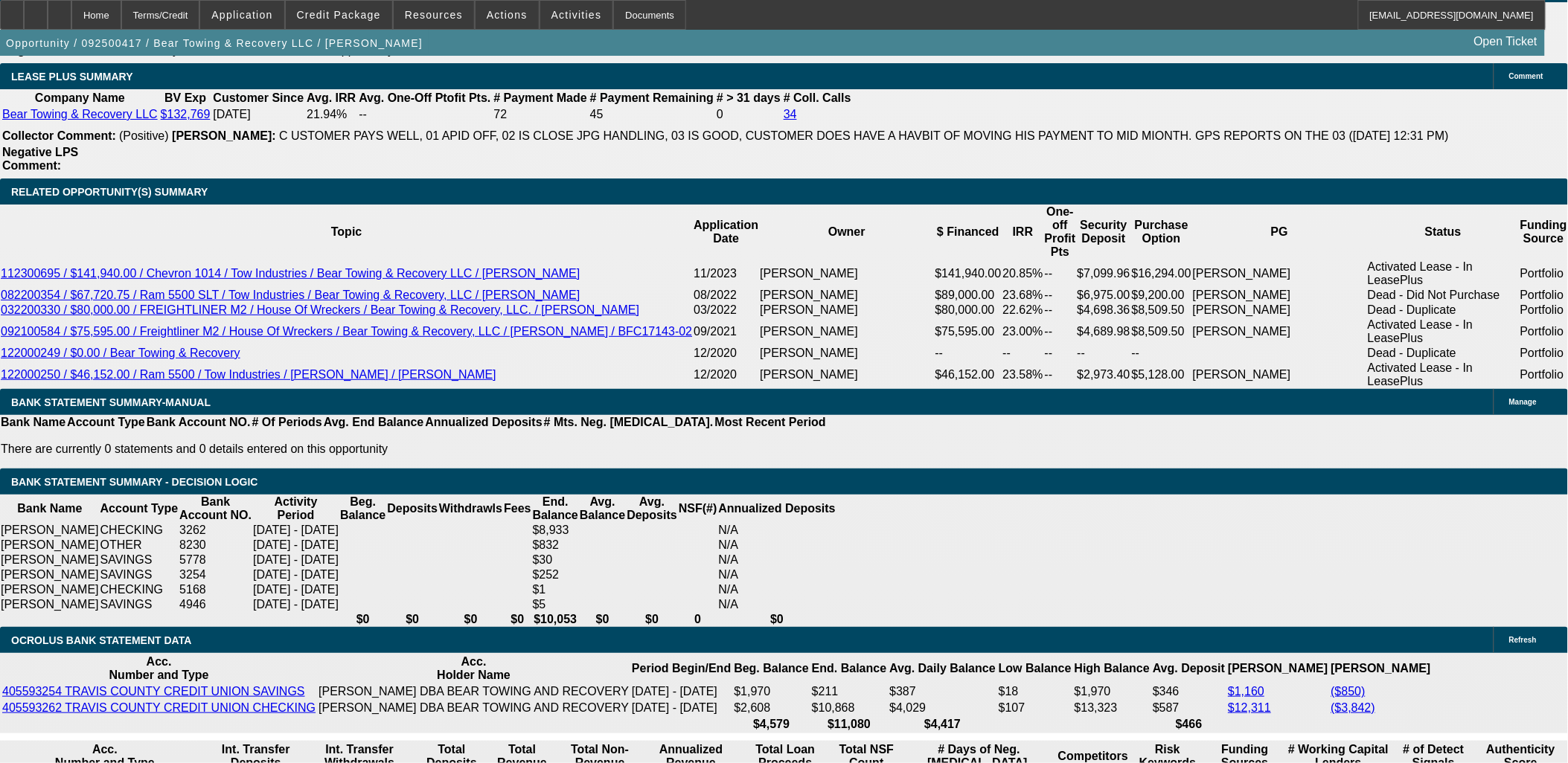
select select "4"
select select "1"
select select "2"
select select "4"
select select "1"
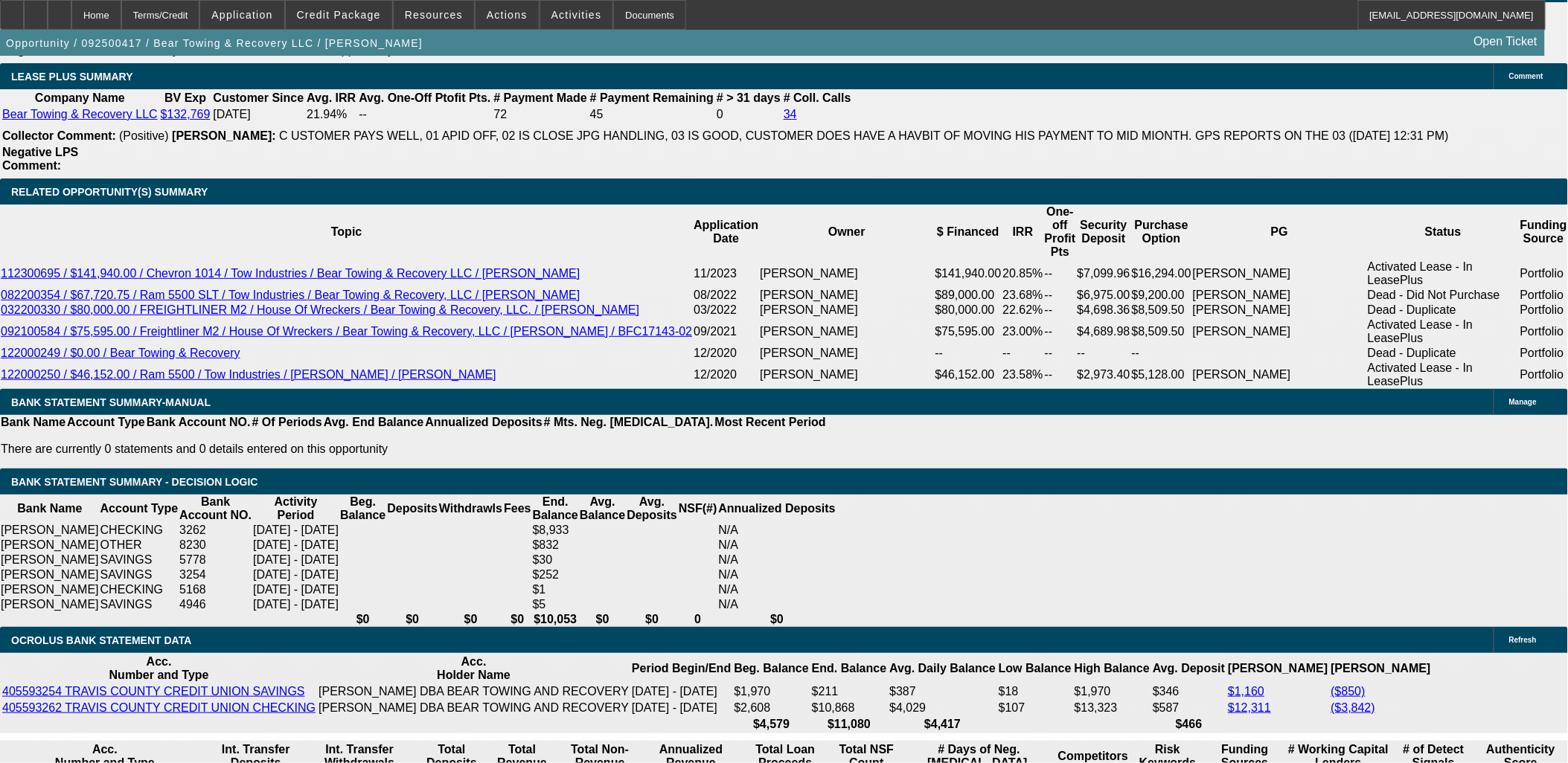
select select "3"
select select "4"
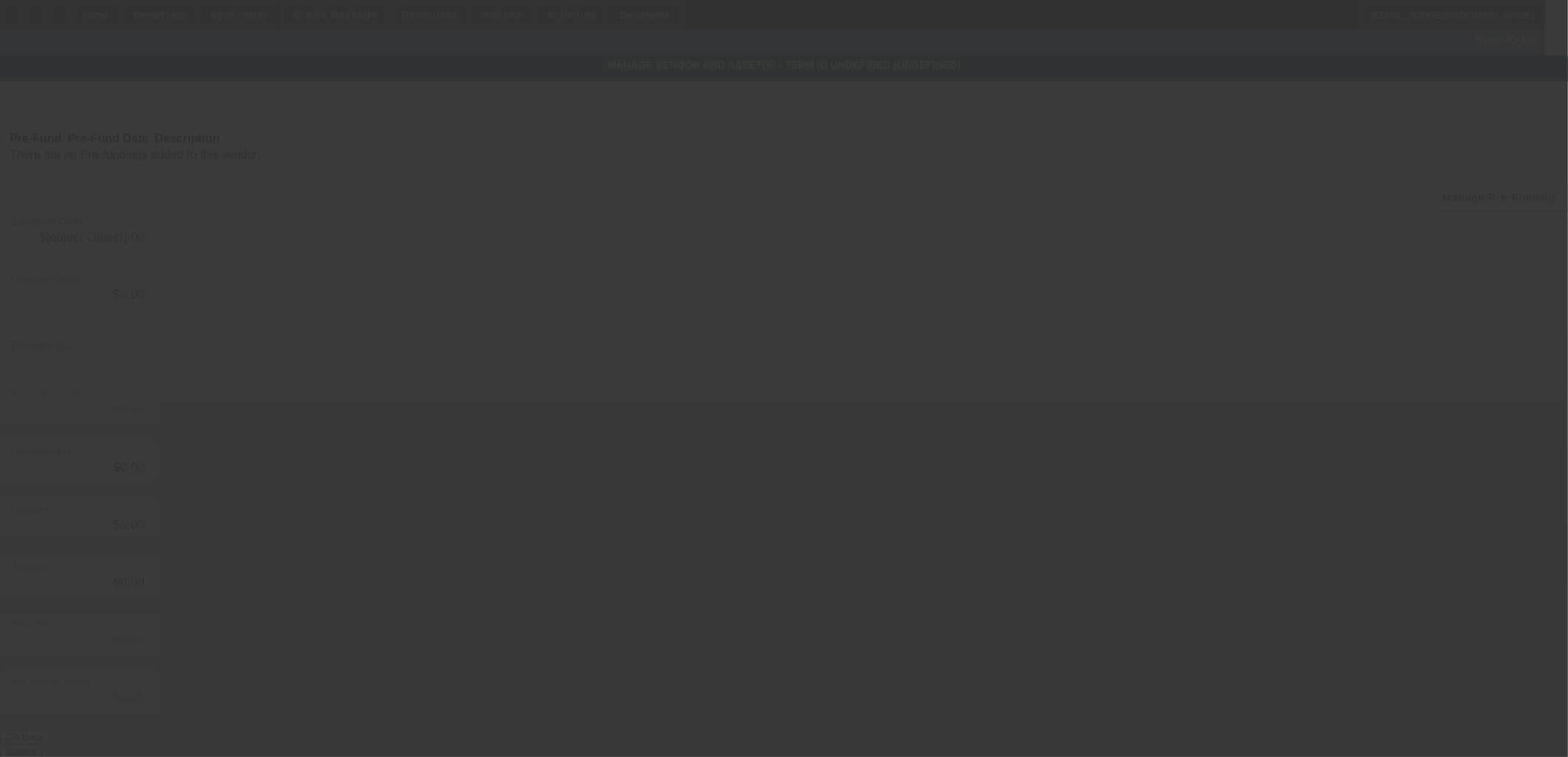
type input "$56,900.00"
click at [145, 229] on input "56900" at bounding box center [78, 238] width 132 height 17
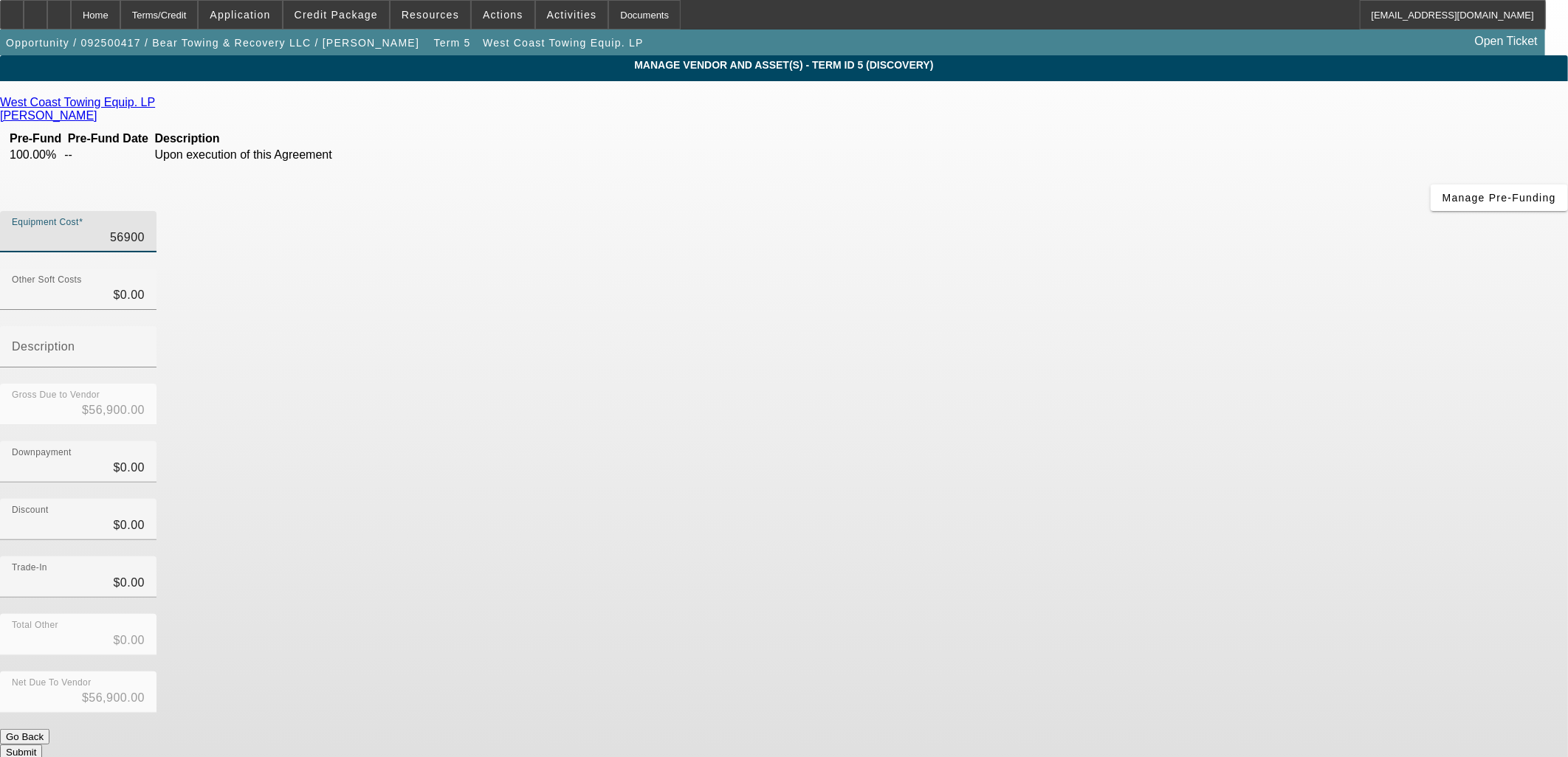
drag, startPoint x: 956, startPoint y: 122, endPoint x: 908, endPoint y: 131, distance: 48.8
click at [145, 229] on input "56900" at bounding box center [78, 238] width 132 height 17
type input "16900"
type input "$16,900.00"
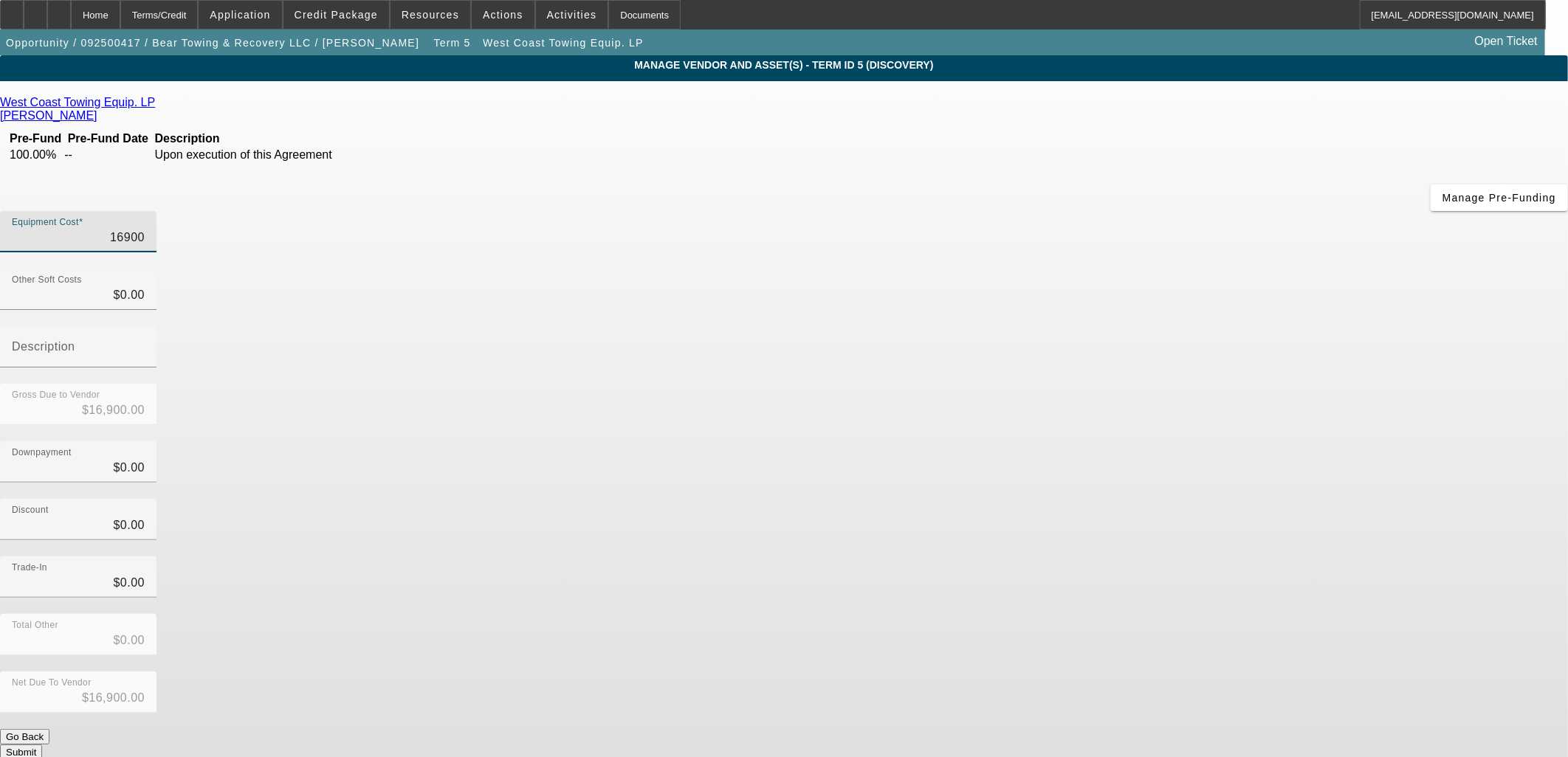
type input "106900"
type input "$106,900.00"
drag, startPoint x: 950, startPoint y: 125, endPoint x: 1010, endPoint y: 128, distance: 60.1
click at [1015, 211] on div "Equipment Cost 106900" at bounding box center [784, 240] width 1568 height 57
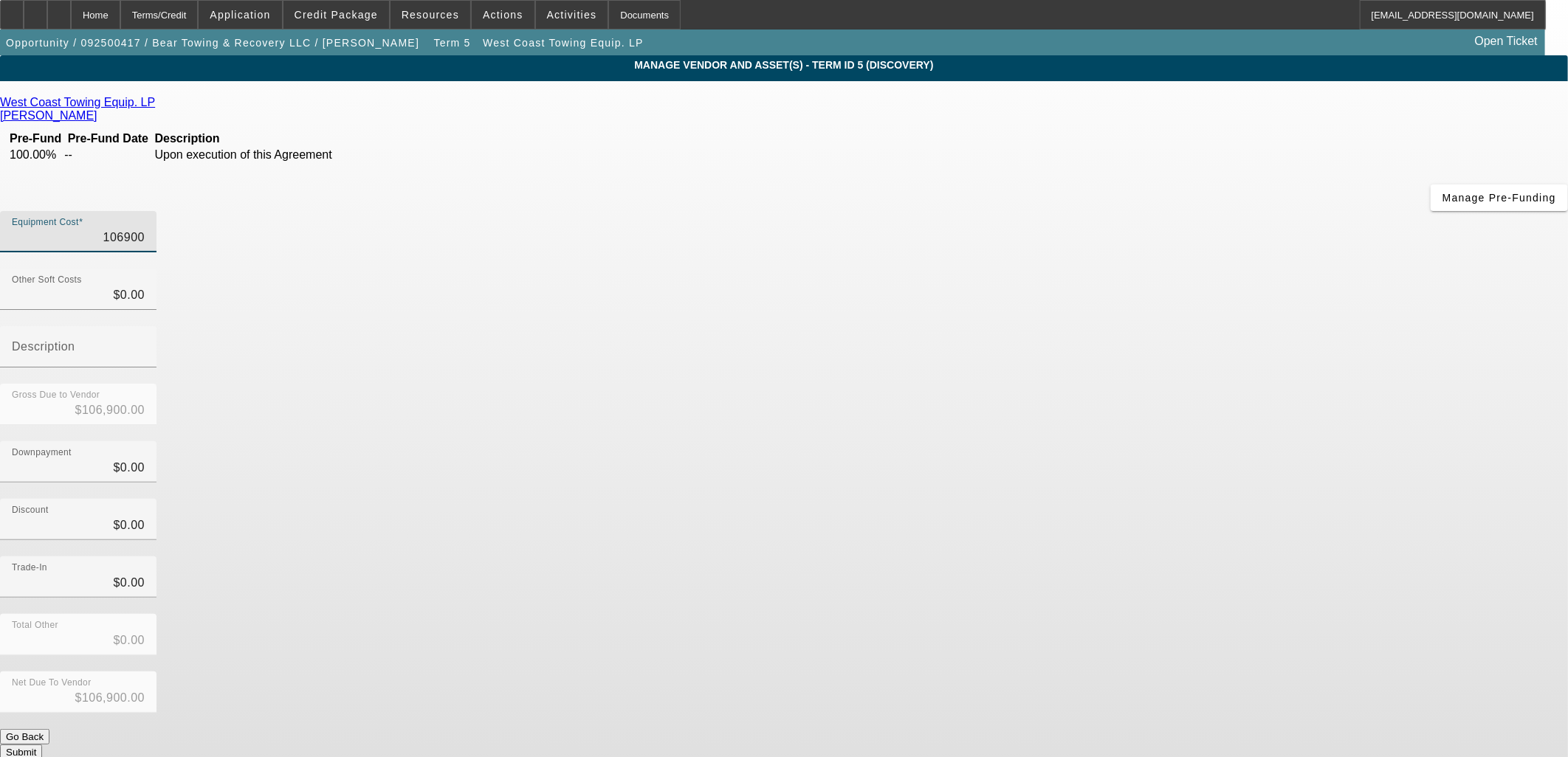
type input "12"
type input "$12.00"
type input "120"
type input "$120.00"
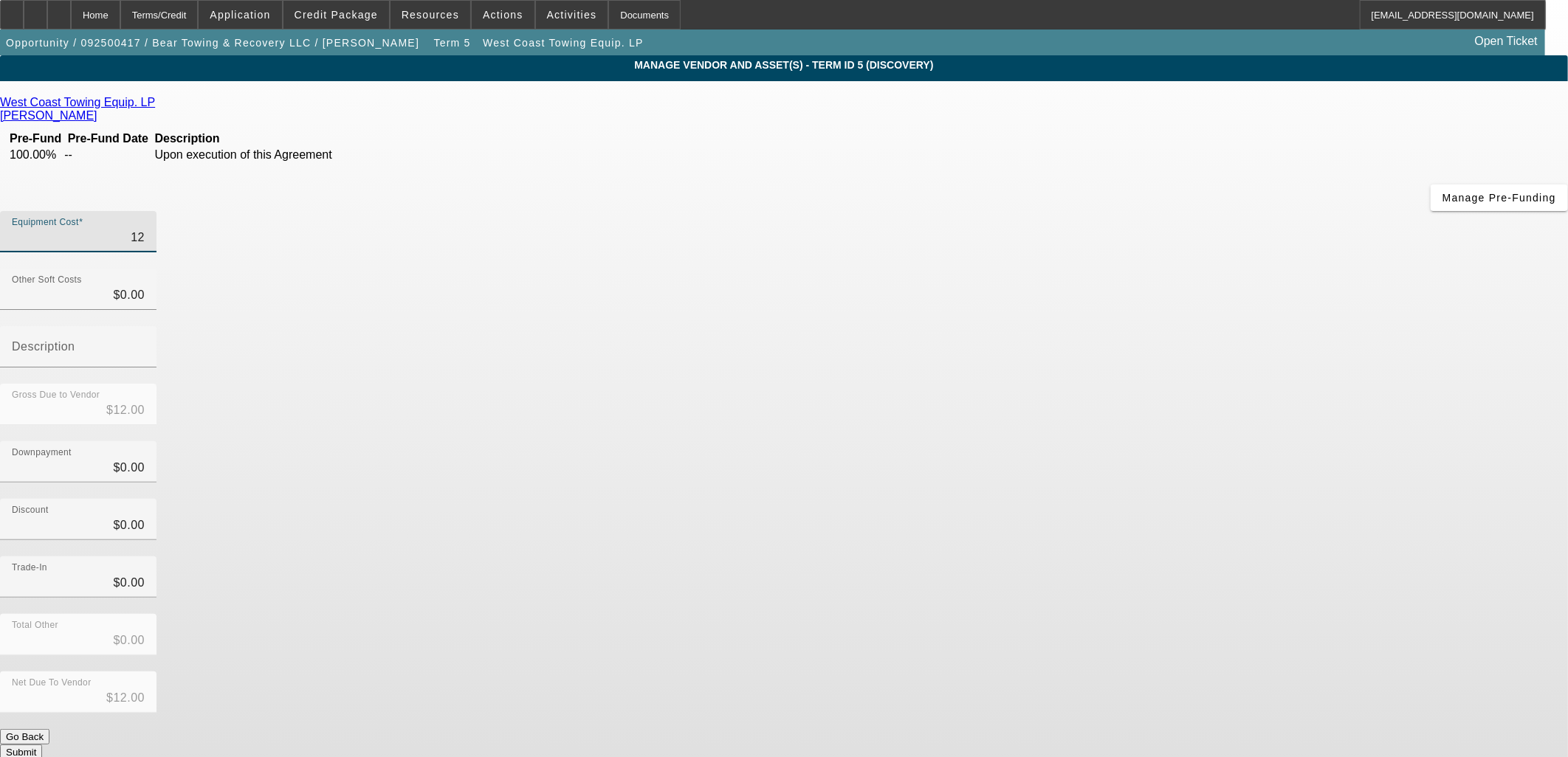
type input "$120.00"
type input "1200"
type input "$1,200.00"
type input "12000"
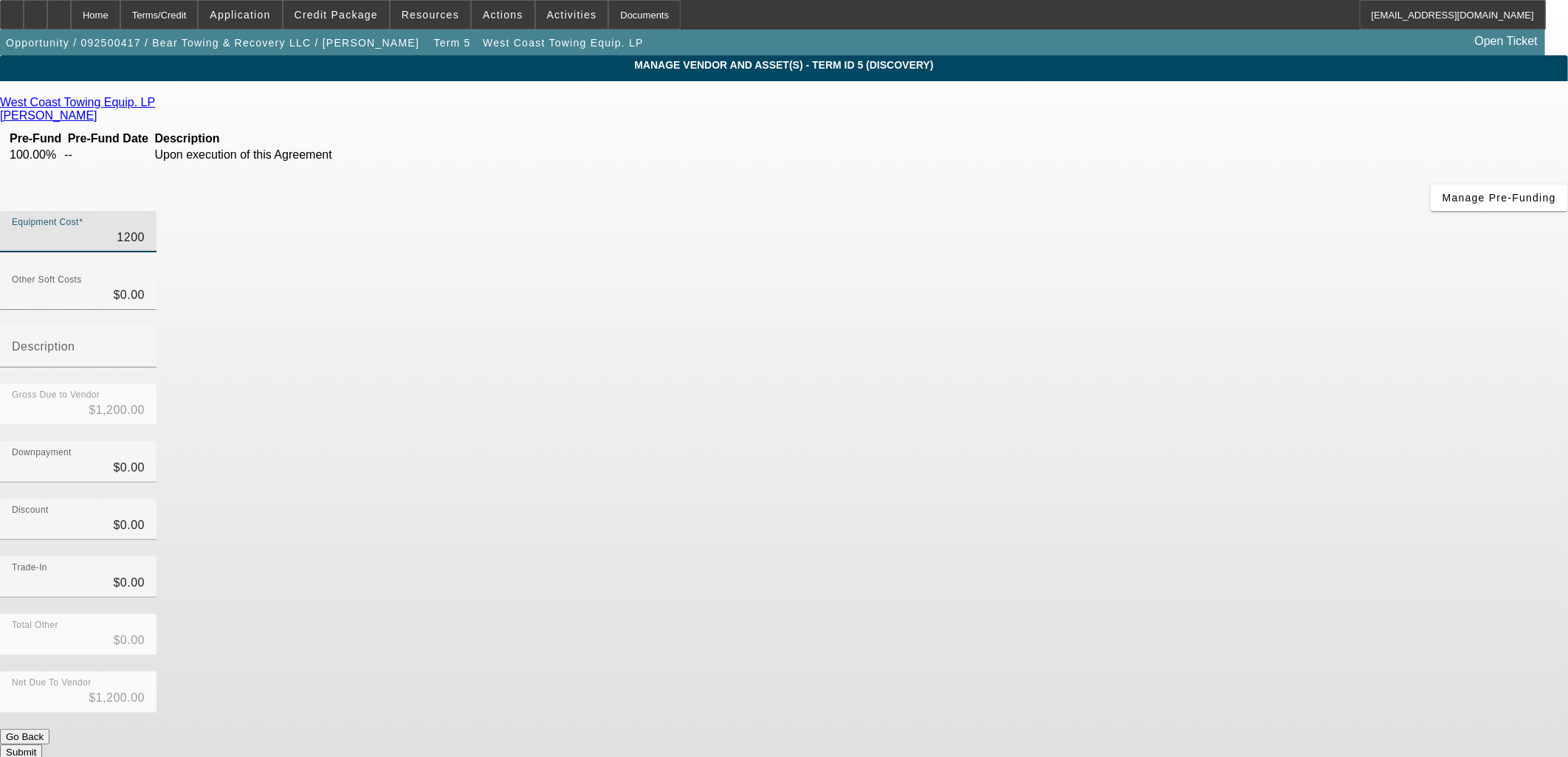
type input "$12,000.00"
type input "120000"
type input "$120,000.00"
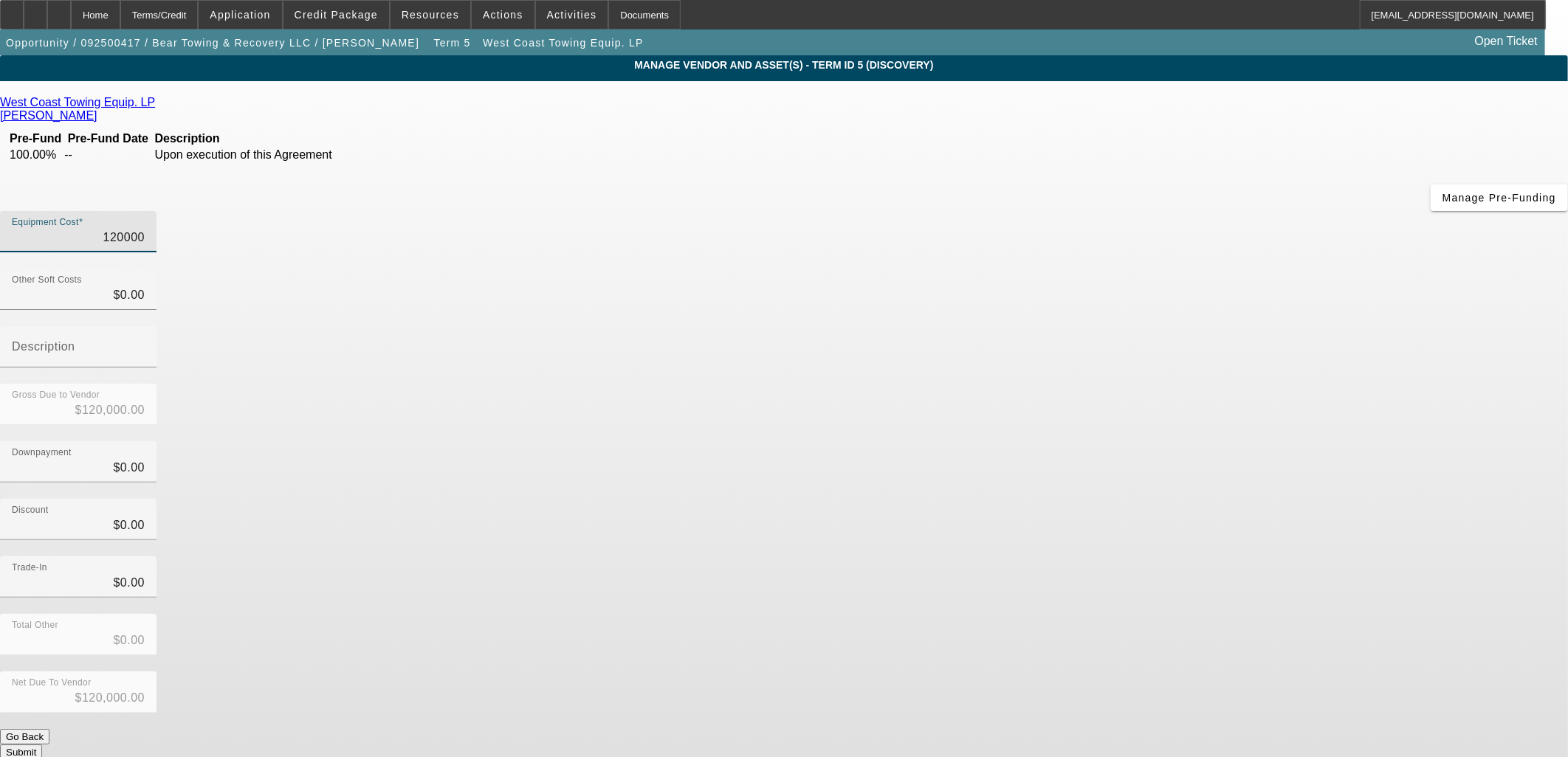
type input "$120,000.00"
click at [42, 745] on button "Submit" at bounding box center [21, 753] width 42 height 16
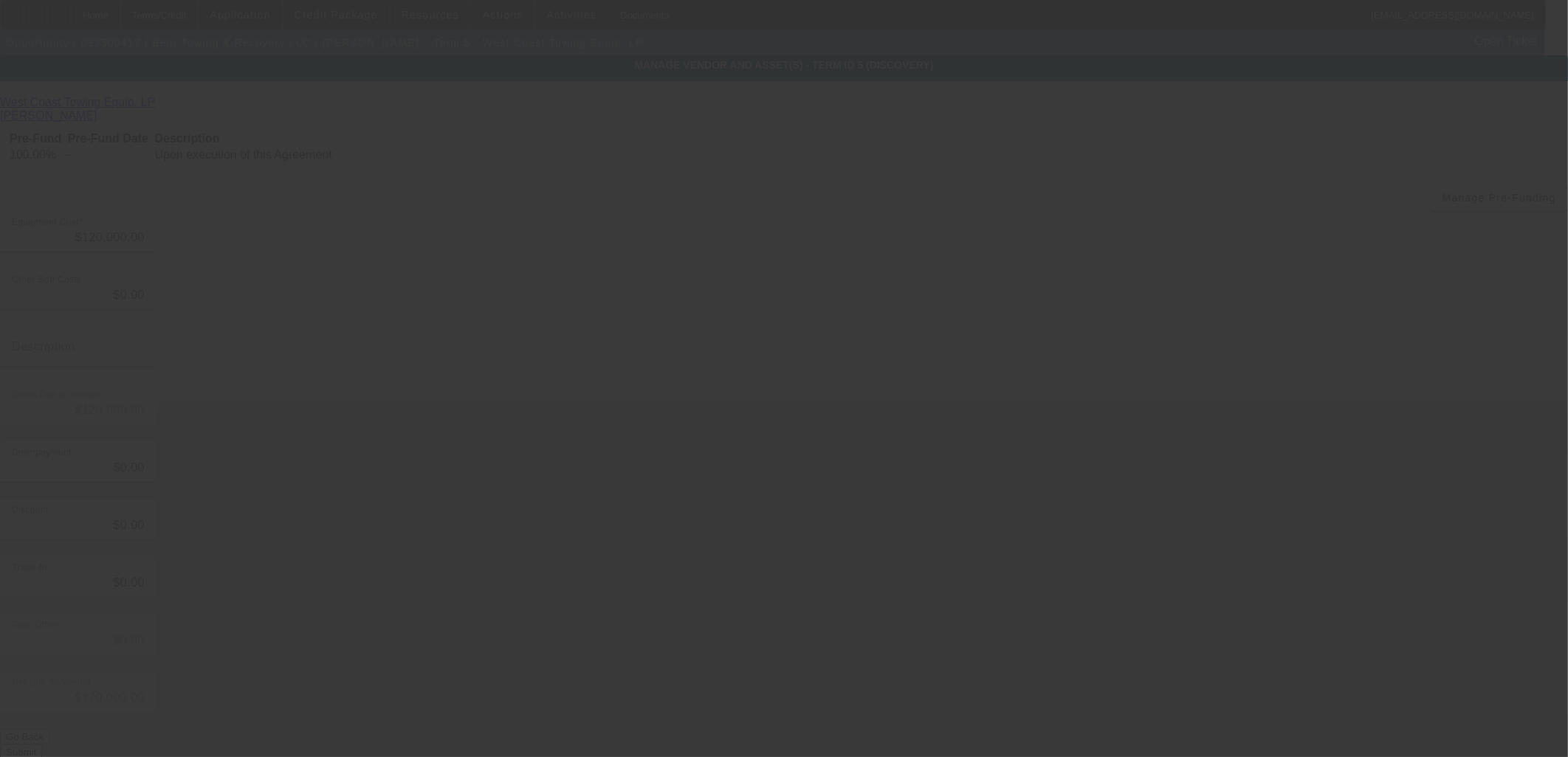
click at [1095, 582] on div at bounding box center [784, 378] width 1568 height 757
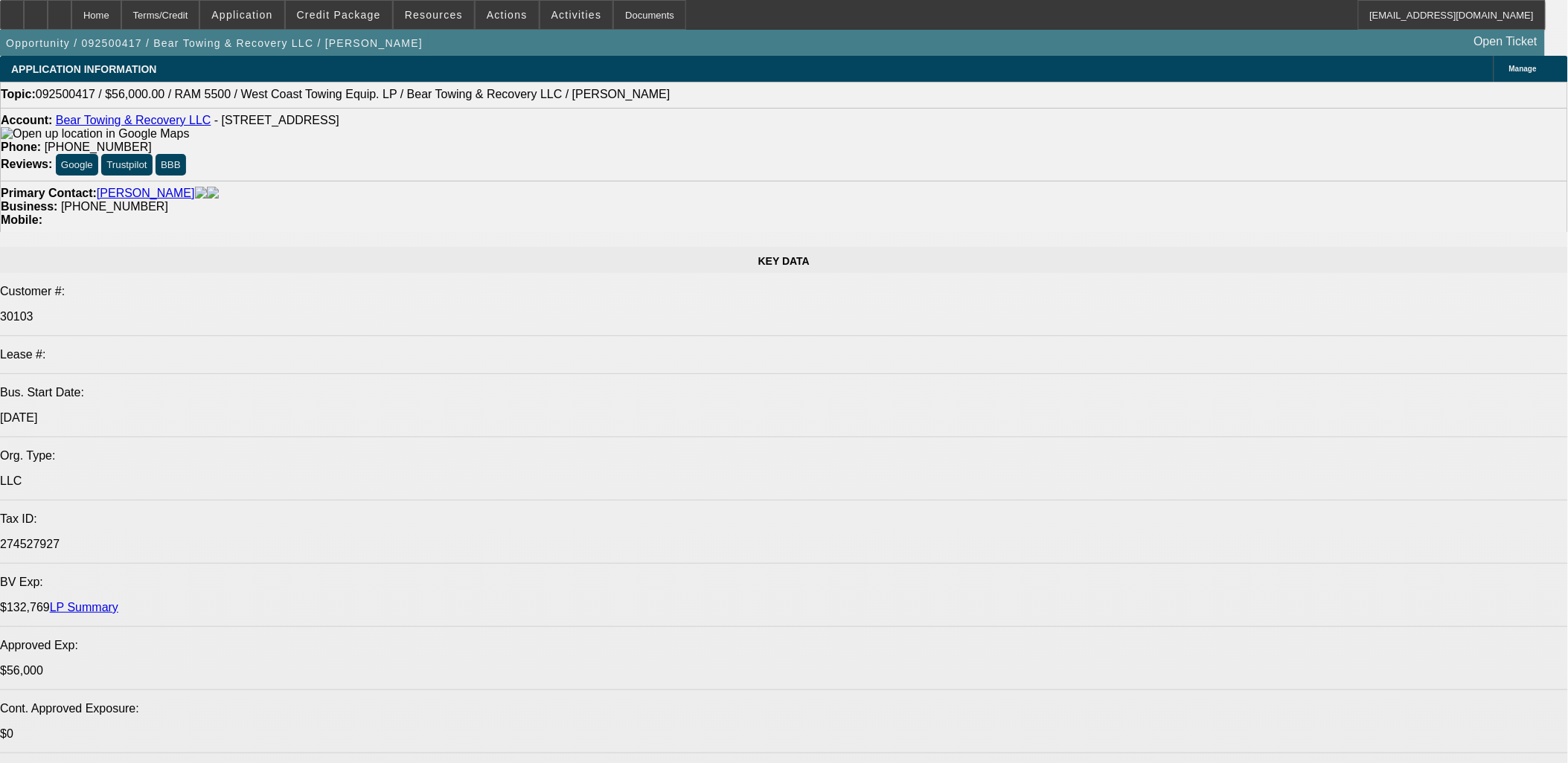
select select "0"
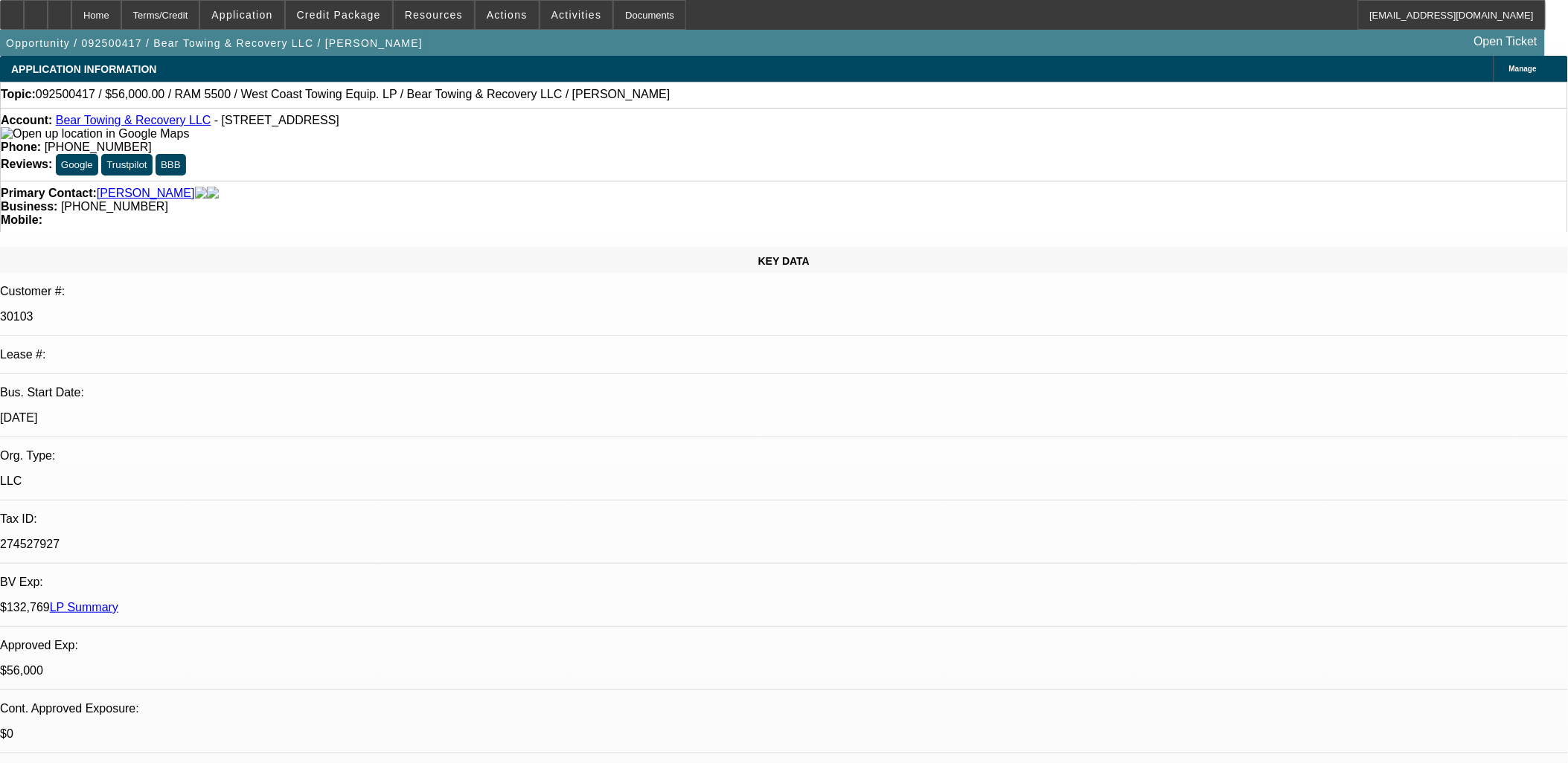
select select "2"
select select "0.1"
select select "4"
select select "0"
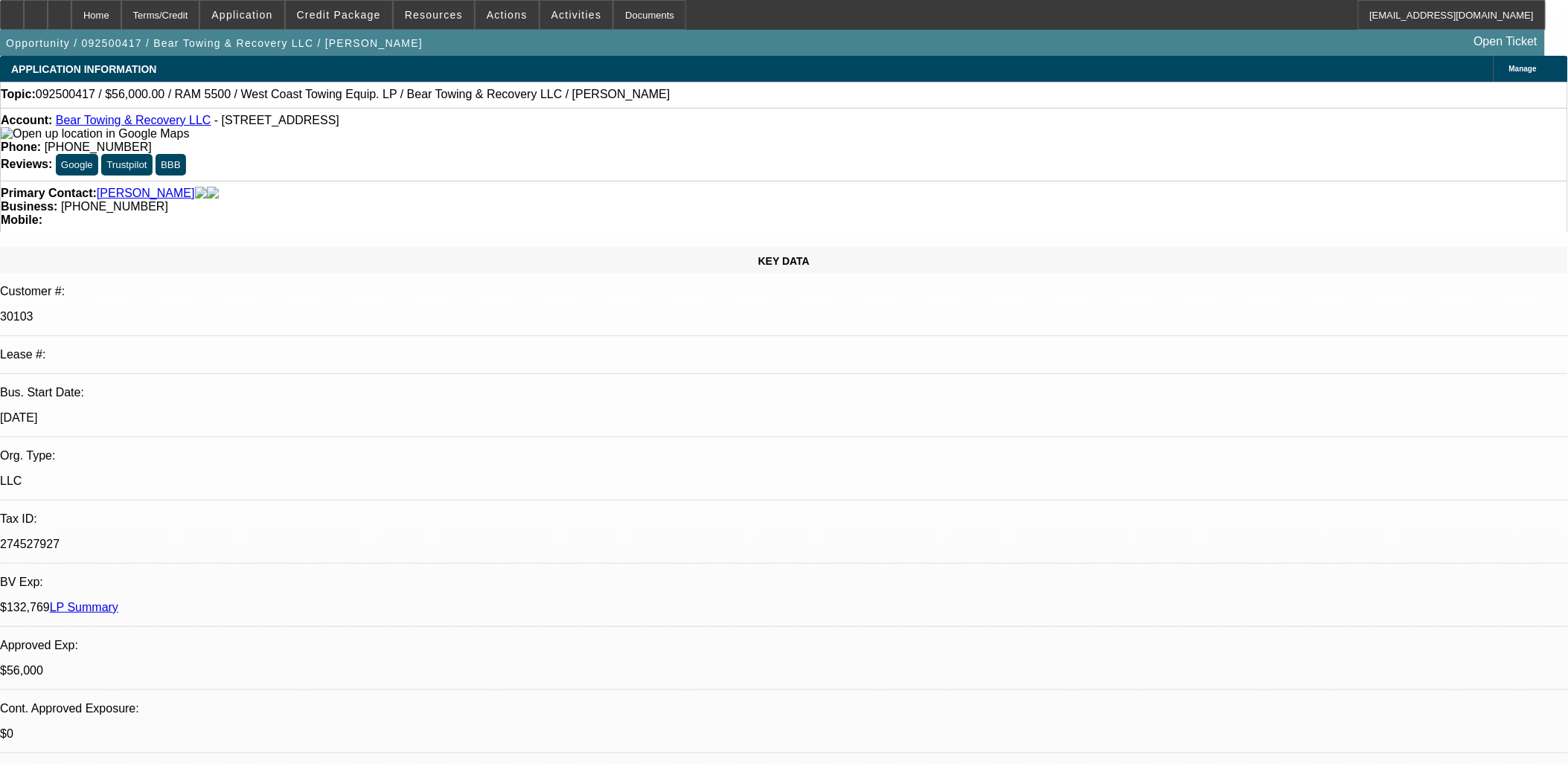
select select "2"
select select "0.1"
select select "4"
select select "0"
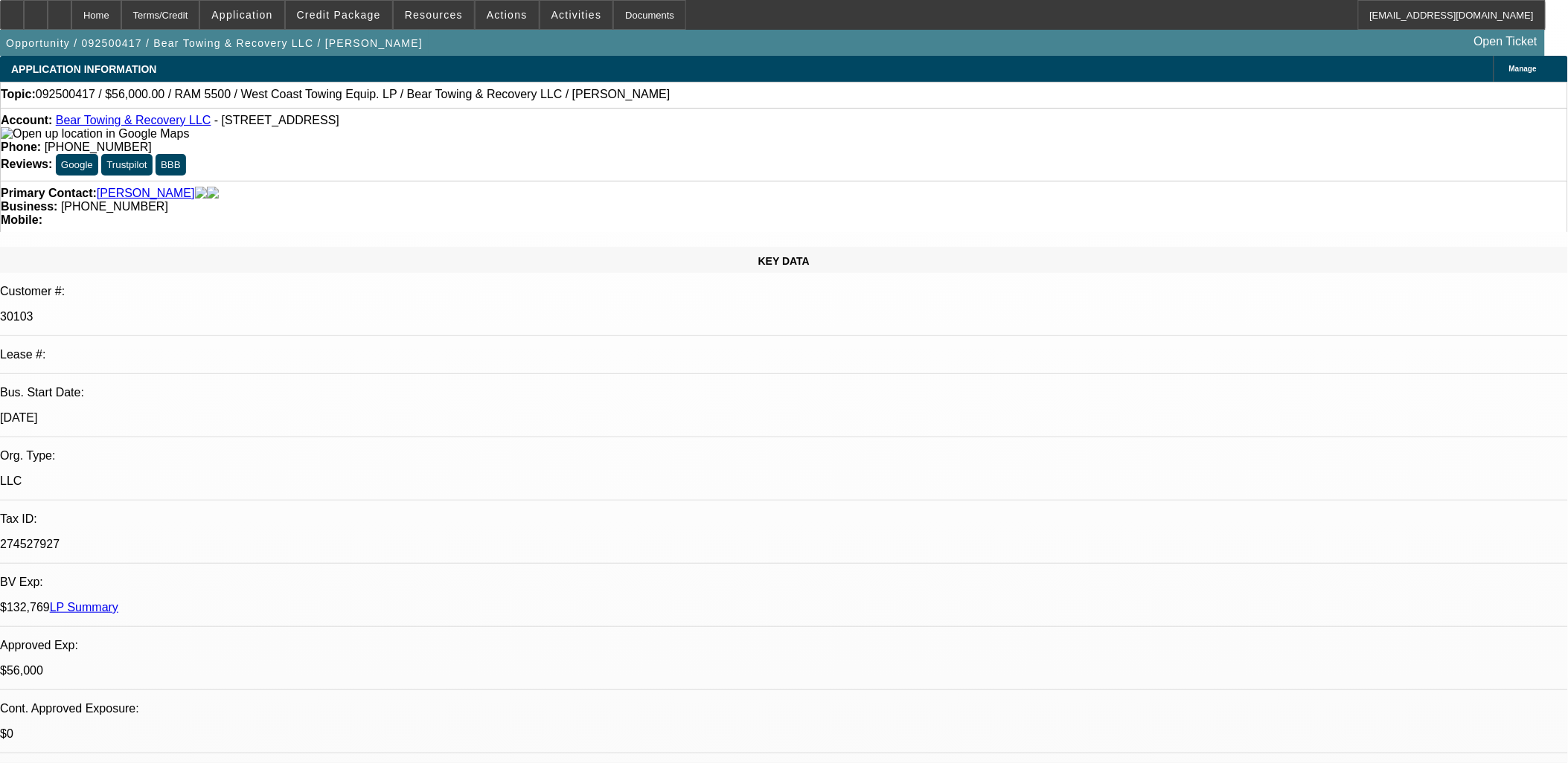
select select "2"
select select "0.1"
select select "4"
select select "0"
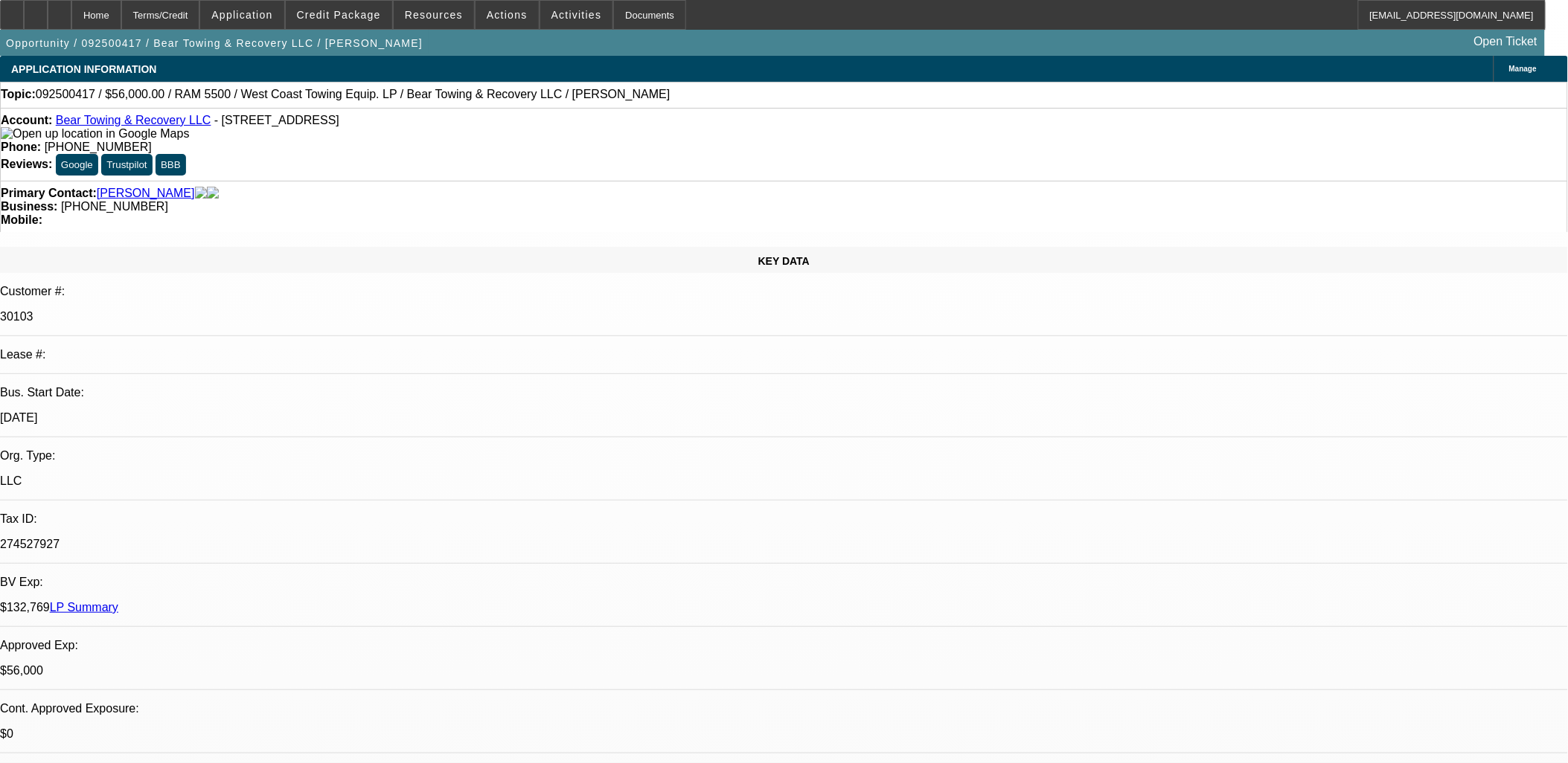
select select "3"
select select "0.1"
select select "4"
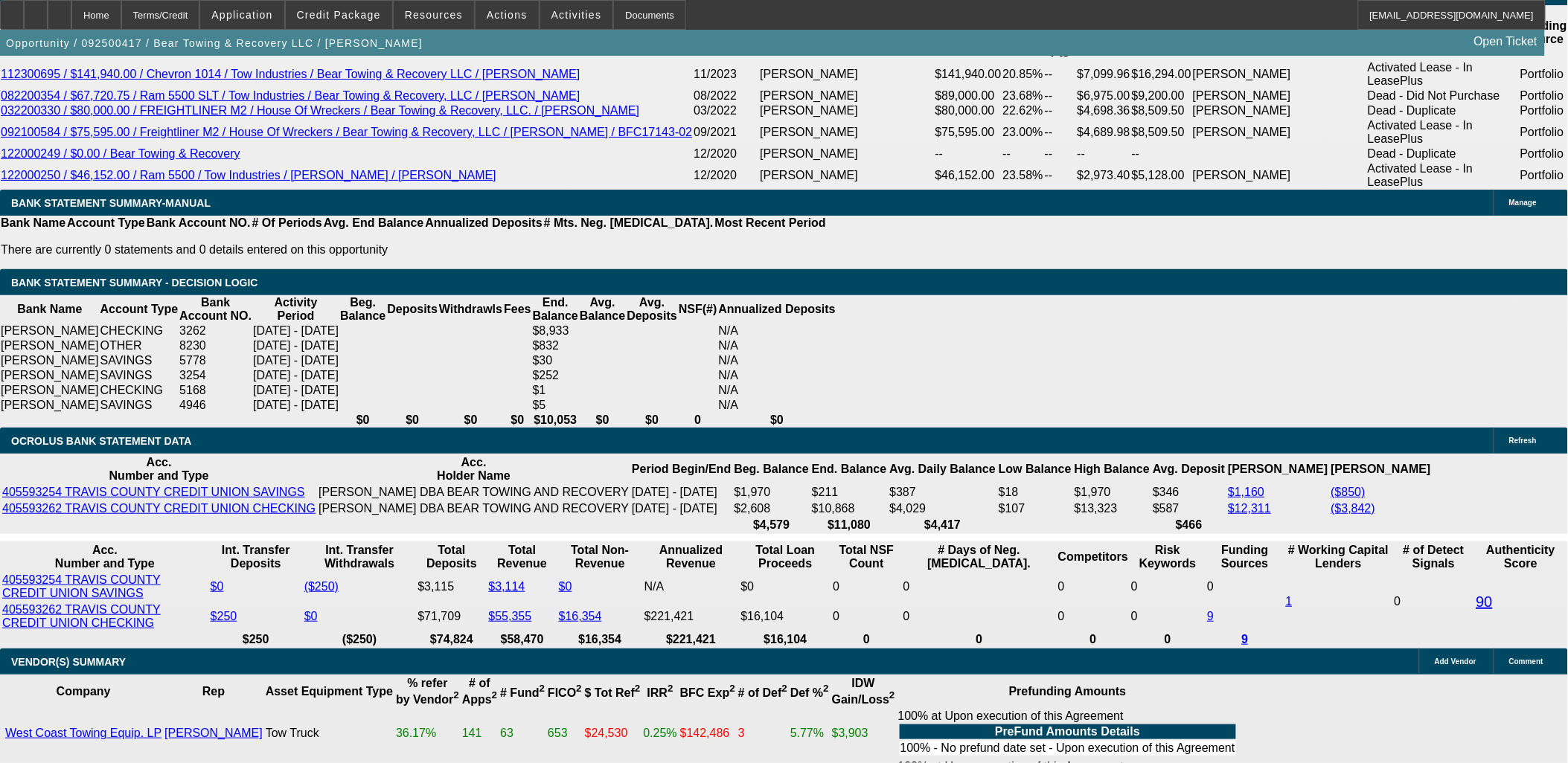
scroll to position [2731, 0]
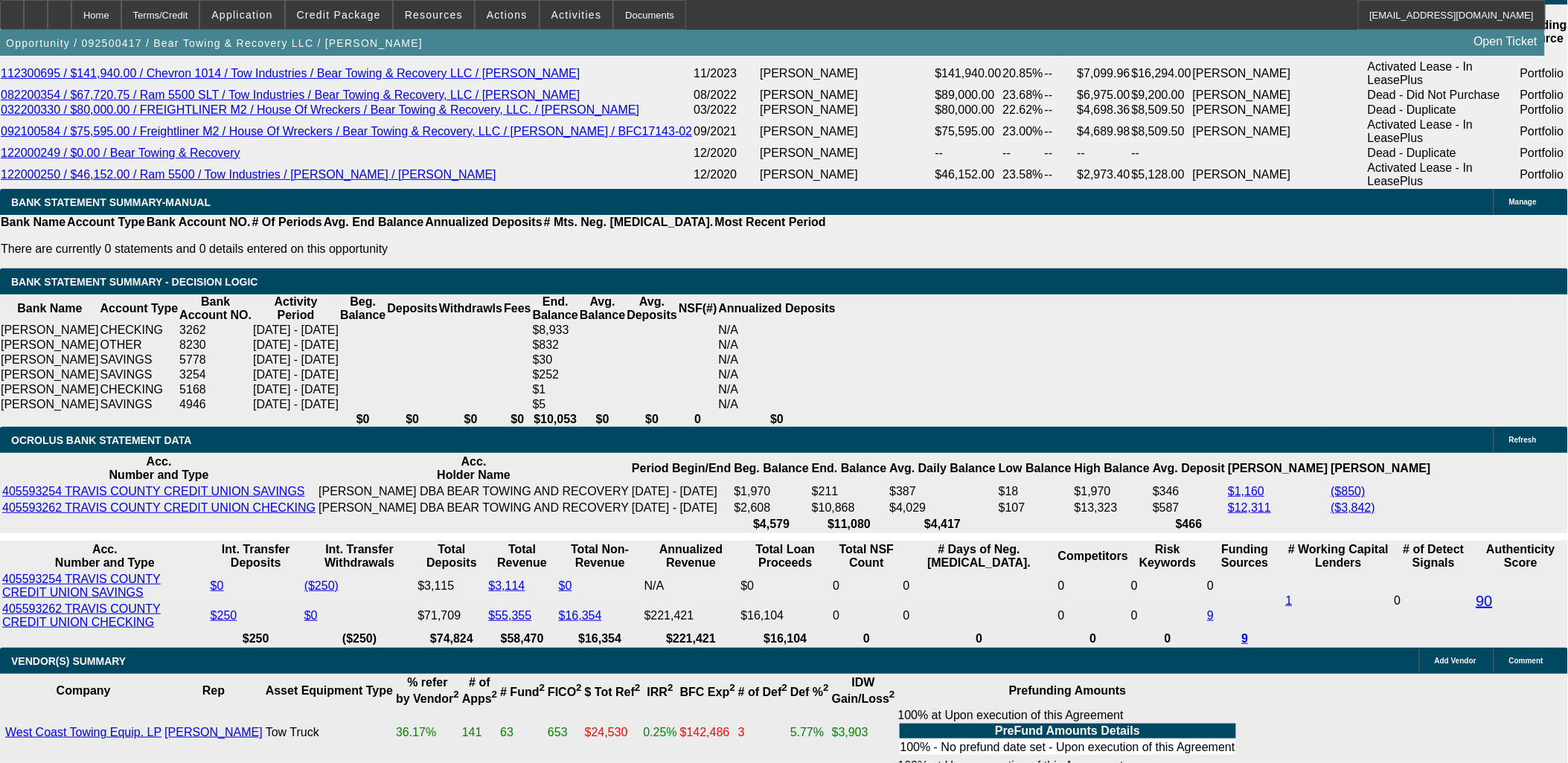
drag, startPoint x: 310, startPoint y: 429, endPoint x: 504, endPoint y: 433, distance: 194.0
type input "UNKNOWN"
type input "60"
type input "$42,155.58"
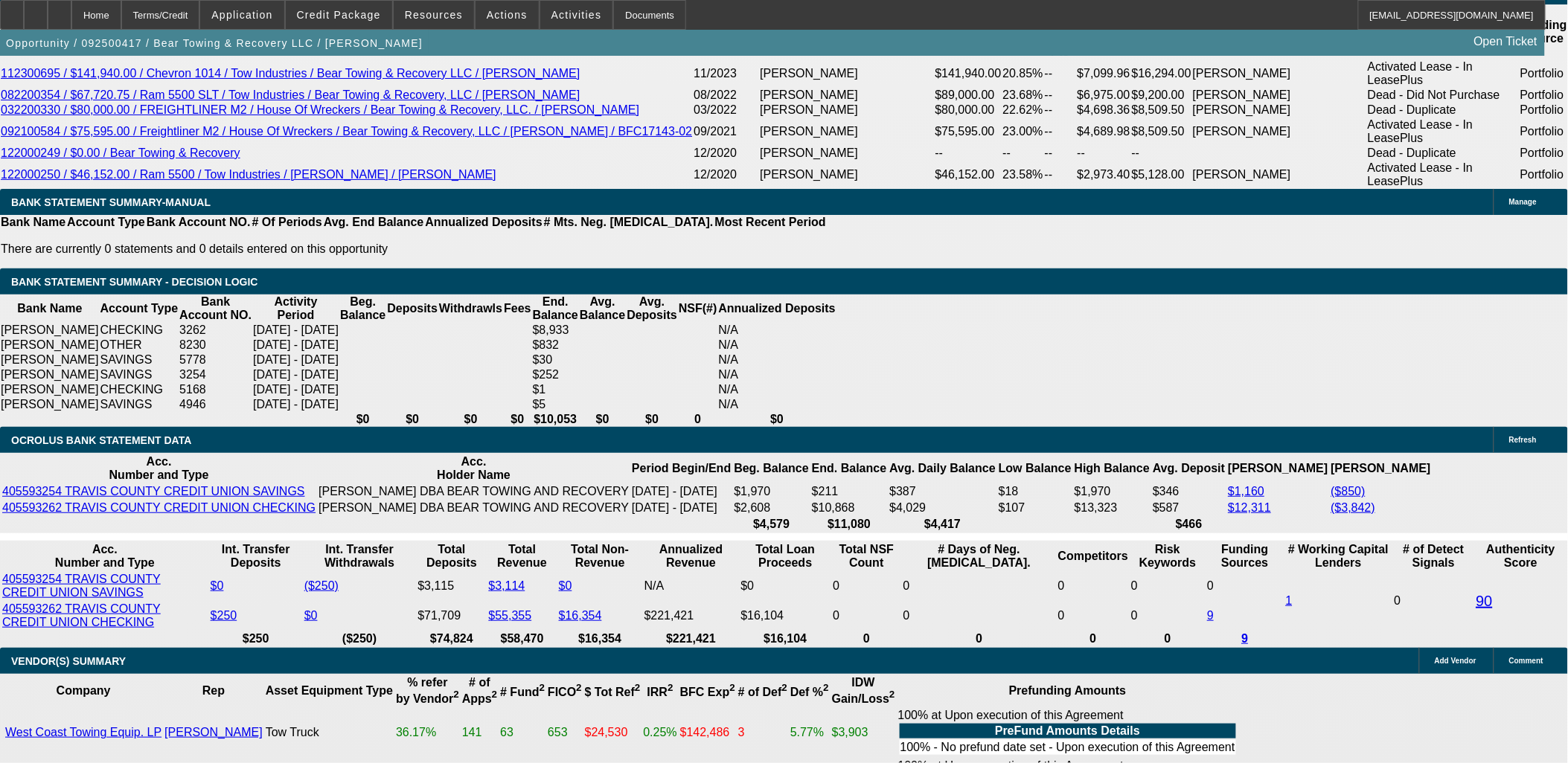
type input "$21,077.79"
type input "$6,431.52"
type input "$3,215.76"
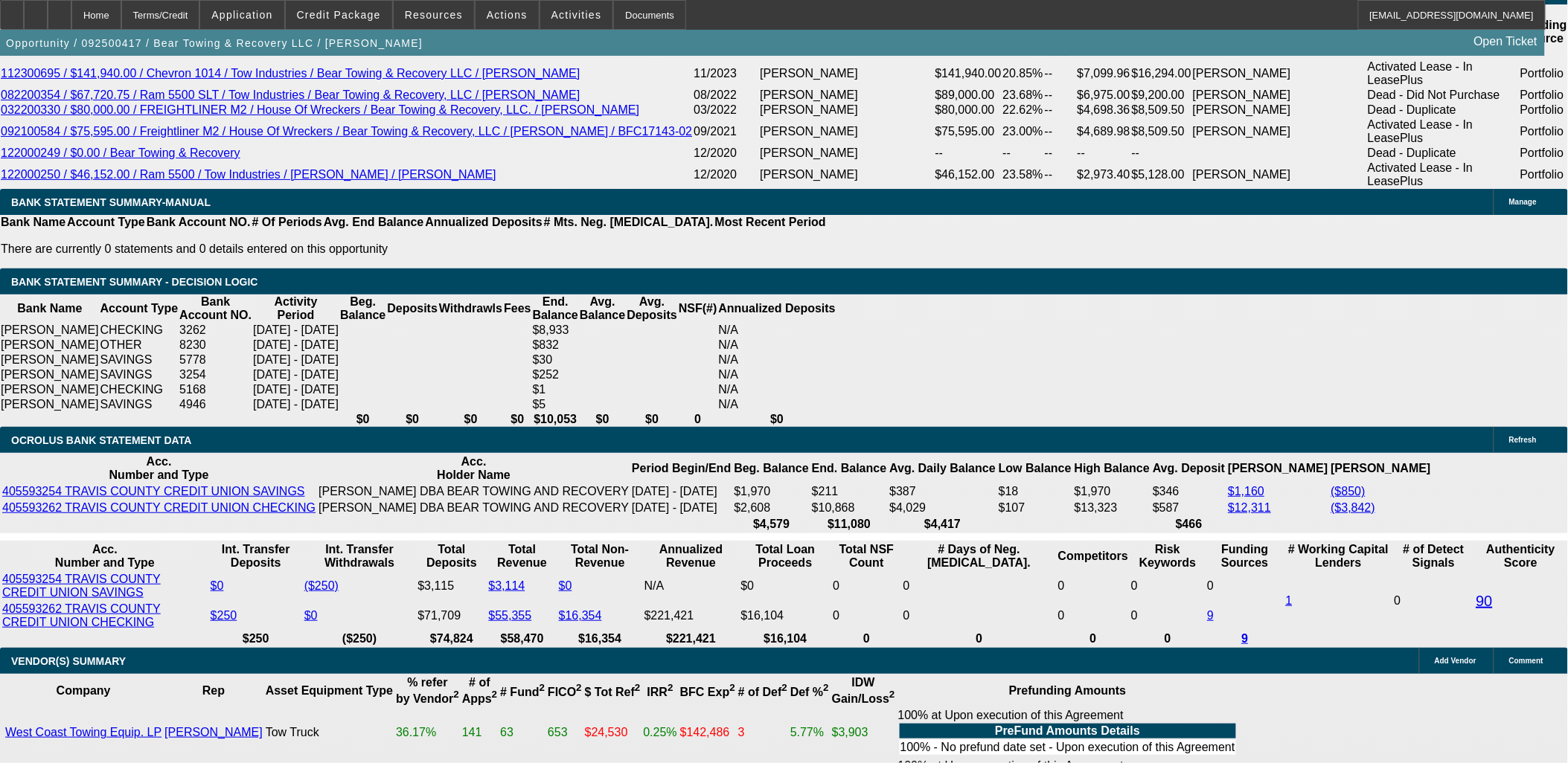
type input "72"
type input "$36,440.86"
type input "$18,220.43"
type input "$5,831.34"
type input "$2,915.67"
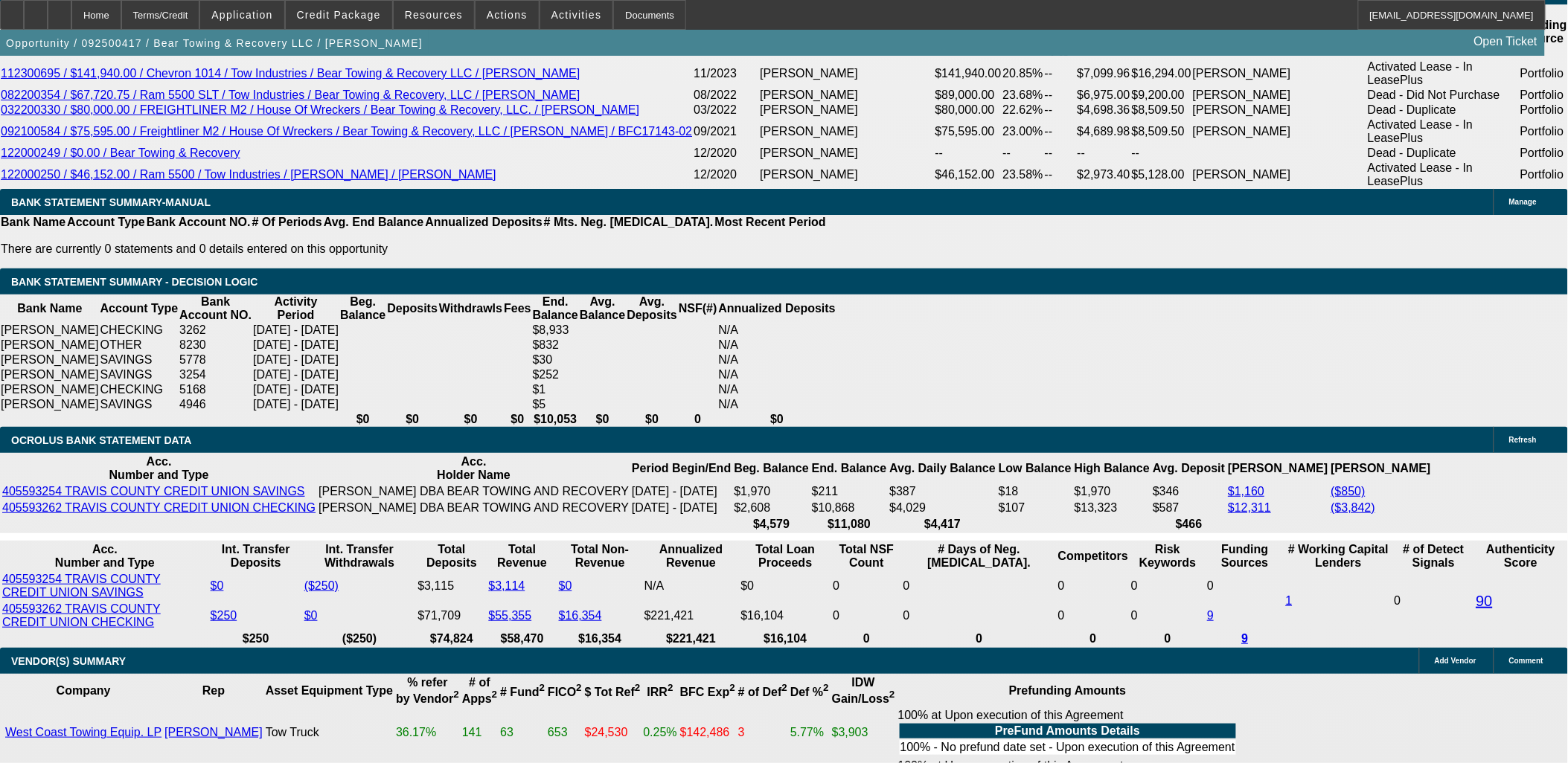
type input "72"
type input "$0.00"
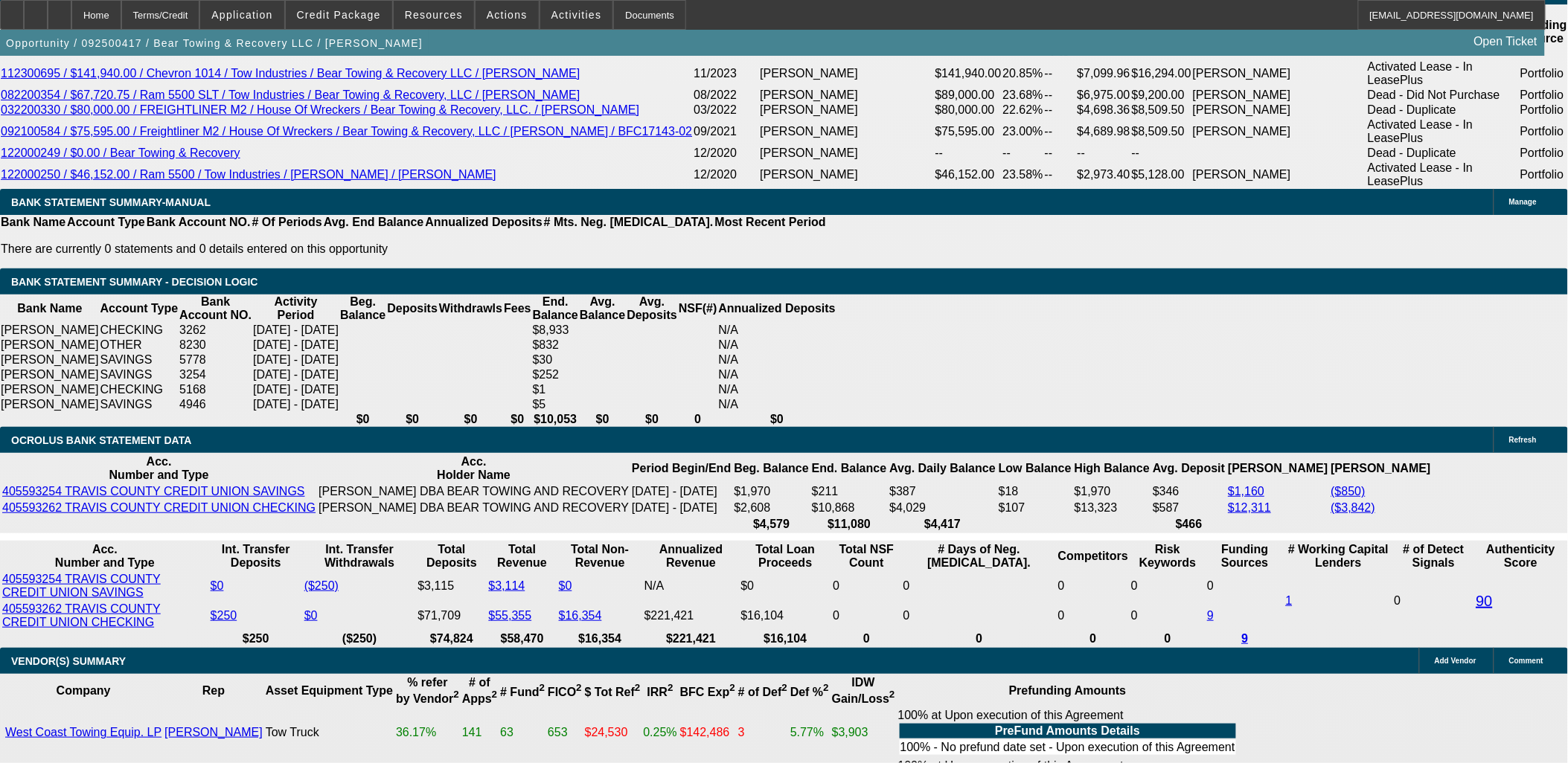
type input "$5,875.42"
type input "$2,937.71"
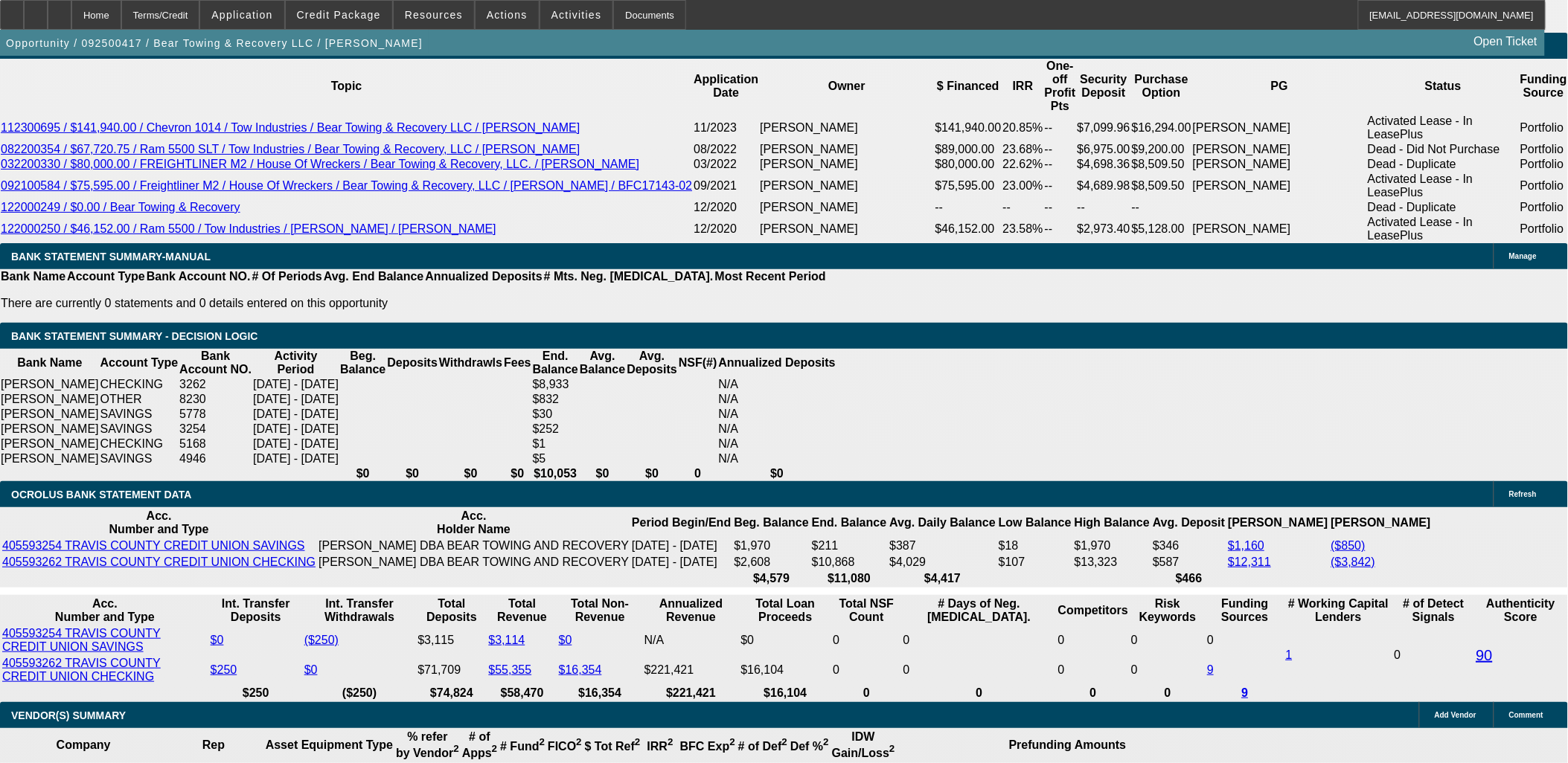
scroll to position [2648, 0]
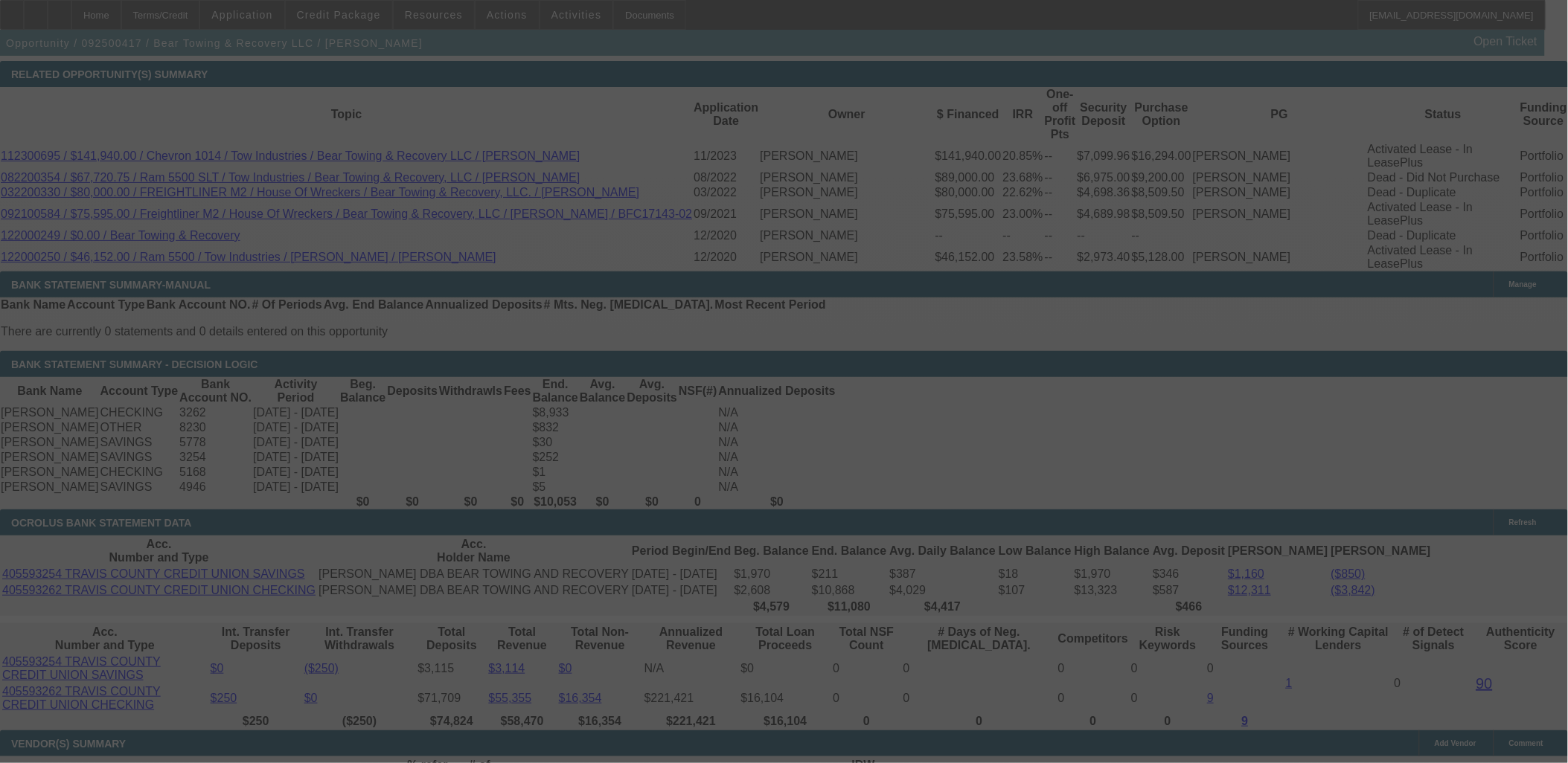
select select "0"
select select "2"
select select "0.1"
select select "4"
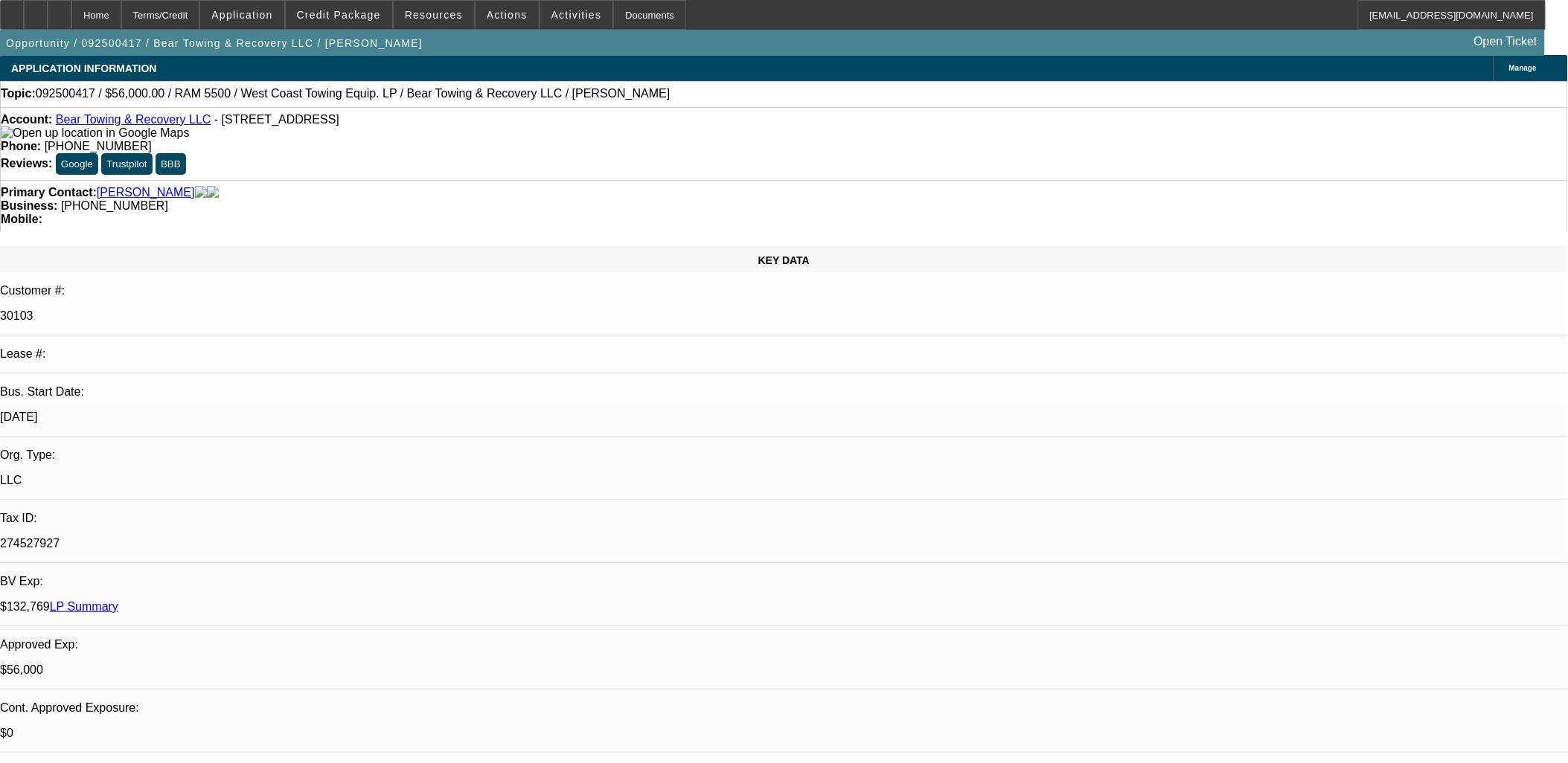
scroll to position [0, 0]
drag, startPoint x: 623, startPoint y: 360, endPoint x: 358, endPoint y: 320, distance: 268.0
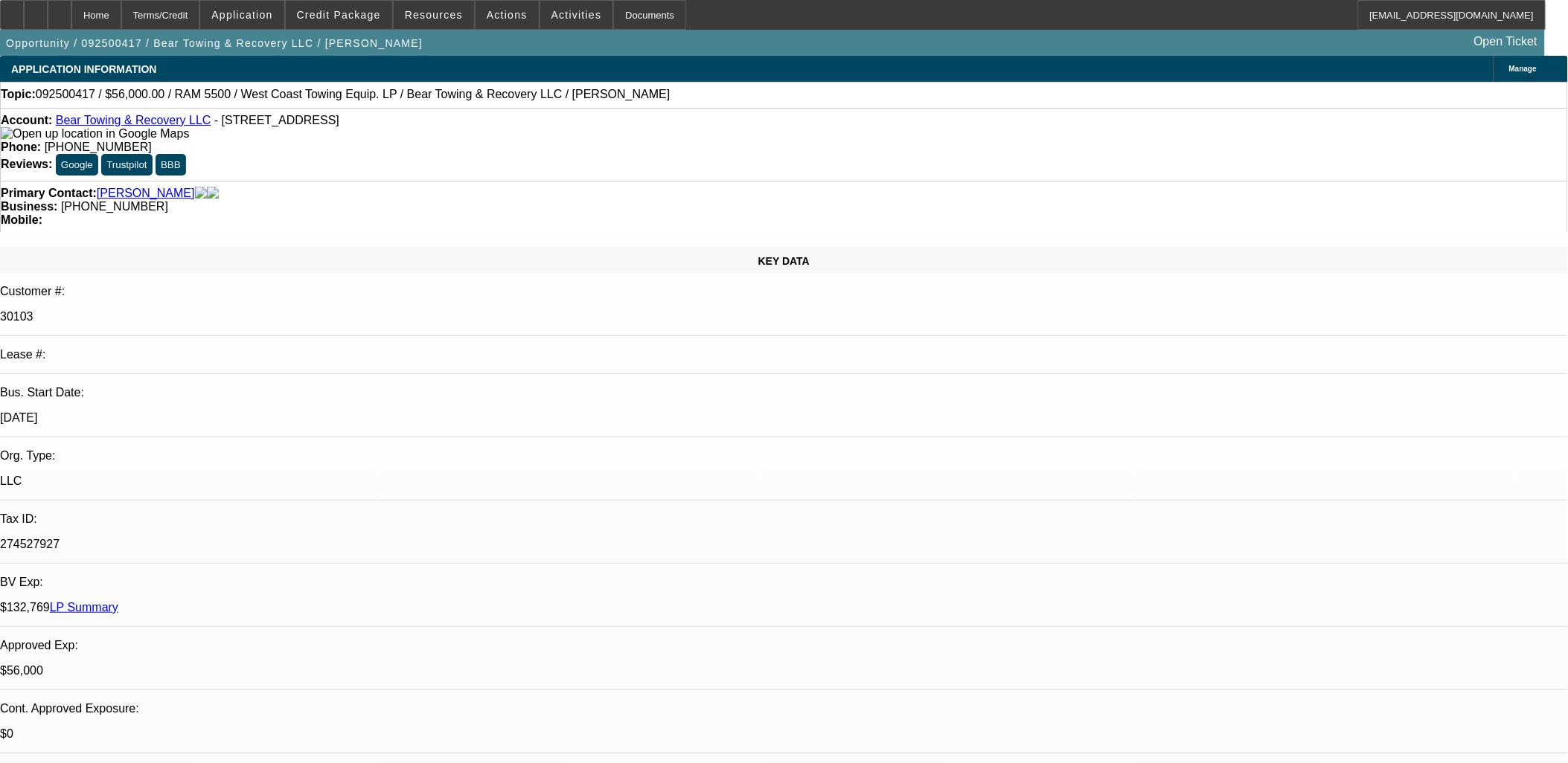
drag, startPoint x: 359, startPoint y: 322, endPoint x: 620, endPoint y: 358, distance: 263.5
